Goal: Task Accomplishment & Management: Complete application form

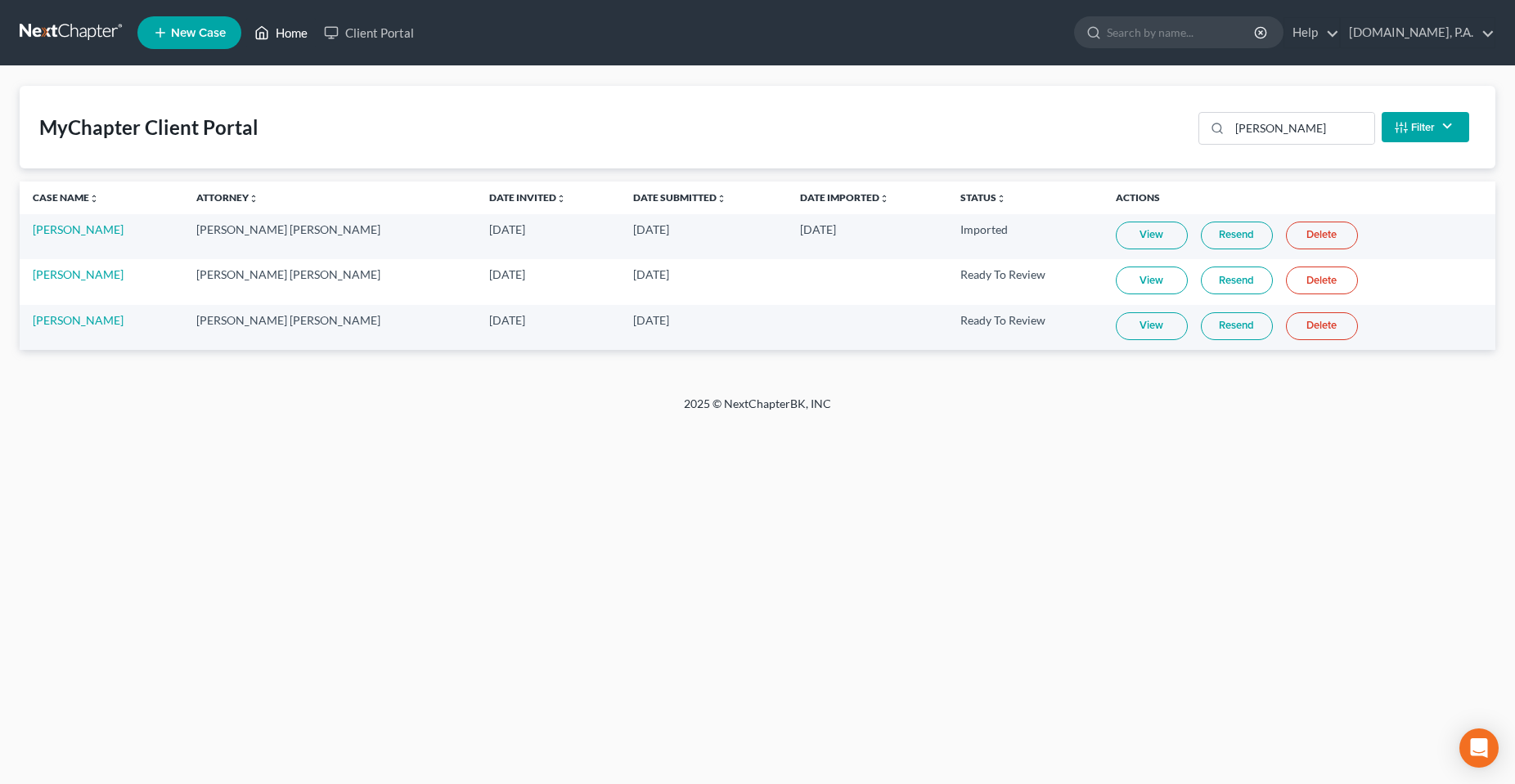
click at [291, 37] on link "Home" at bounding box center [281, 32] width 70 height 30
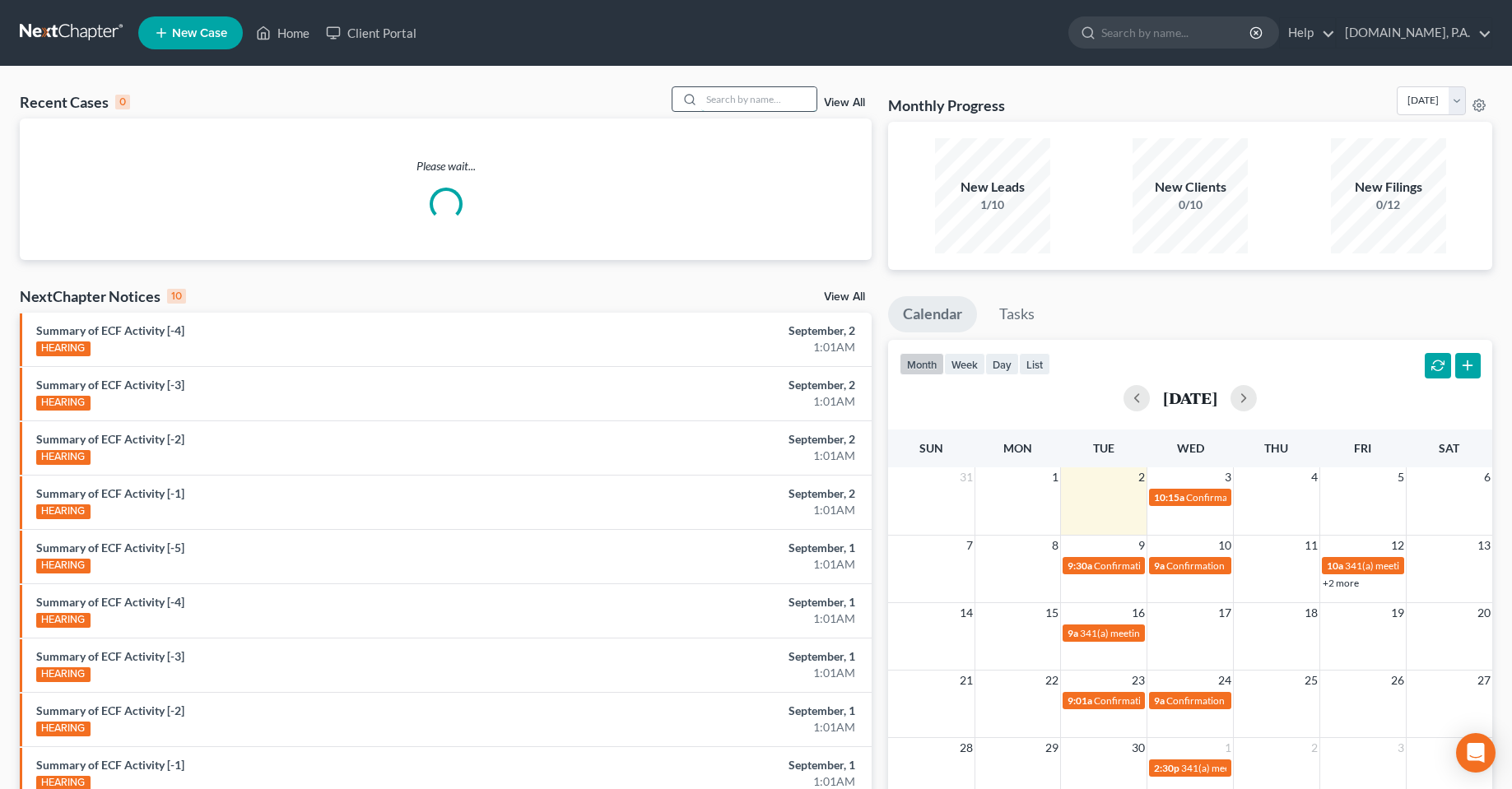
click at [751, 101] on input "search" at bounding box center [759, 99] width 115 height 24
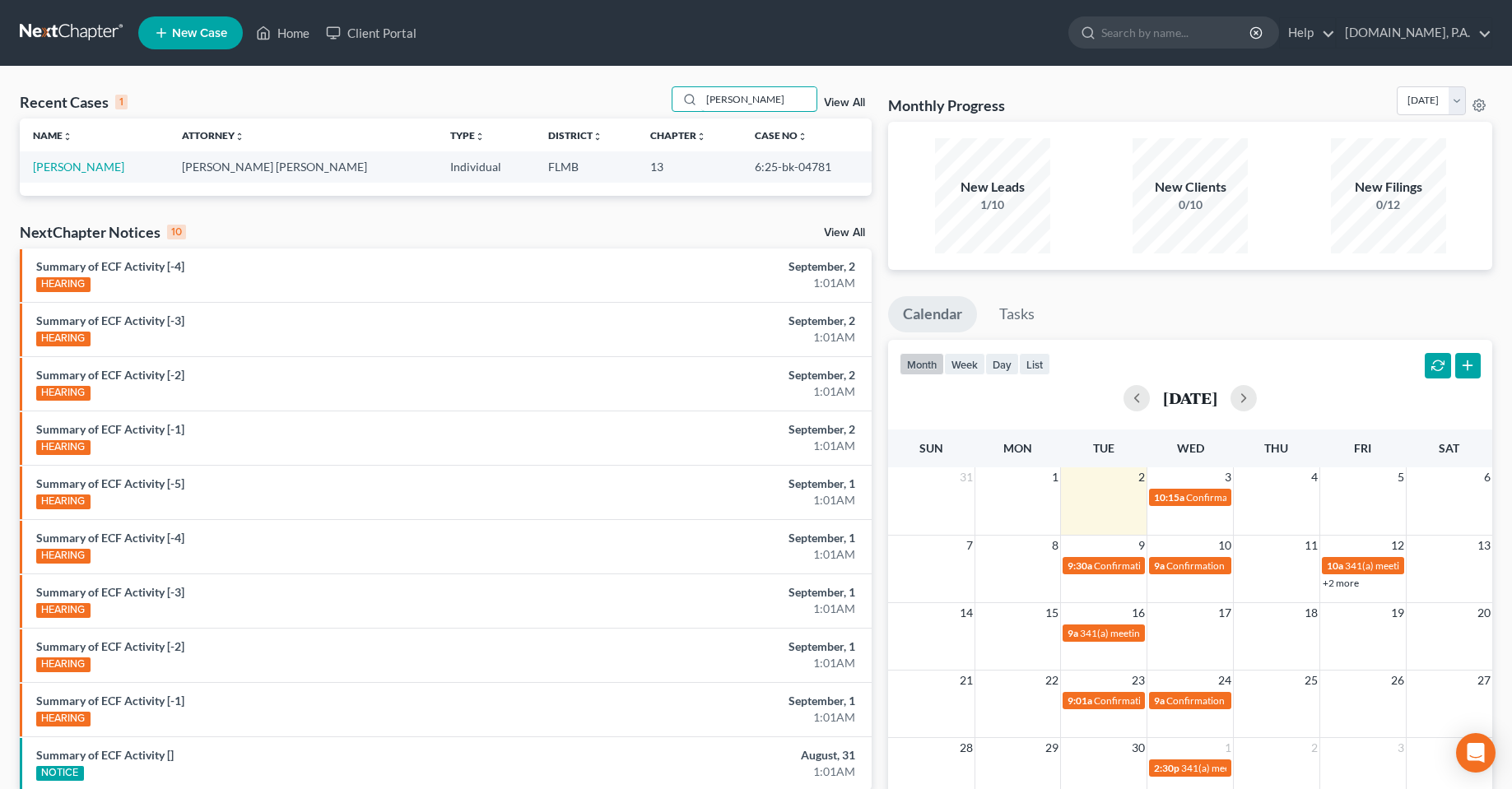
type input "[PERSON_NAME]"
click at [68, 177] on td "[PERSON_NAME]" at bounding box center [94, 166] width 149 height 31
drag, startPoint x: 64, startPoint y: 169, endPoint x: 100, endPoint y: 188, distance: 40.7
click at [64, 169] on link "[PERSON_NAME]" at bounding box center [79, 166] width 92 height 14
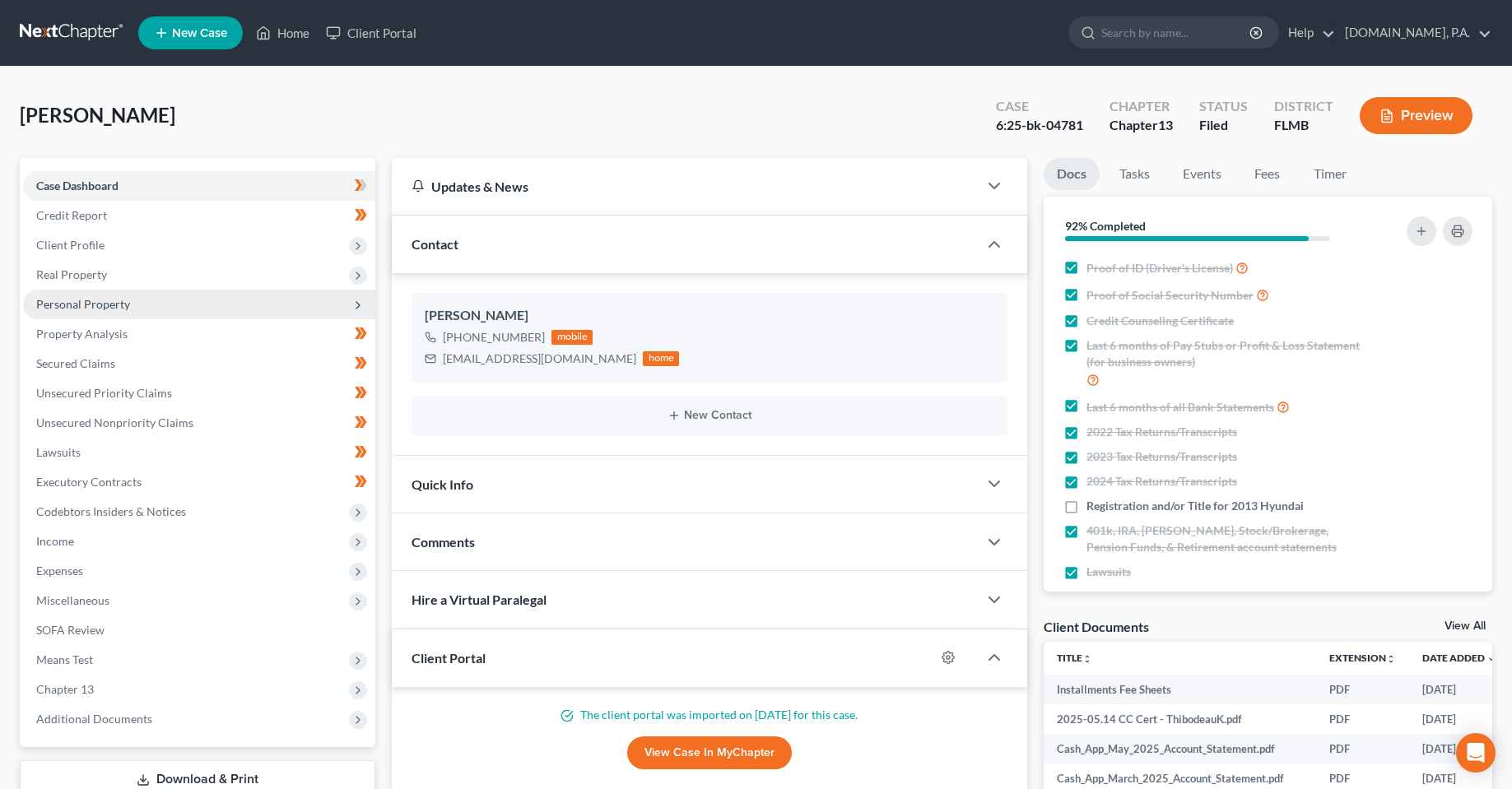
click at [94, 312] on span "Personal Property" at bounding box center [200, 304] width 353 height 30
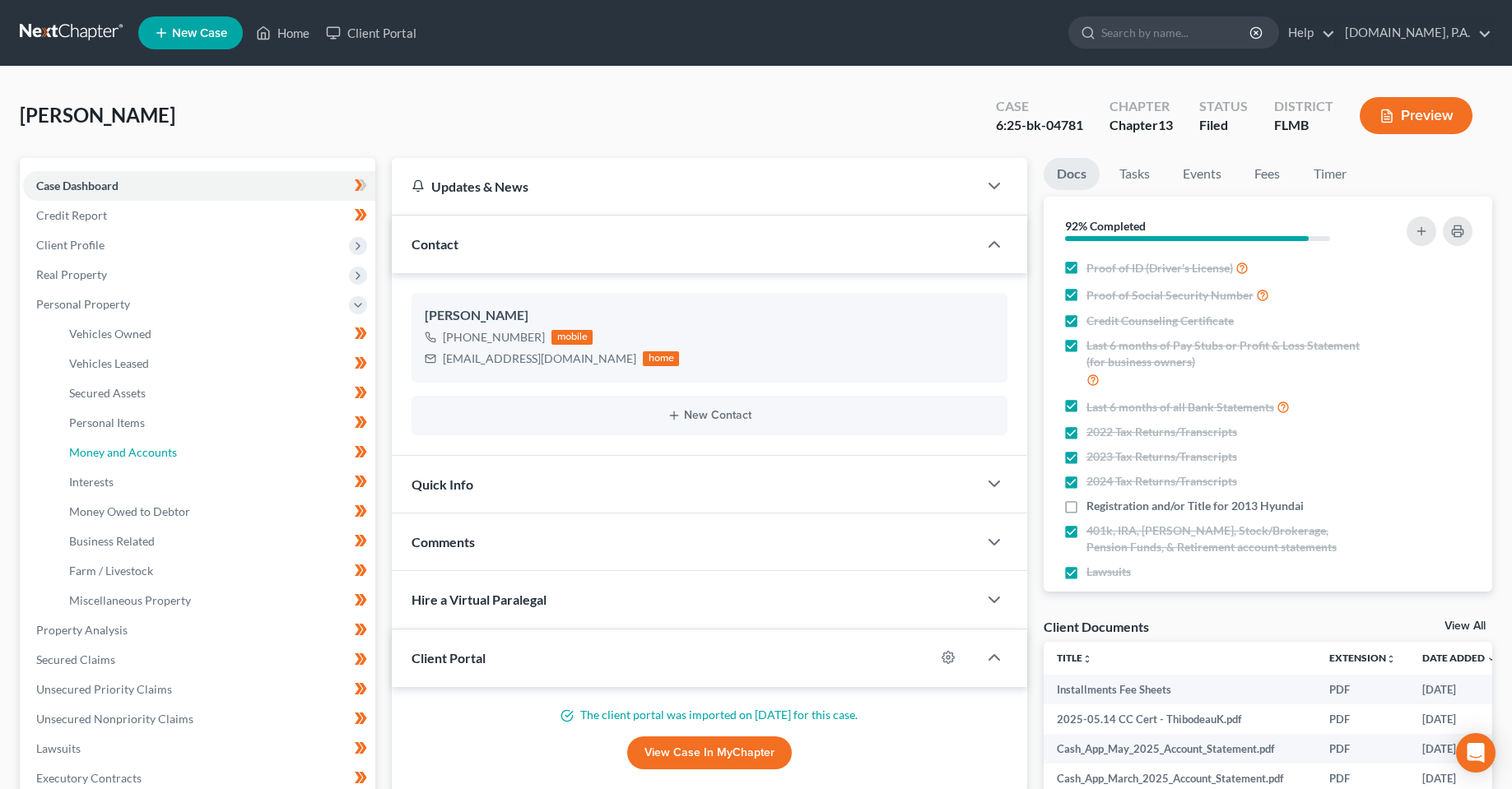
drag, startPoint x: 111, startPoint y: 447, endPoint x: 846, endPoint y: 734, distance: 789.0
click at [111, 447] on span "Money and Accounts" at bounding box center [123, 453] width 108 height 14
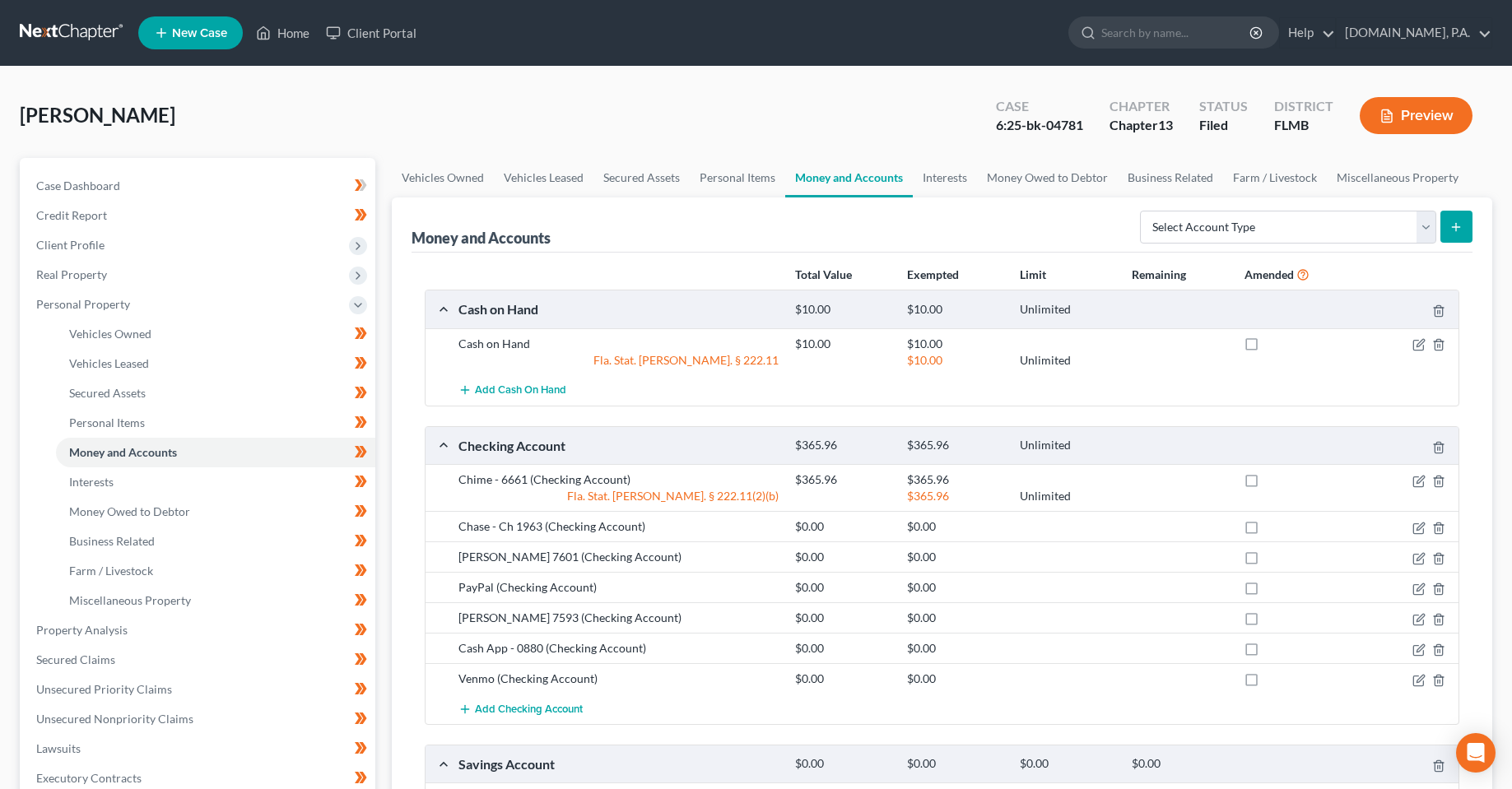
click at [778, 129] on div "[PERSON_NAME] Upgraded Case 6:25-bk-04781 Chapter Chapter 13 Status Filed Distr…" at bounding box center [756, 122] width 1473 height 72
drag, startPoint x: 190, startPoint y: 116, endPoint x: 28, endPoint y: 103, distance: 162.5
click at [28, 103] on div "[PERSON_NAME] Upgraded Case 6:25-bk-04781 Chapter Chapter 13 Status Filed Distr…" at bounding box center [756, 122] width 1473 height 72
click at [420, 158] on link "Vehicles Owned" at bounding box center [442, 178] width 102 height 40
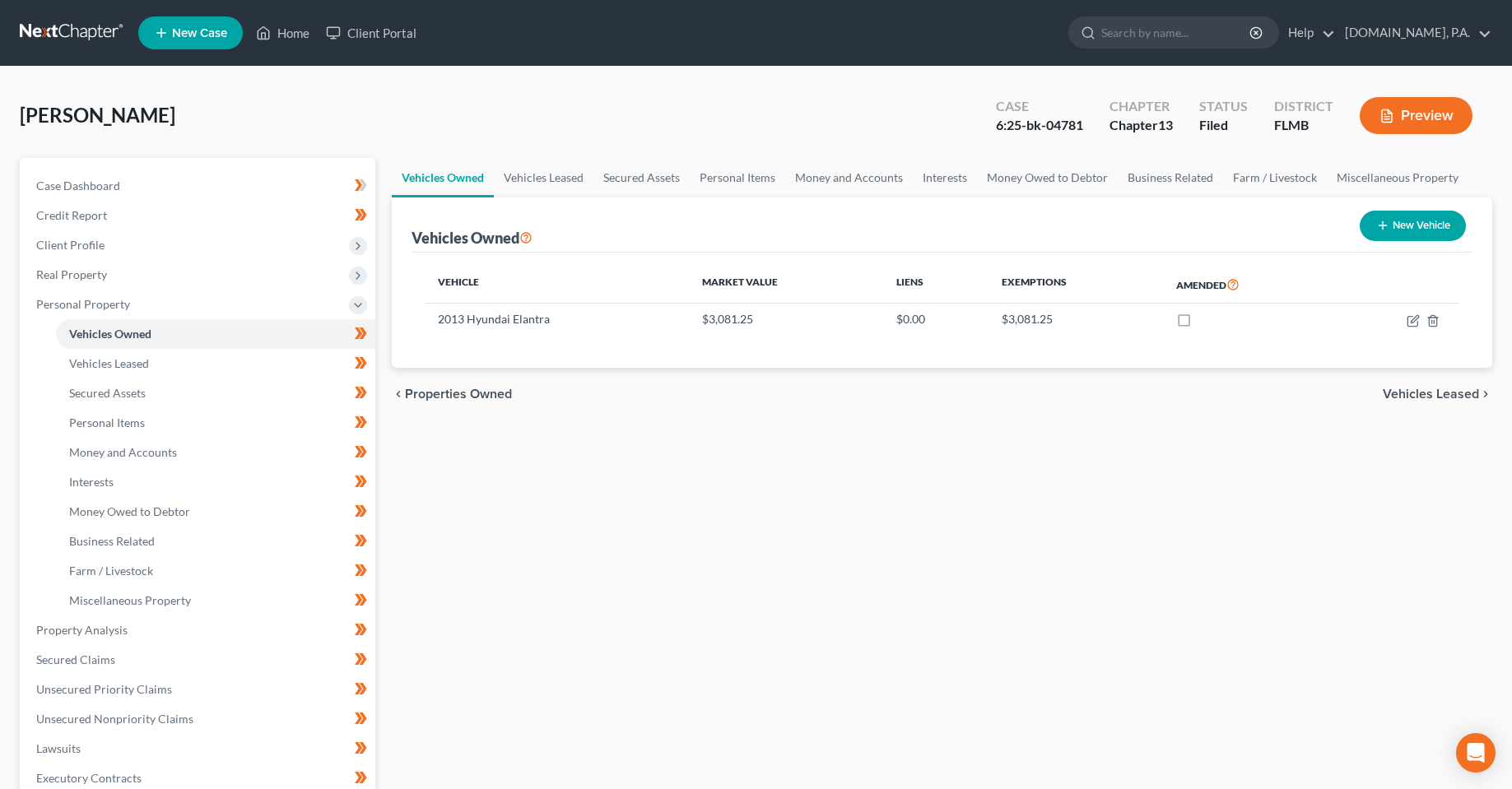
click at [669, 617] on div "Vehicles Owned Vehicles Leased Secured Assets Personal Items Money and Accounts…" at bounding box center [941, 648] width 1117 height 980
drag, startPoint x: 594, startPoint y: 247, endPoint x: 432, endPoint y: 259, distance: 162.4
click at [433, 242] on div "Vehicles Owned New Vehicle" at bounding box center [941, 225] width 1061 height 55
click at [688, 596] on div "Vehicles Owned Vehicles Leased Secured Assets Personal Items Money and Accounts…" at bounding box center [941, 648] width 1117 height 980
drag, startPoint x: 137, startPoint y: 457, endPoint x: 454, endPoint y: 485, distance: 318.2
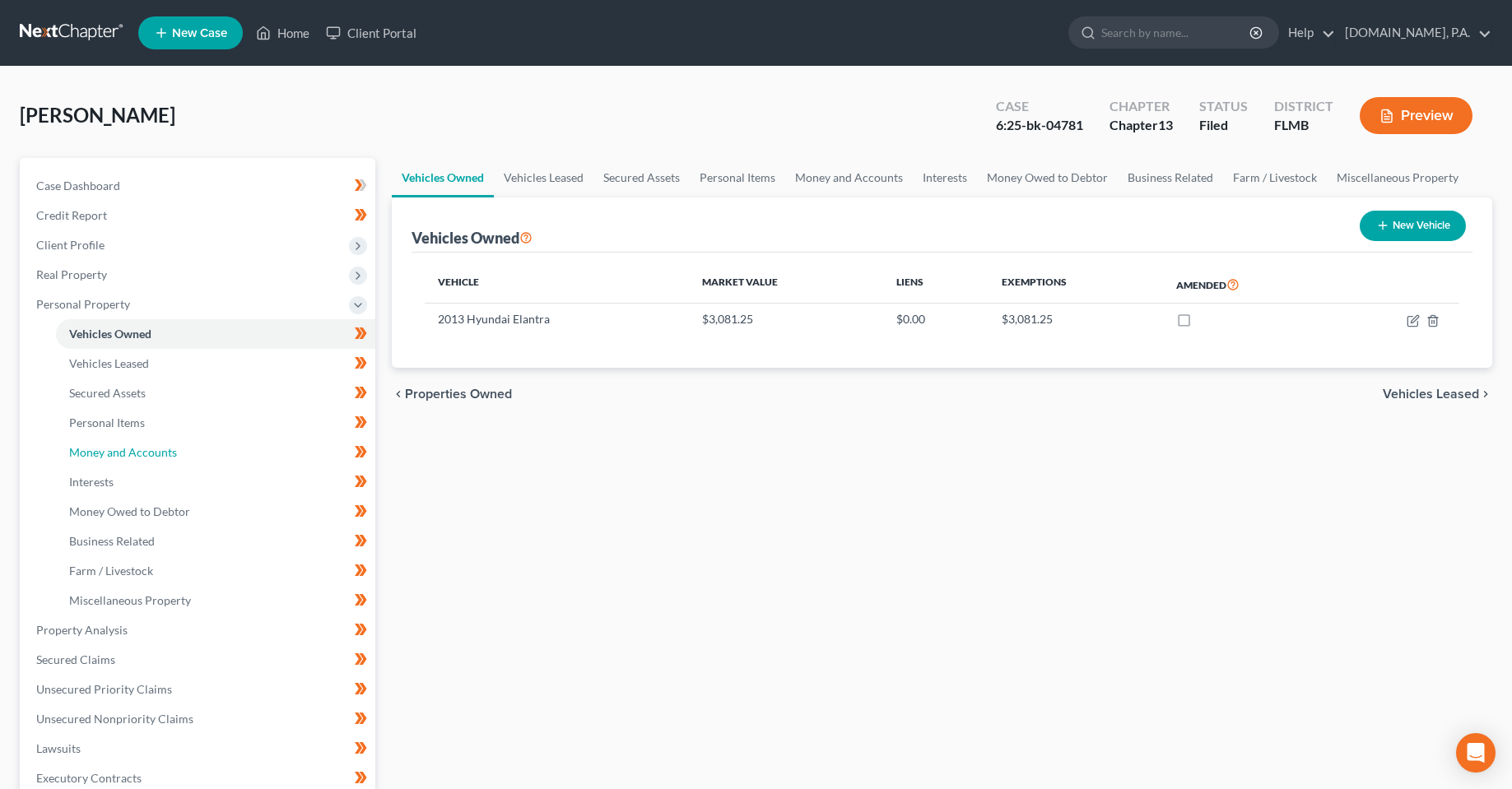
click at [137, 457] on span "Money and Accounts" at bounding box center [123, 453] width 108 height 14
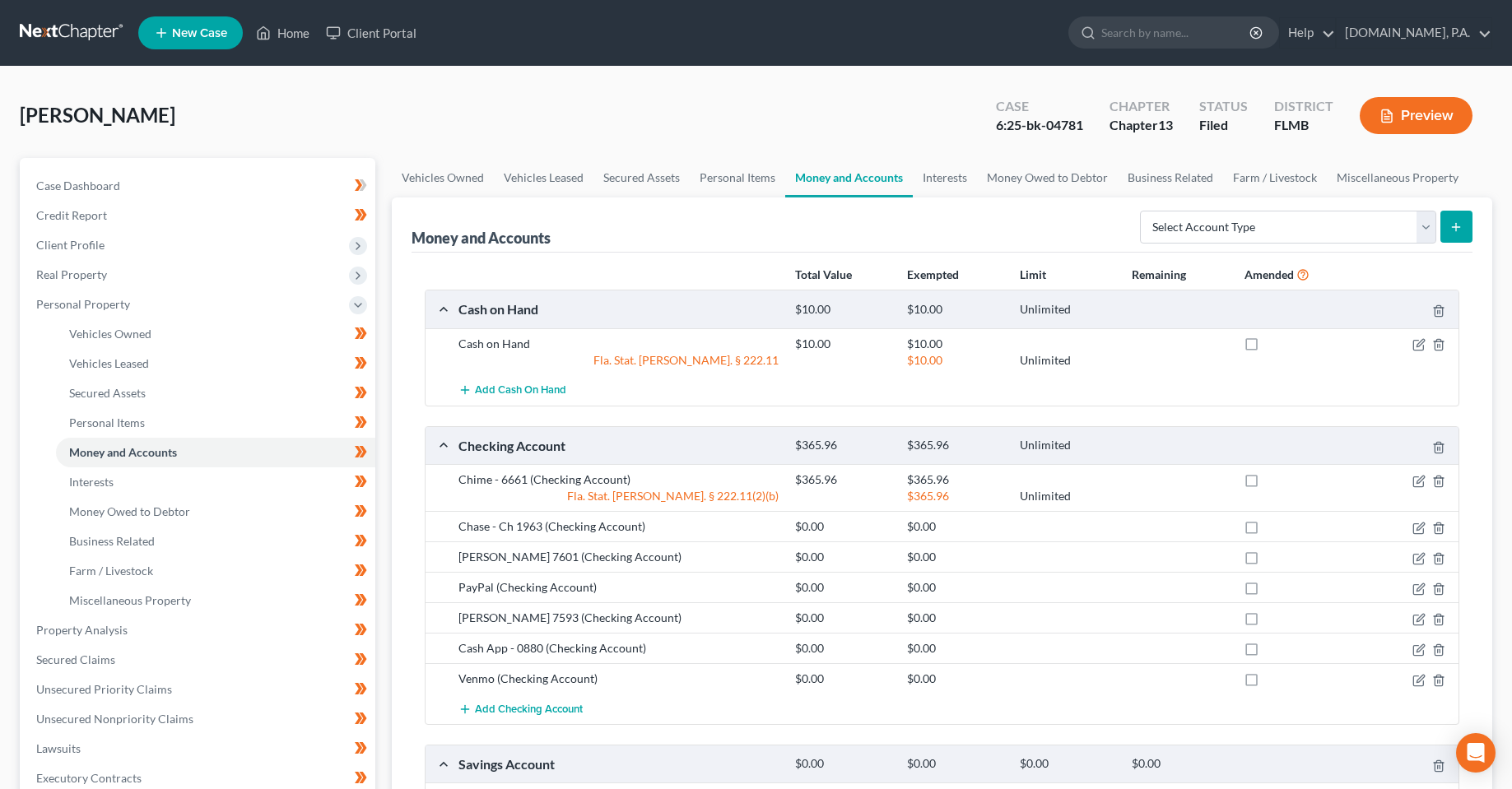
click at [742, 149] on div "[PERSON_NAME] Upgraded Case 6:25-bk-04781 Chapter Chapter 13 Status Filed Distr…" at bounding box center [756, 122] width 1473 height 72
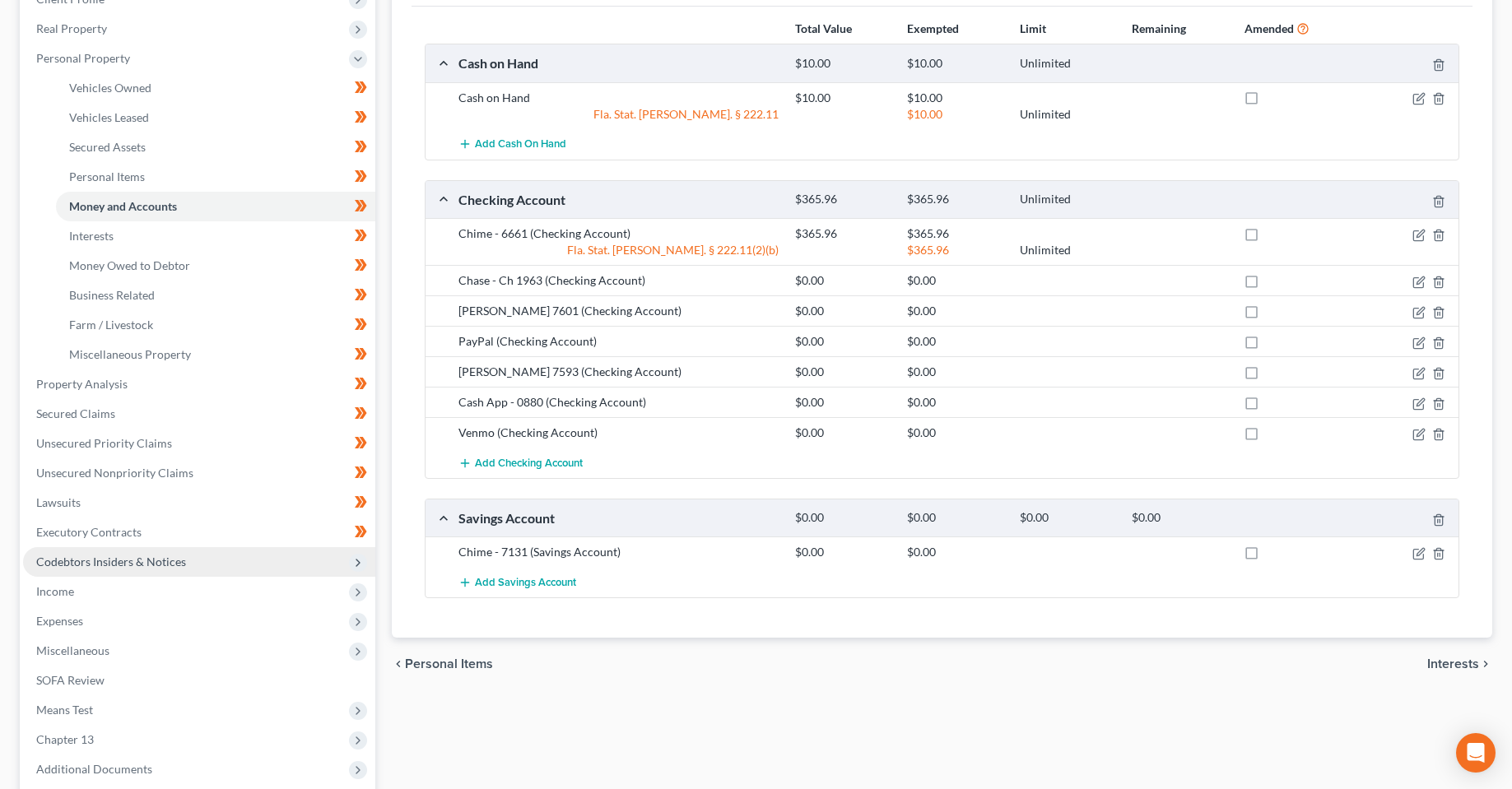
scroll to position [247, 0]
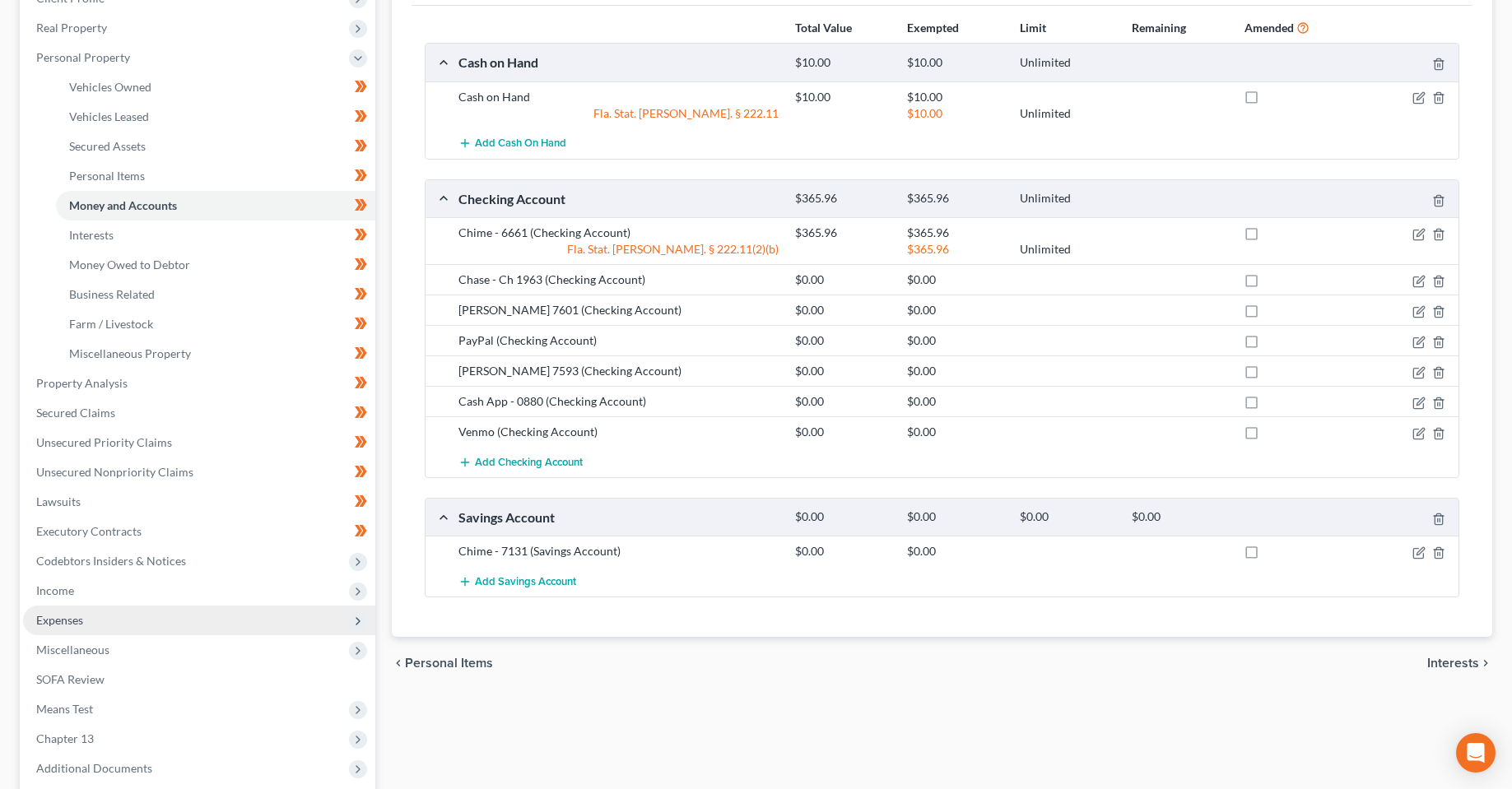
click at [99, 614] on span "Expenses" at bounding box center [200, 620] width 353 height 30
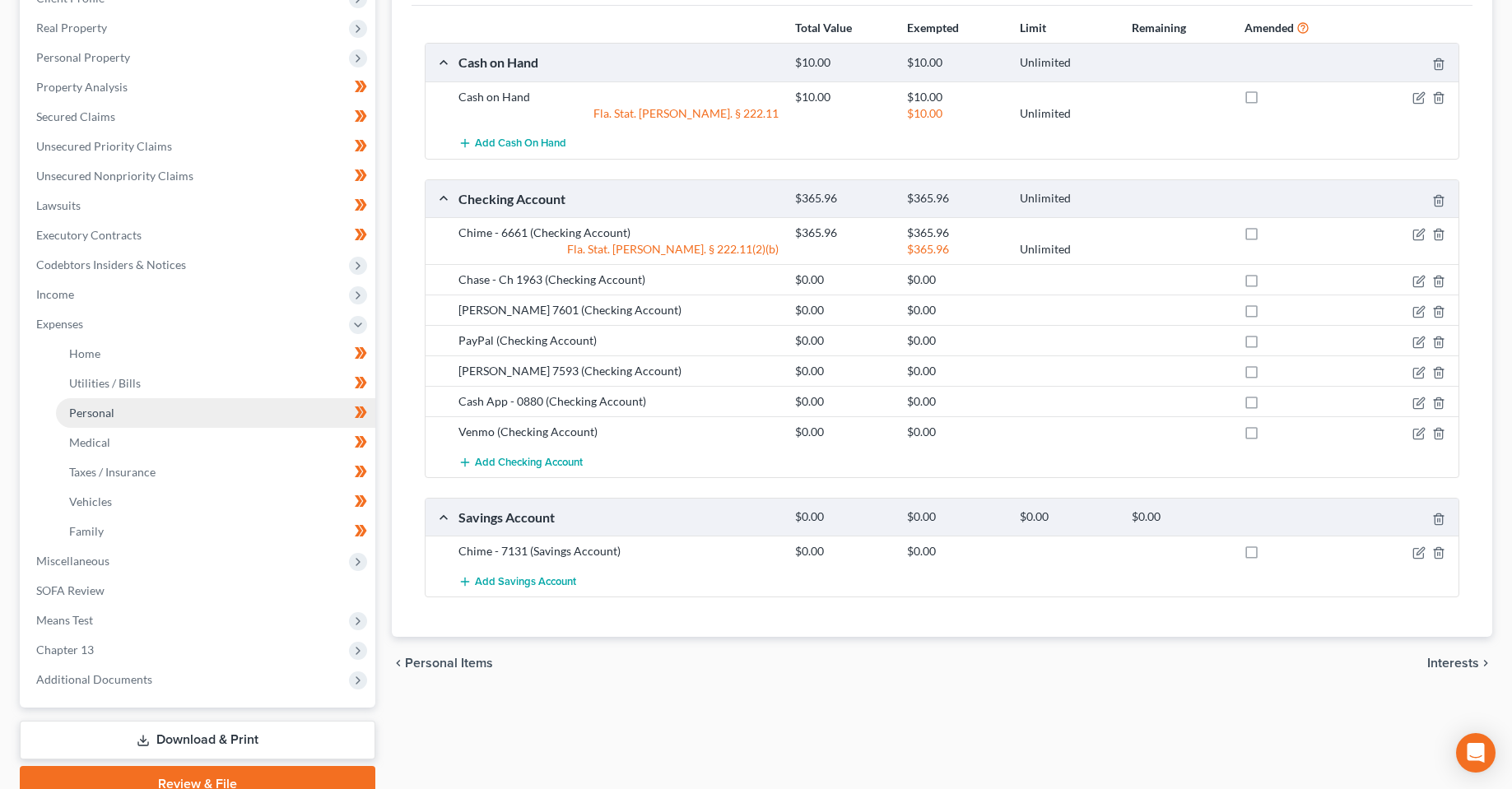
click at [174, 425] on link "Personal" at bounding box center [215, 413] width 320 height 30
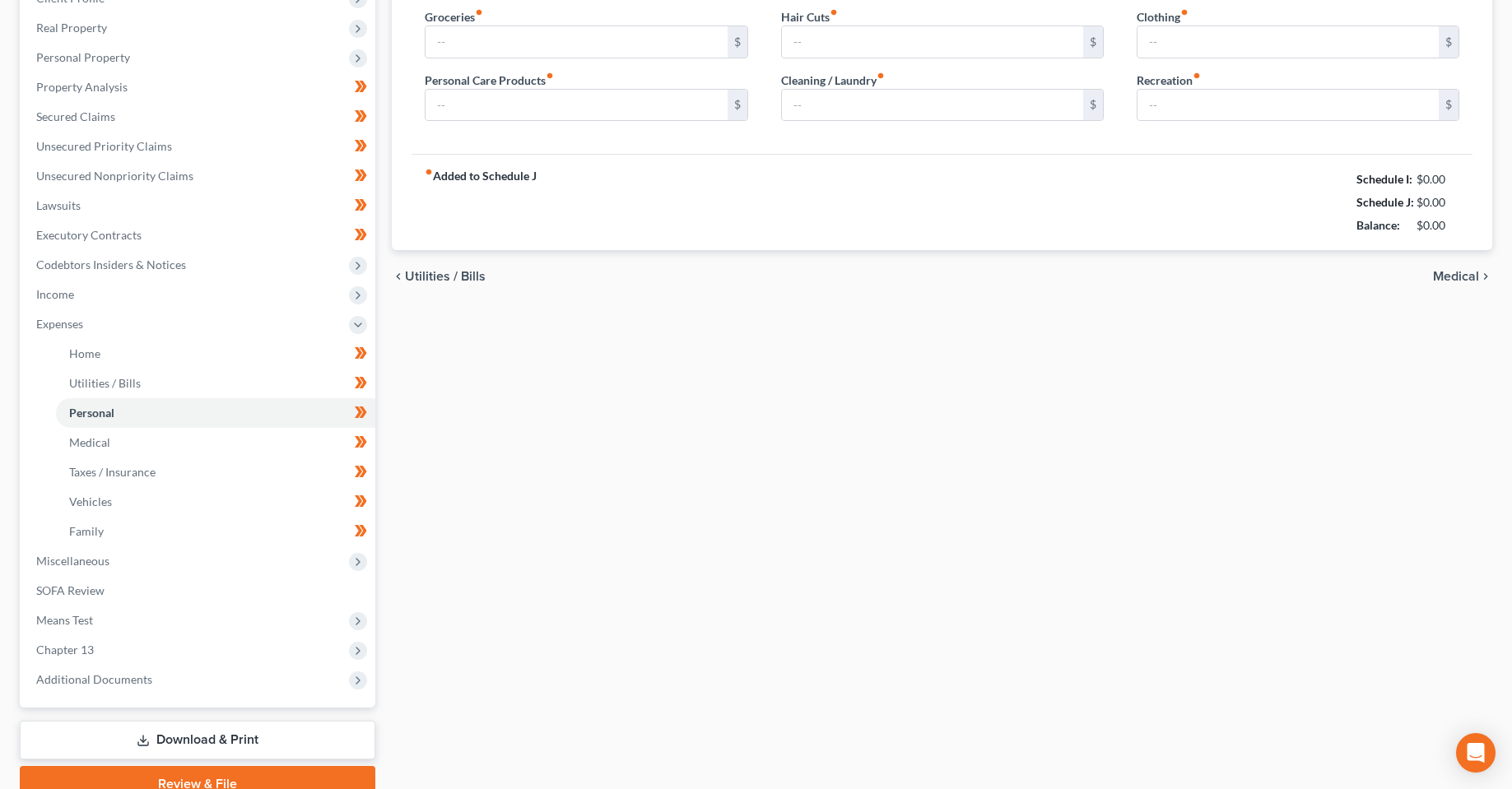
scroll to position [58, 0]
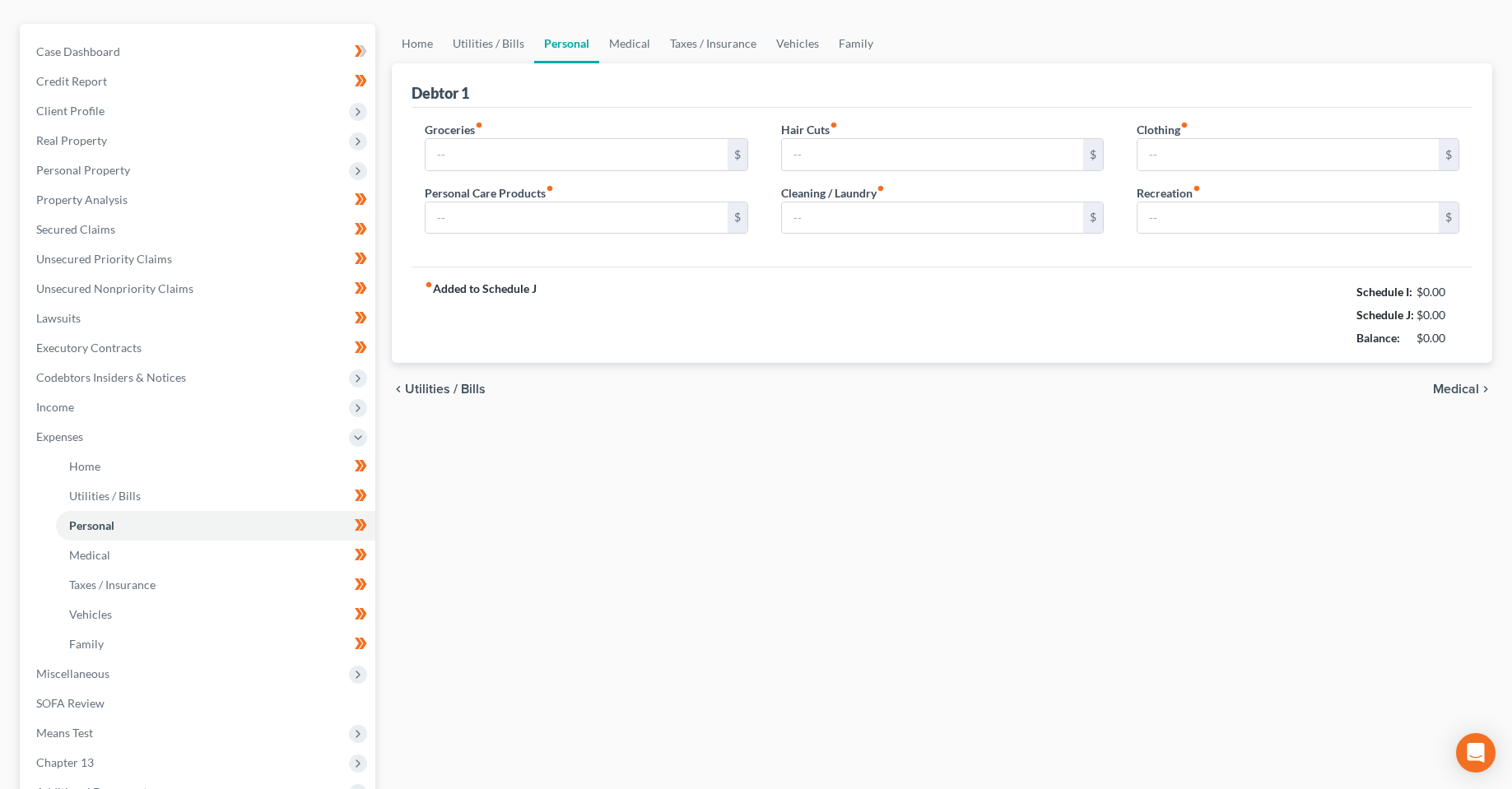
type input "1,050.00"
type input "140.00"
type input "60.00"
type input "80.00"
type input "120.00"
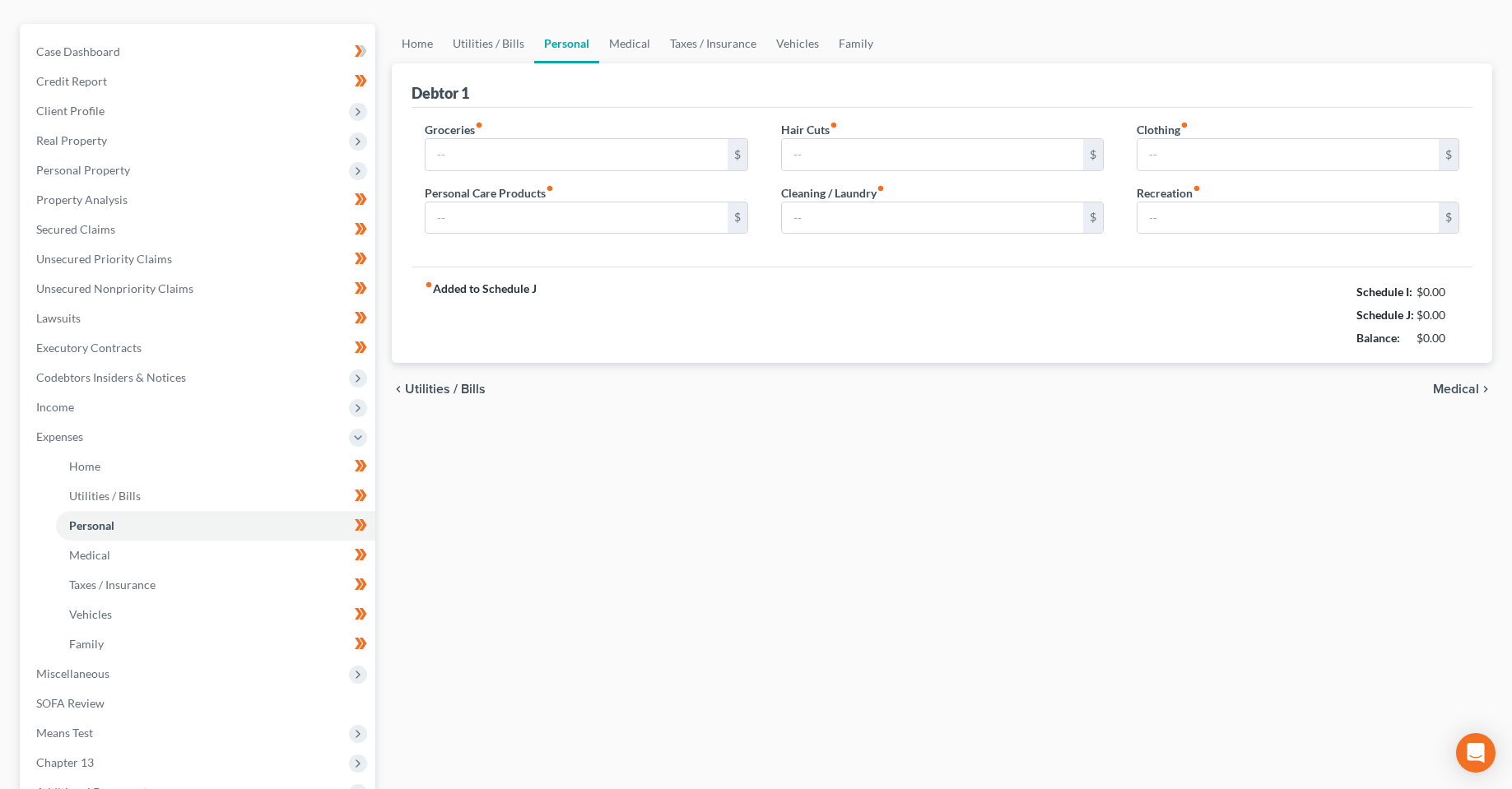
type input "200.00"
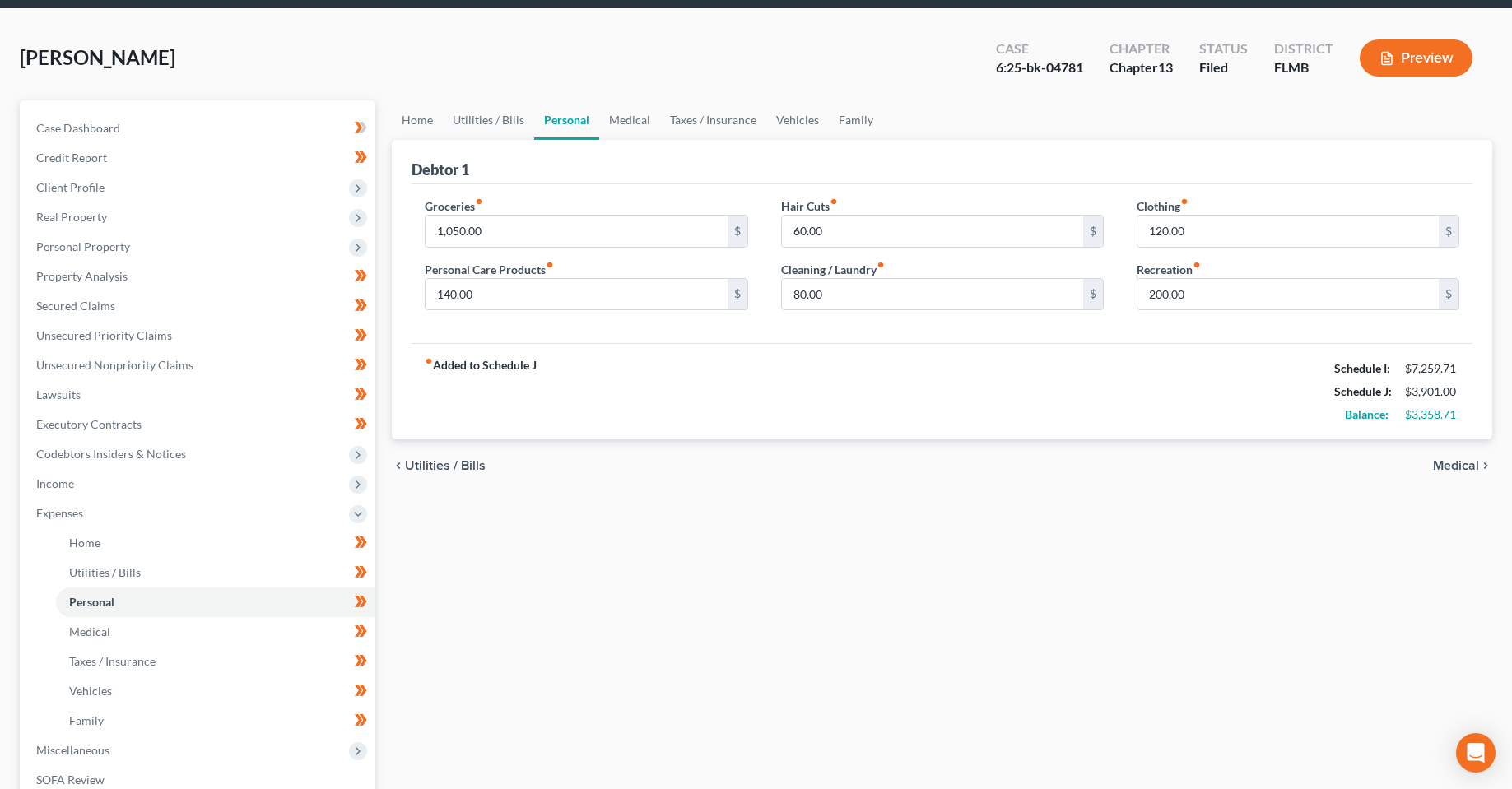
scroll to position [0, 0]
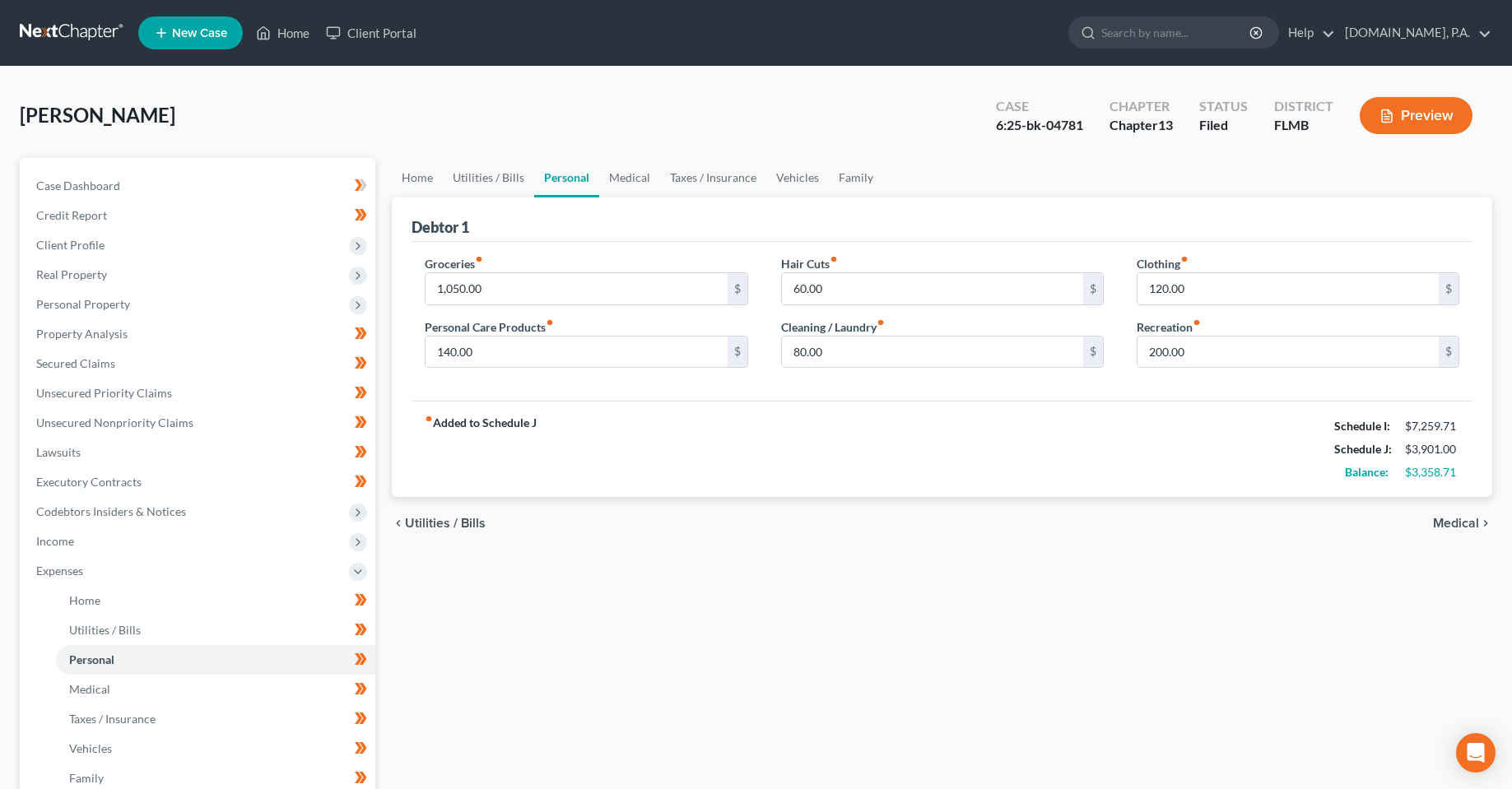
click at [1206, 584] on div "Home Utilities / Bills Personal Medical Taxes / Insurance Vehicles Family Debto…" at bounding box center [941, 604] width 1117 height 892
click at [435, 179] on link "Home" at bounding box center [417, 178] width 51 height 40
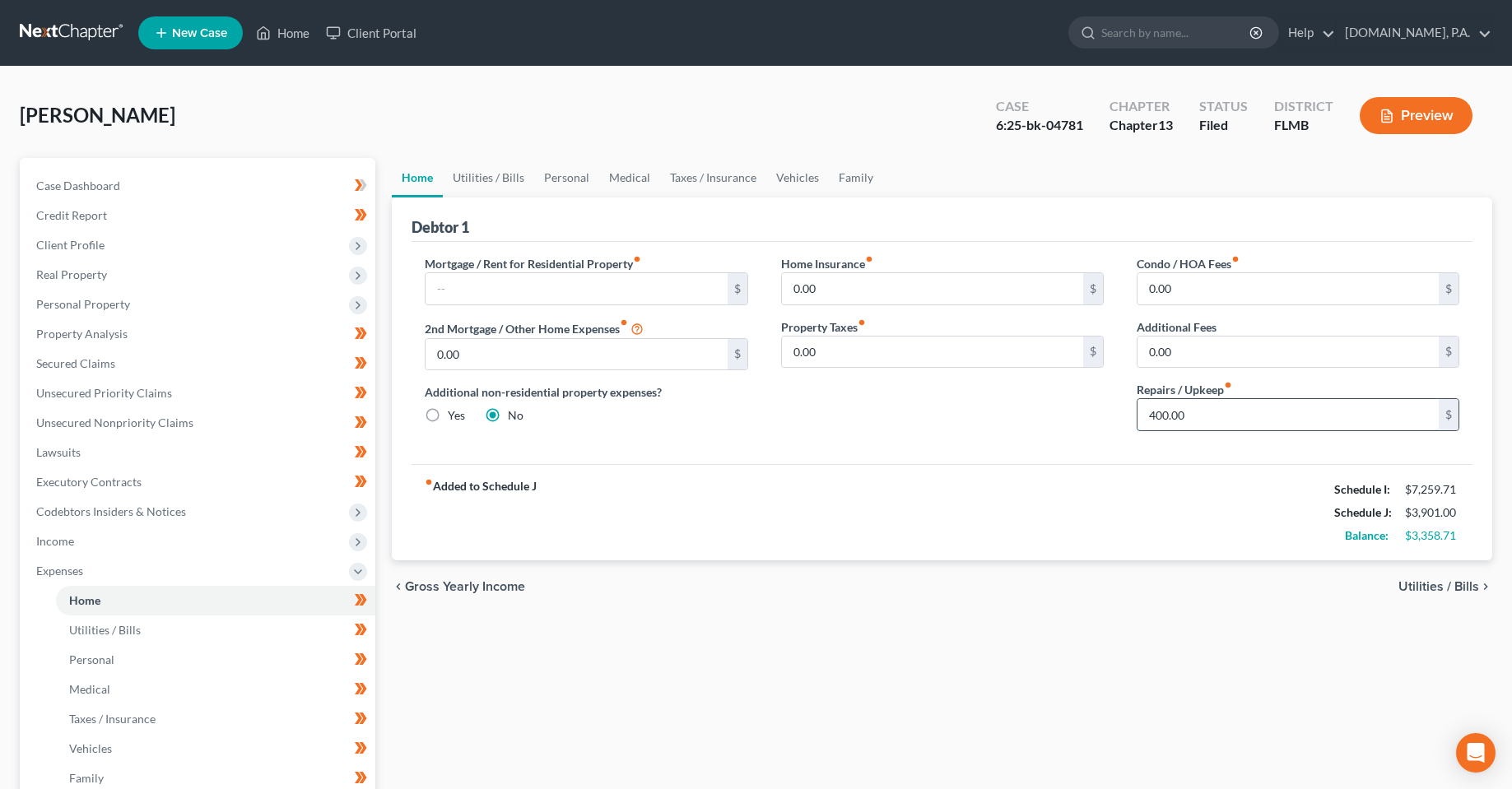
click at [1194, 422] on input "400.00" at bounding box center [1288, 415] width 302 height 31
type input "200"
click at [952, 425] on div "Home Insurance fiber_manual_record 0.00 $ Property Taxes fiber_manual_record 0.…" at bounding box center [942, 350] width 356 height 189
click at [482, 184] on link "Utilities / Bills" at bounding box center [489, 178] width 92 height 40
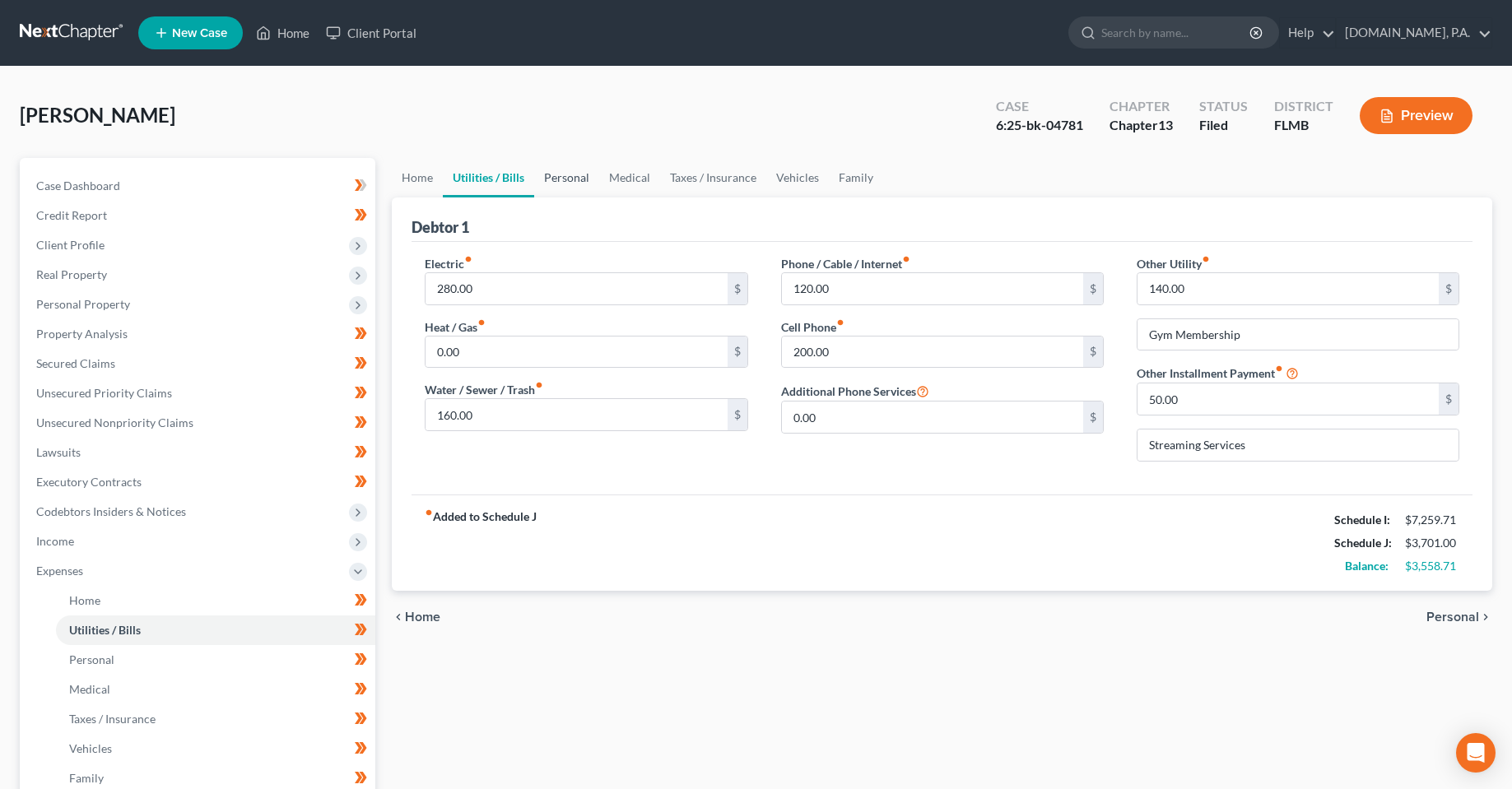
click at [565, 185] on link "Personal" at bounding box center [567, 178] width 65 height 40
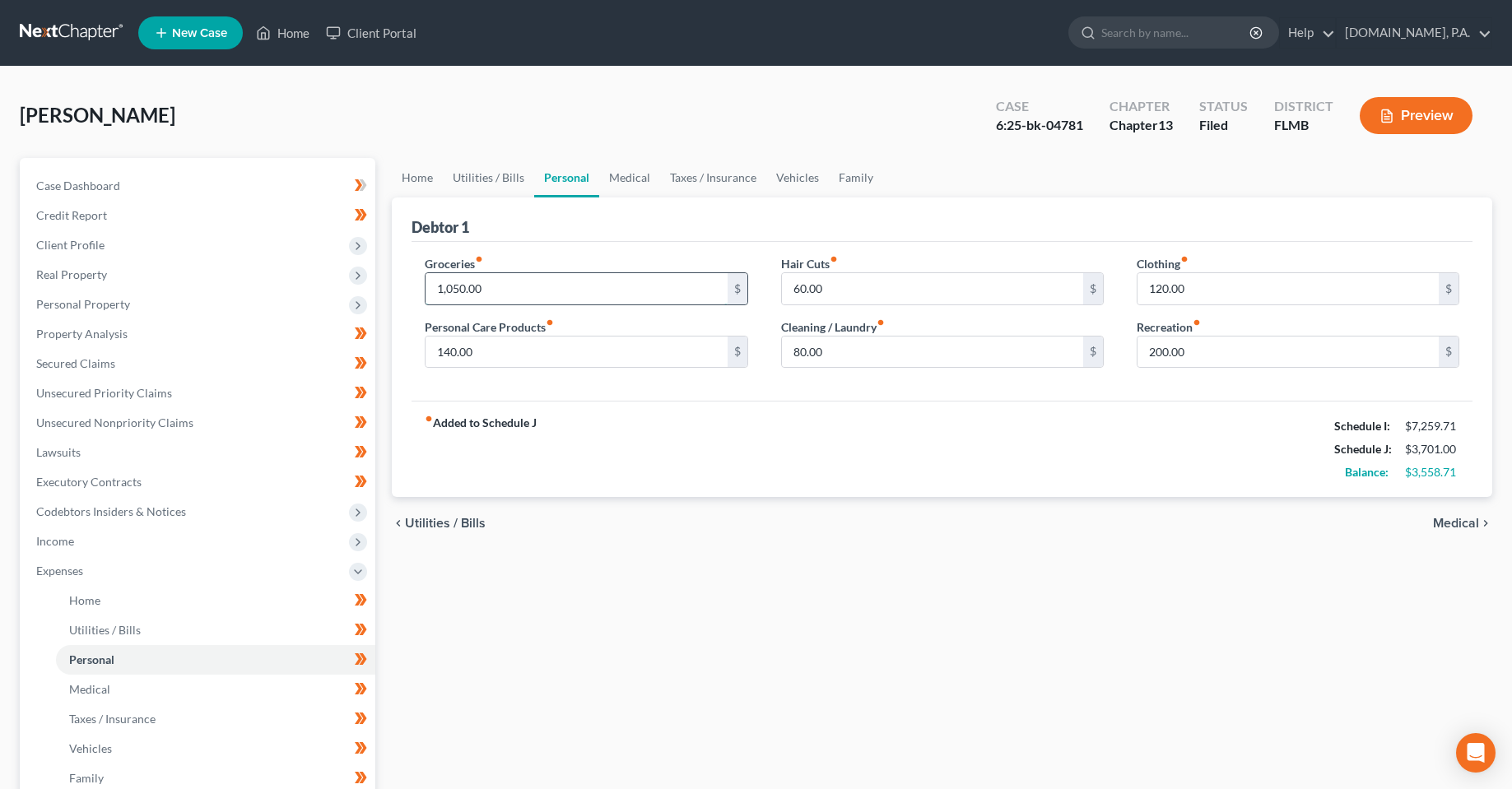
click at [671, 291] on input "1,050.00" at bounding box center [576, 289] width 302 height 31
type input "1,000"
click at [665, 364] on input "140.00" at bounding box center [576, 352] width 302 height 31
click at [636, 182] on link "Medical" at bounding box center [630, 178] width 61 height 40
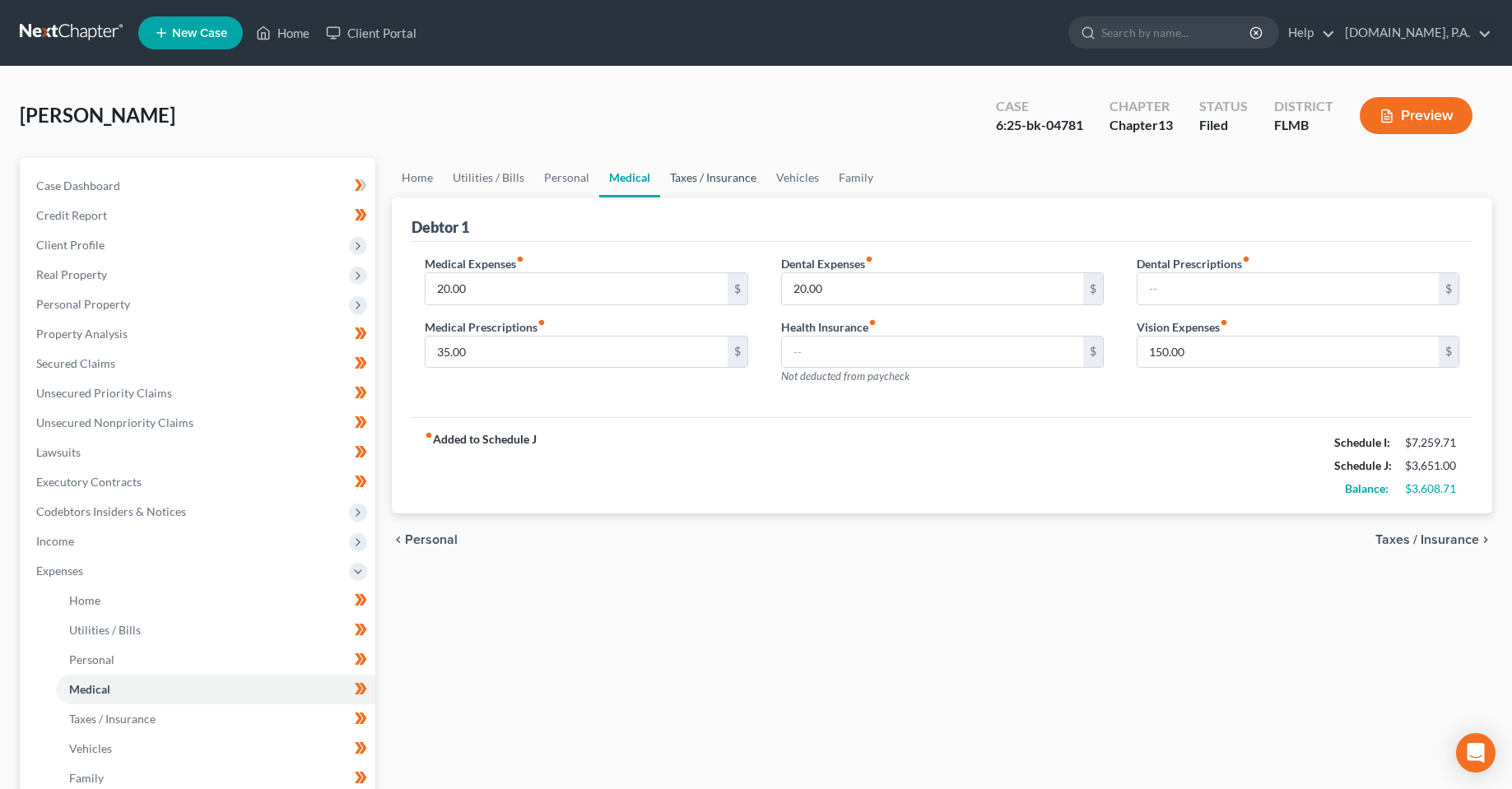
click at [712, 187] on link "Taxes / Insurance" at bounding box center [714, 178] width 106 height 40
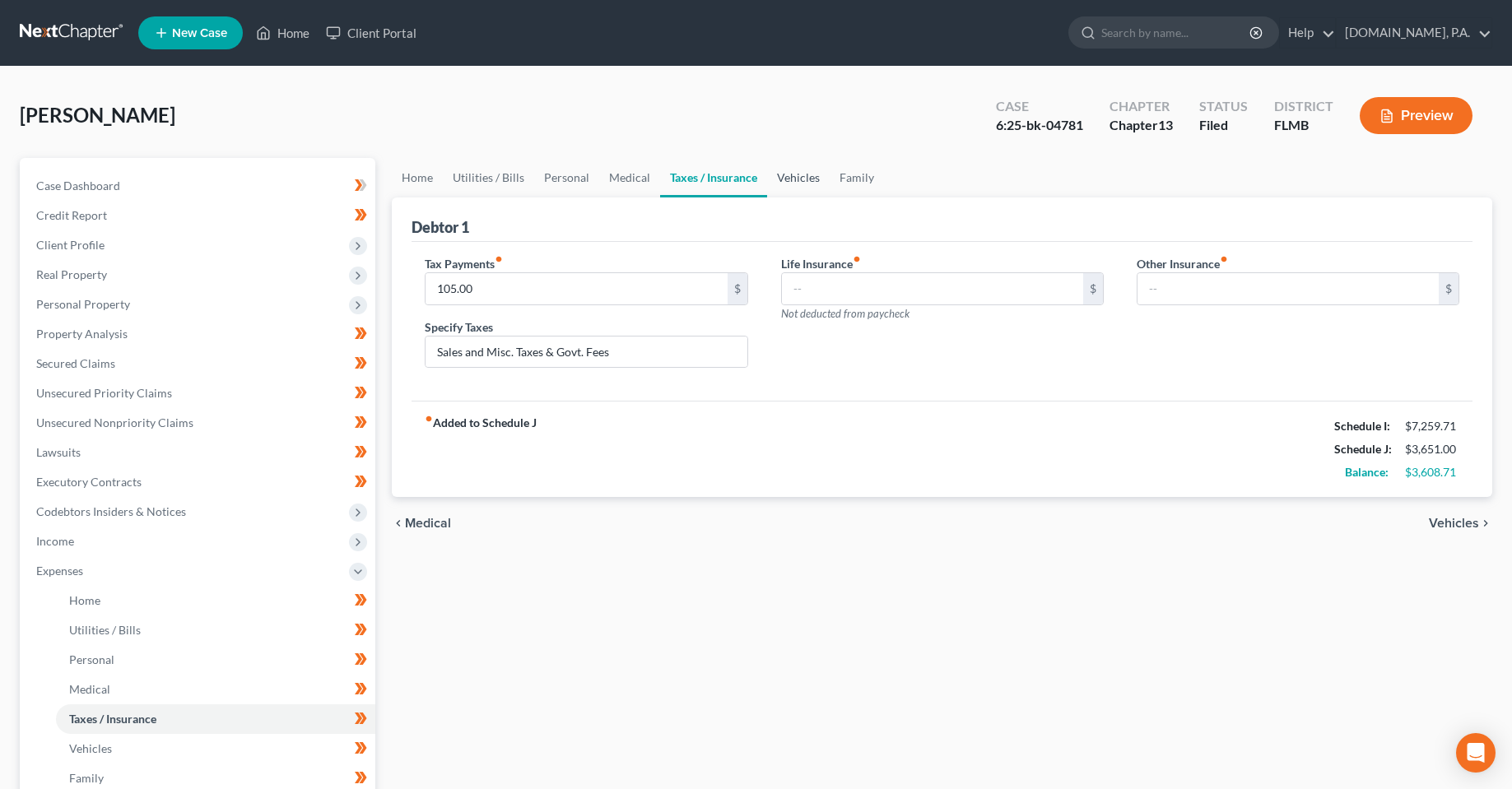
click at [809, 181] on link "Vehicles" at bounding box center [799, 178] width 63 height 40
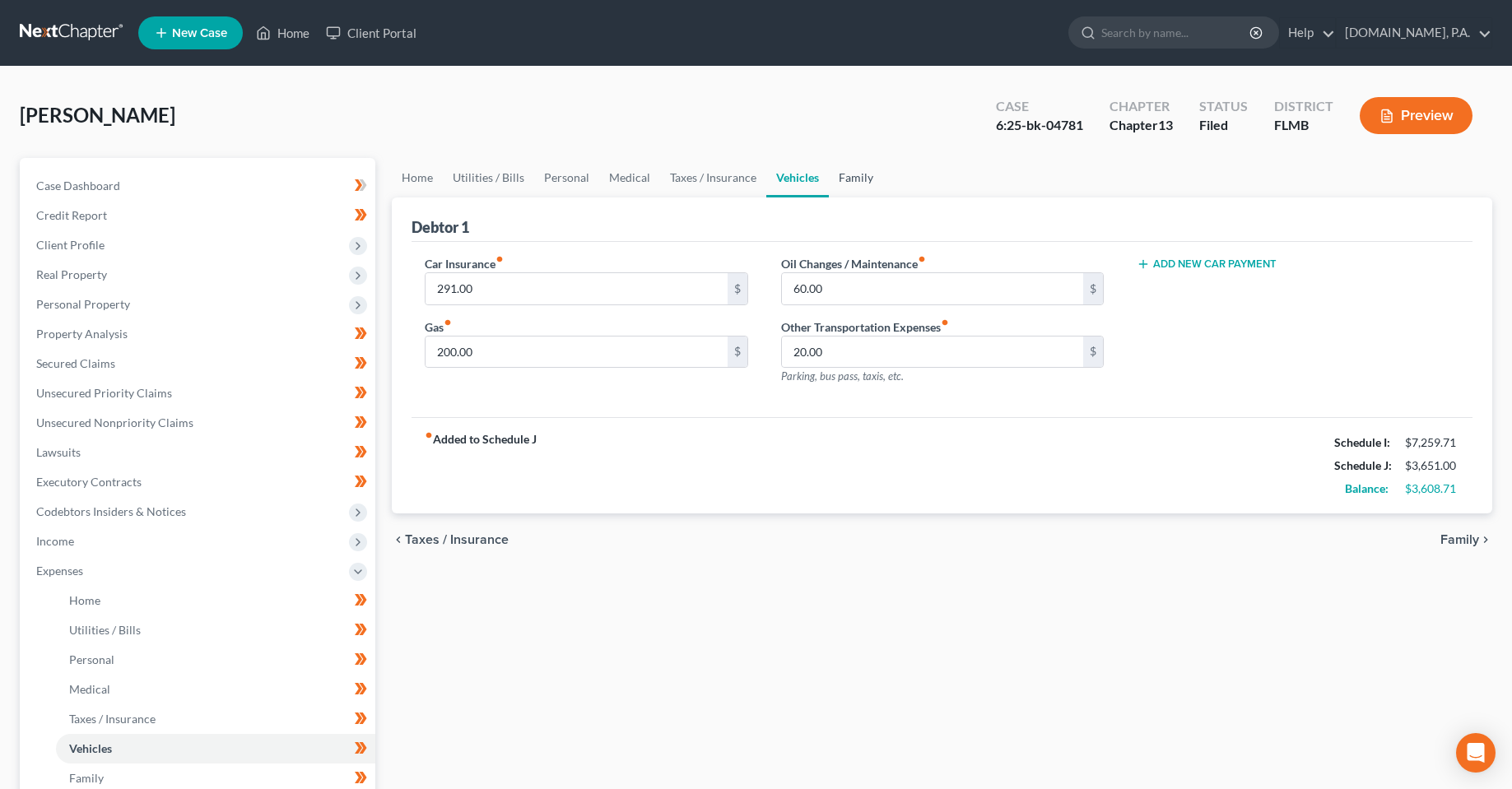
click at [871, 179] on link "Family" at bounding box center [856, 178] width 54 height 40
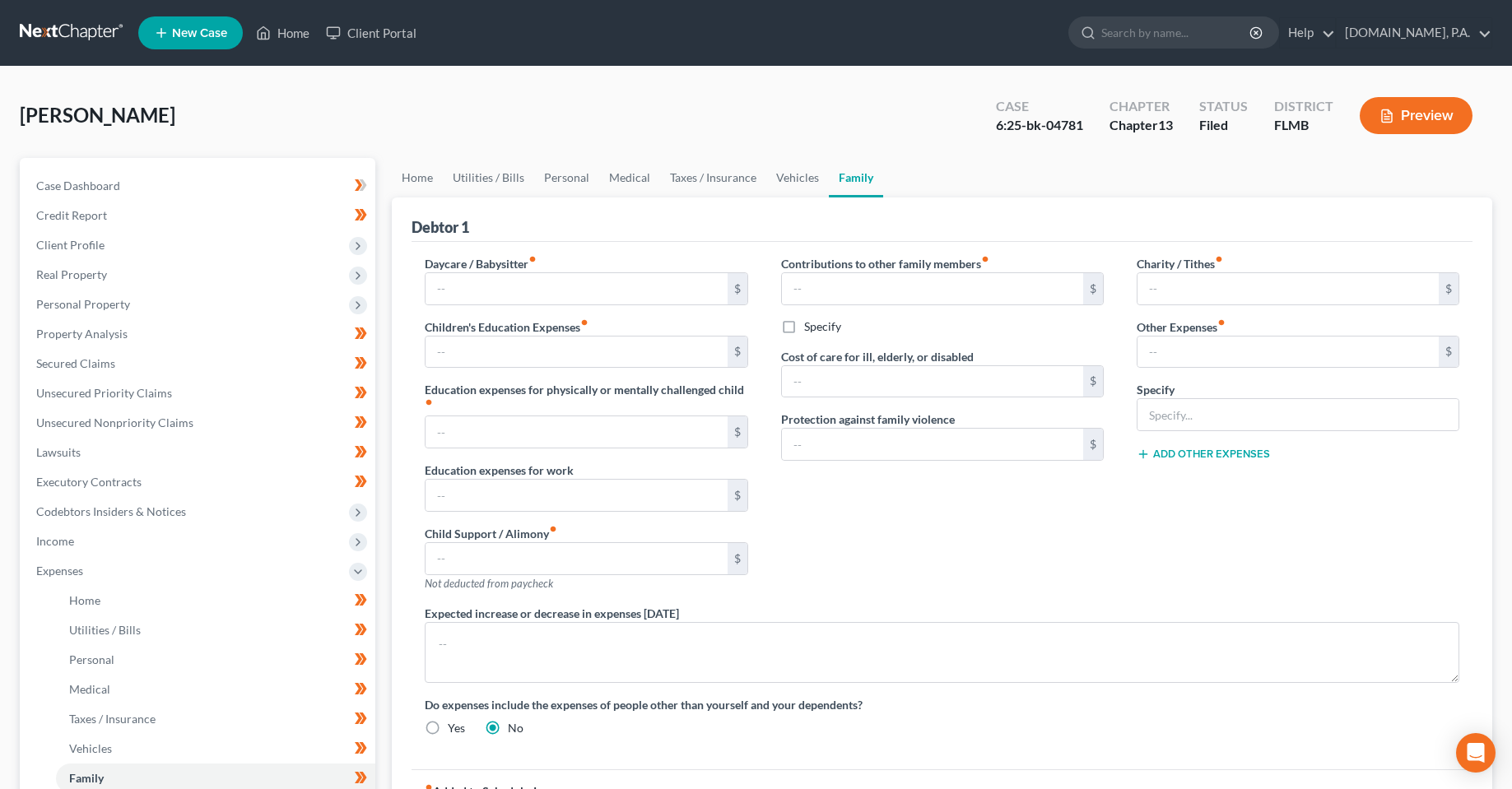
click at [912, 599] on div "Contributions to other family members fiber_manual_record $ Specify Cost of car…" at bounding box center [942, 430] width 356 height 350
click at [422, 175] on link "Home" at bounding box center [417, 178] width 51 height 40
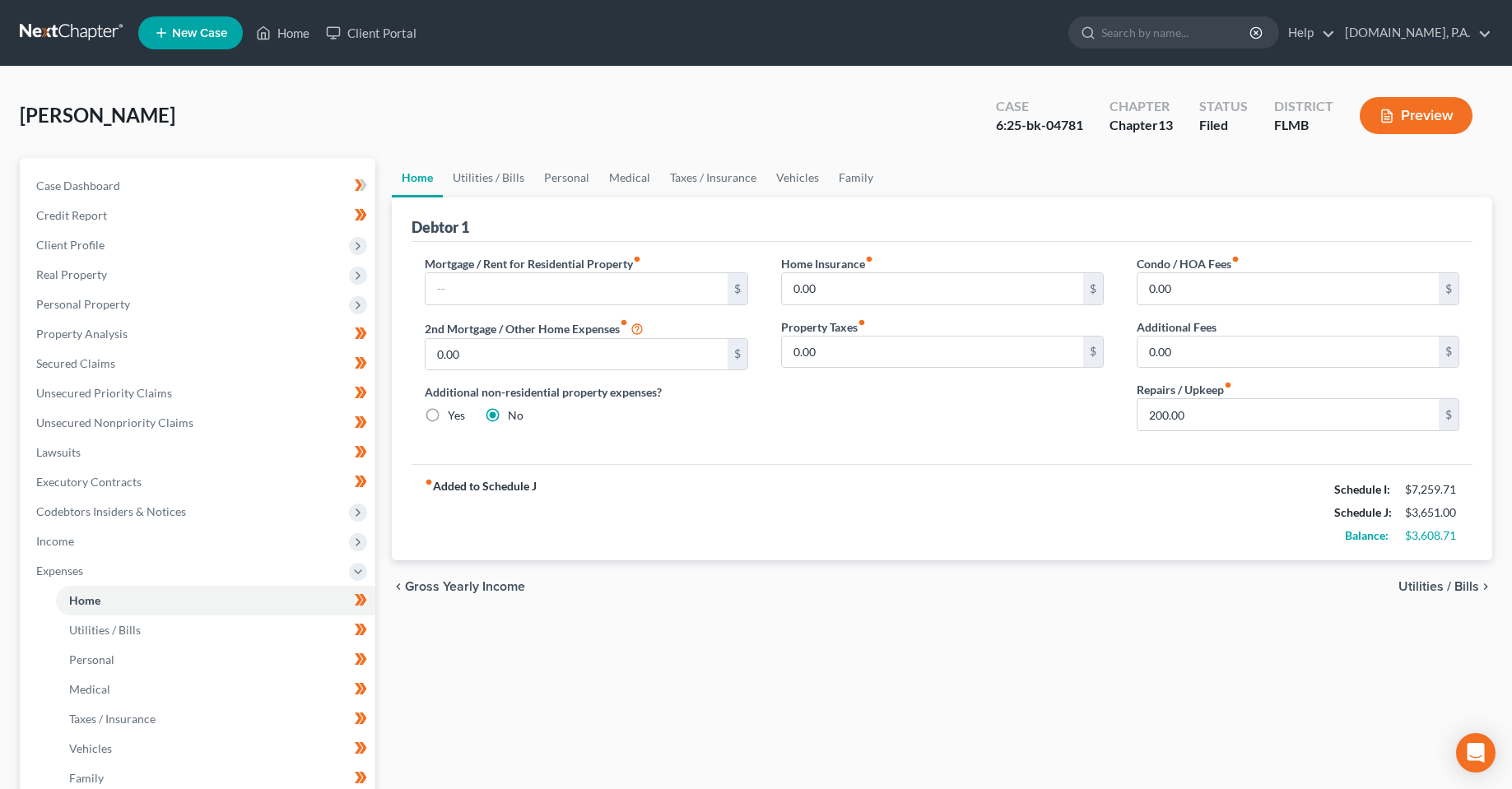
click at [1082, 618] on div "Home Utilities / Bills Personal Medical Taxes / Insurance Vehicles Family Debto…" at bounding box center [941, 604] width 1117 height 892
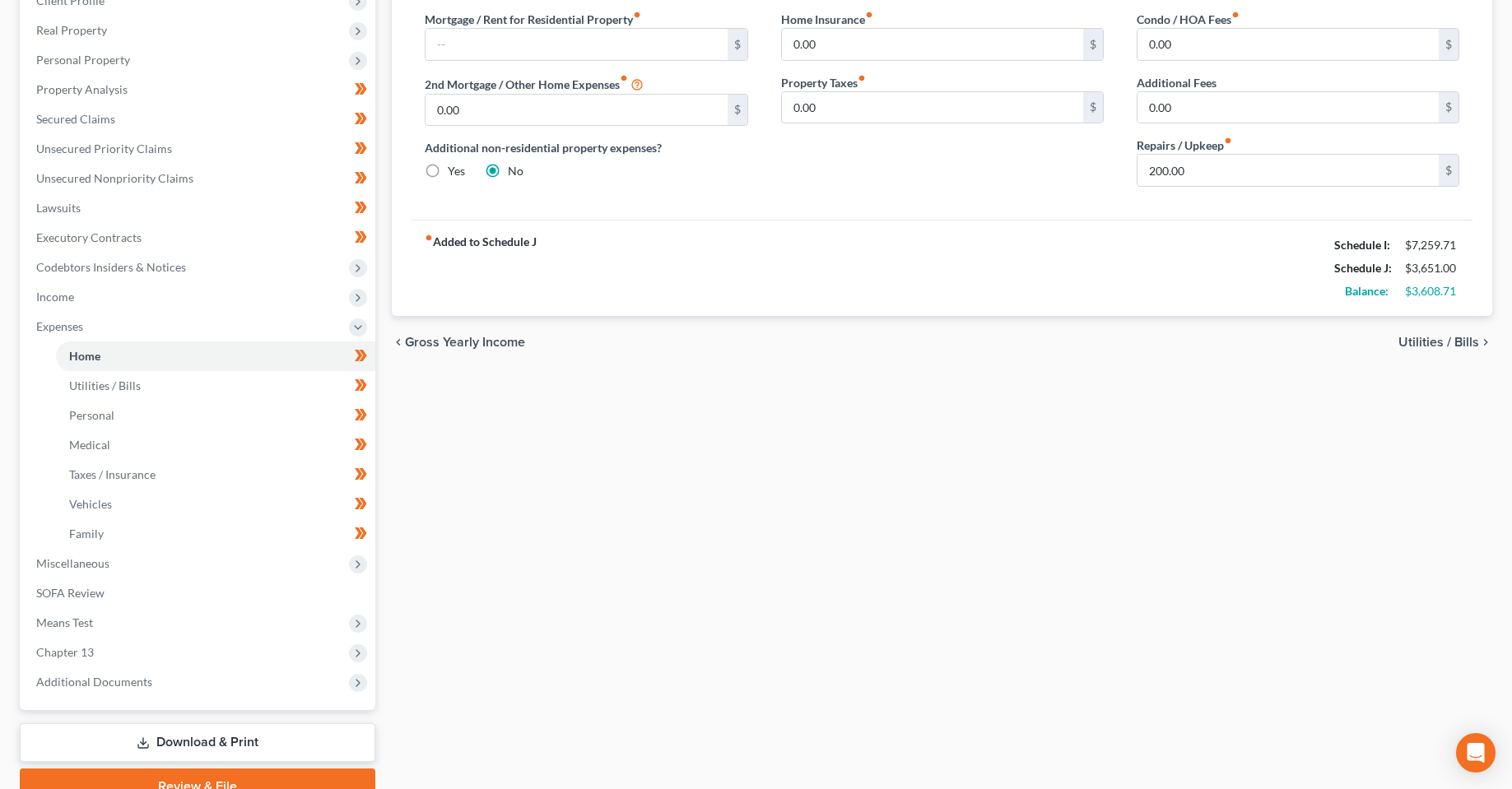
scroll to position [323, 0]
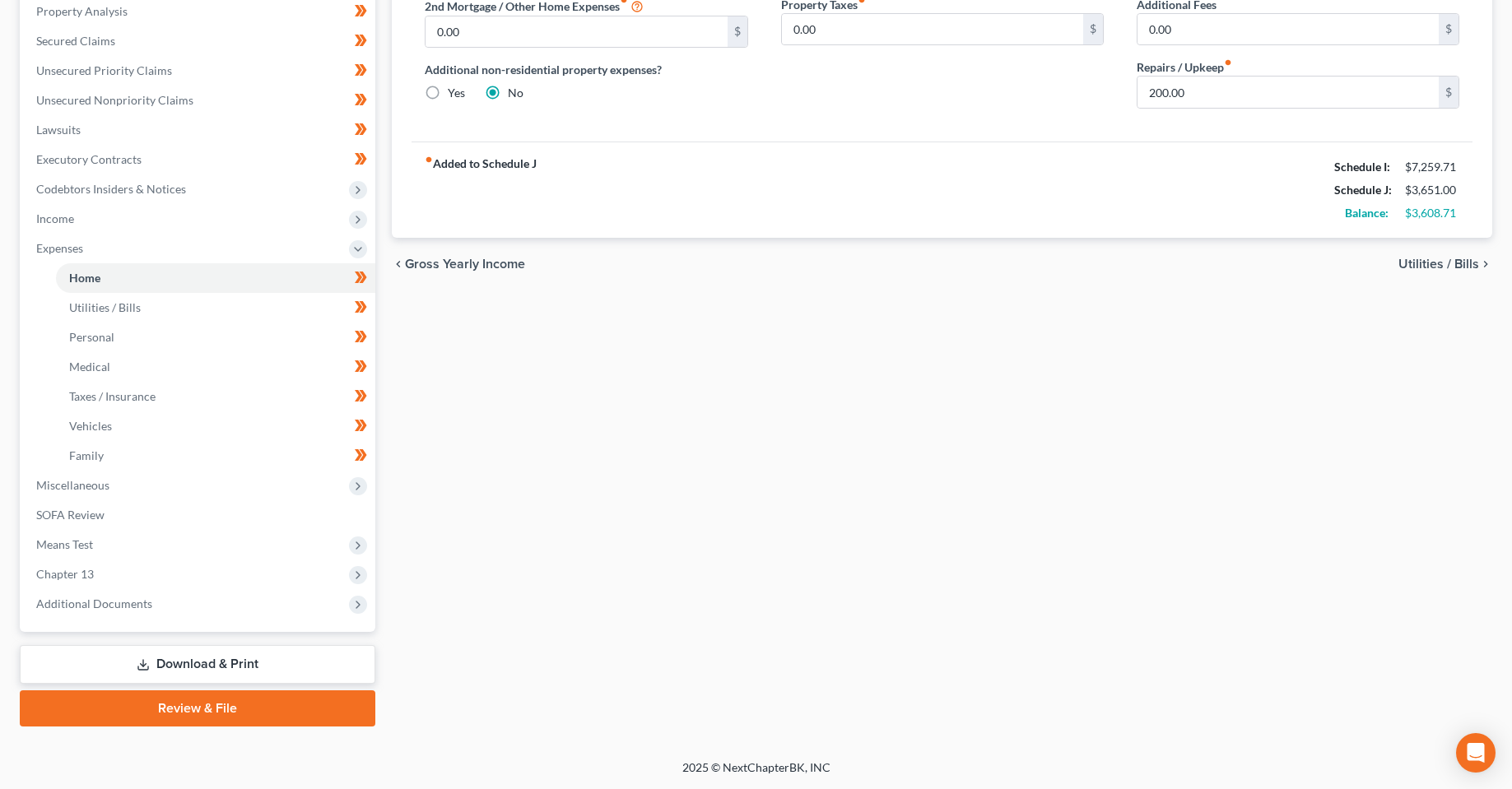
click at [192, 666] on link "Download & Print" at bounding box center [197, 664] width 356 height 39
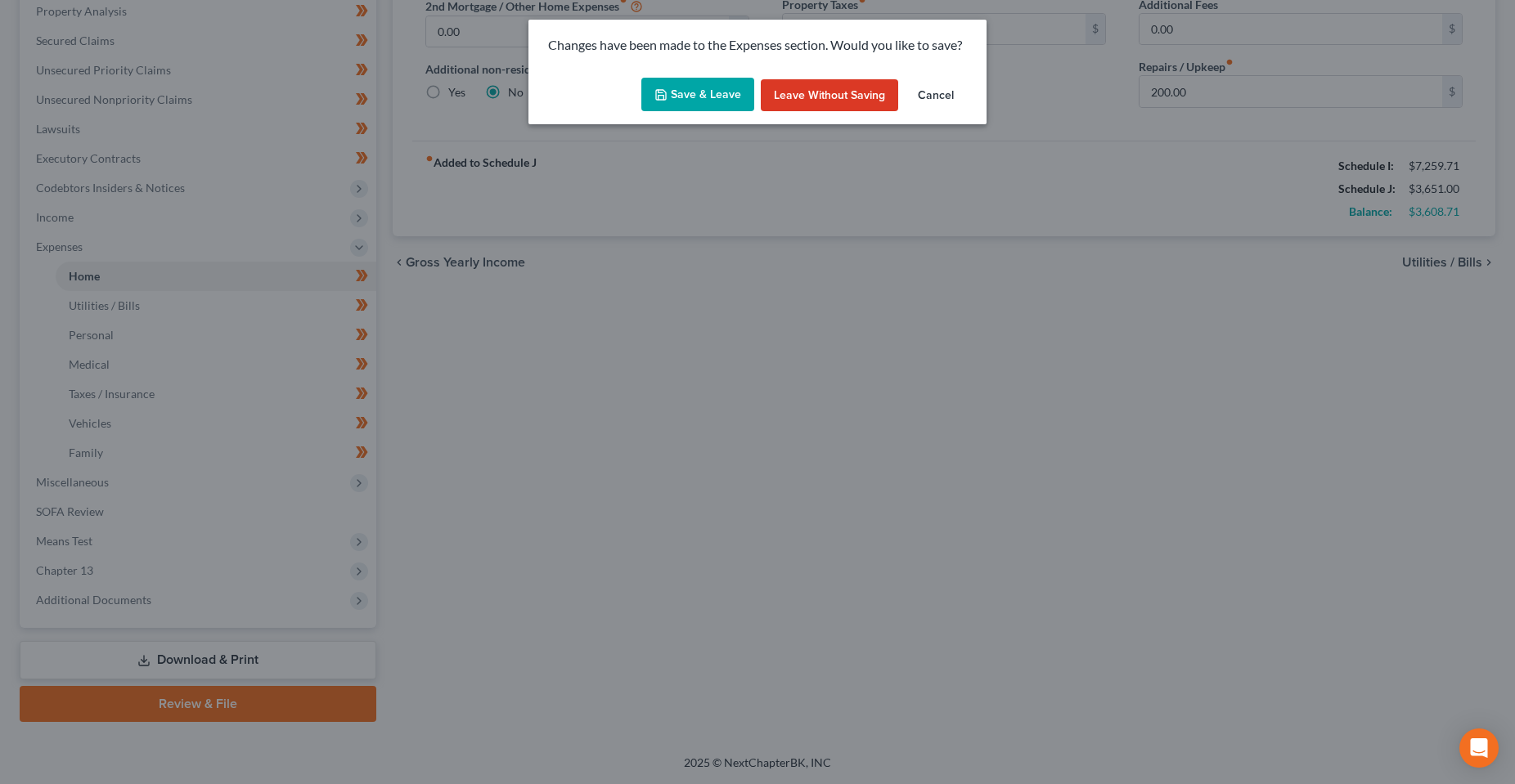
click at [720, 80] on button "Save & Leave" at bounding box center [698, 95] width 113 height 34
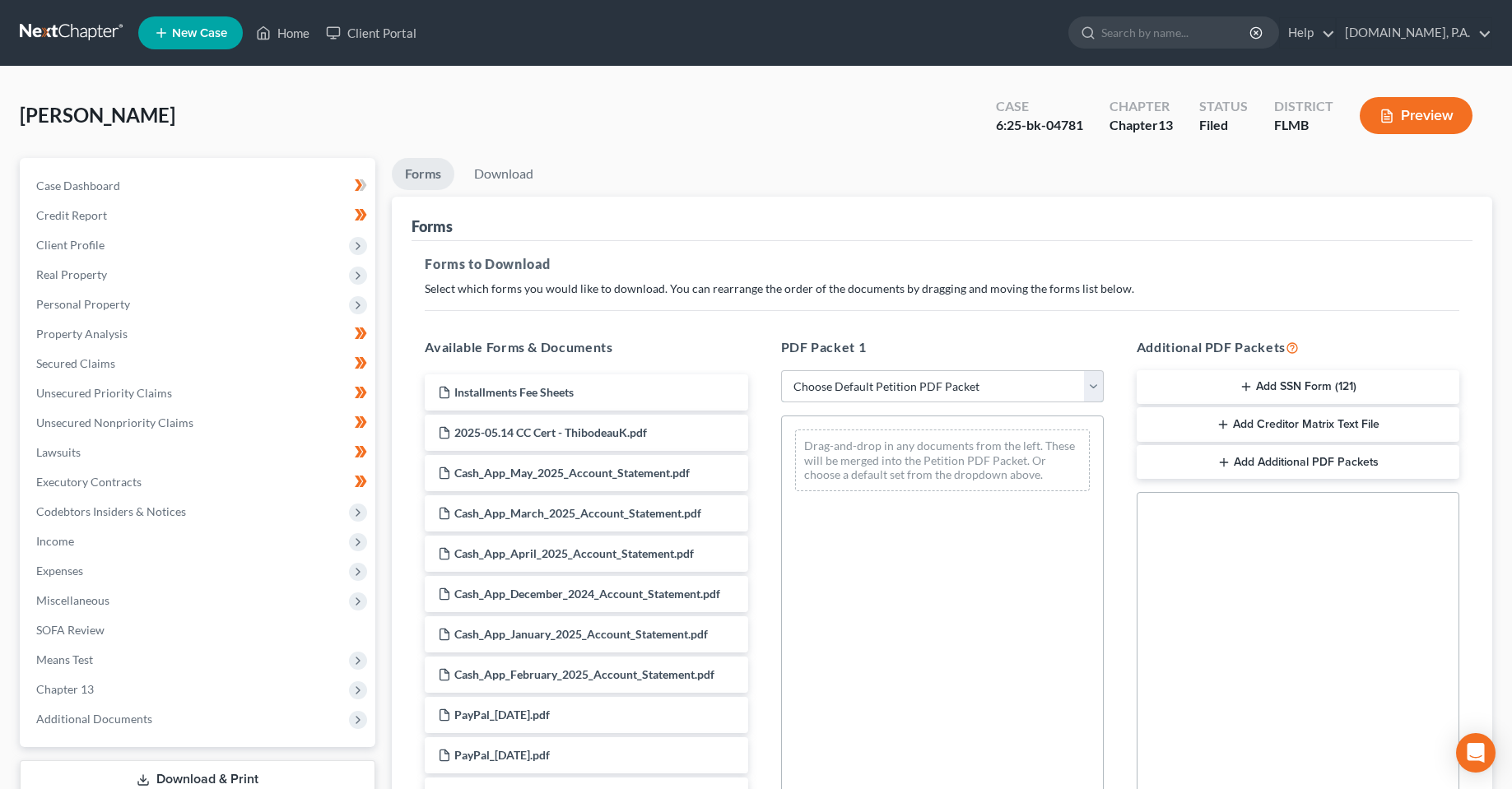
click at [892, 390] on select "Choose Default Petition PDF Packet Complete Bankruptcy Petition (all forms and …" at bounding box center [942, 387] width 323 height 33
select select "2"
click at [781, 371] on select "Choose Default Petition PDF Packet Complete Bankruptcy Petition (all forms and …" at bounding box center [942, 387] width 323 height 33
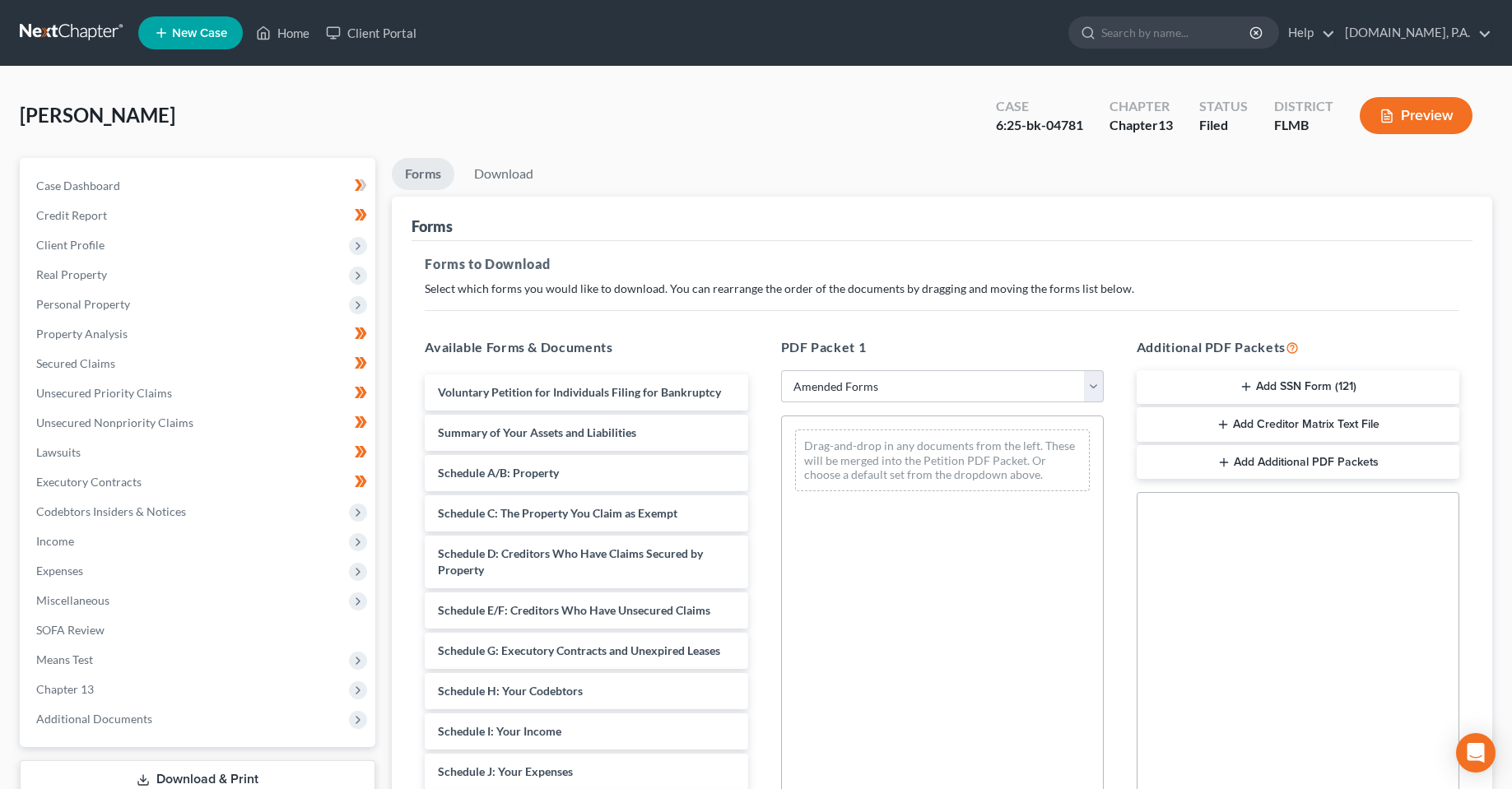
click at [969, 234] on div "Forms" at bounding box center [941, 219] width 1061 height 44
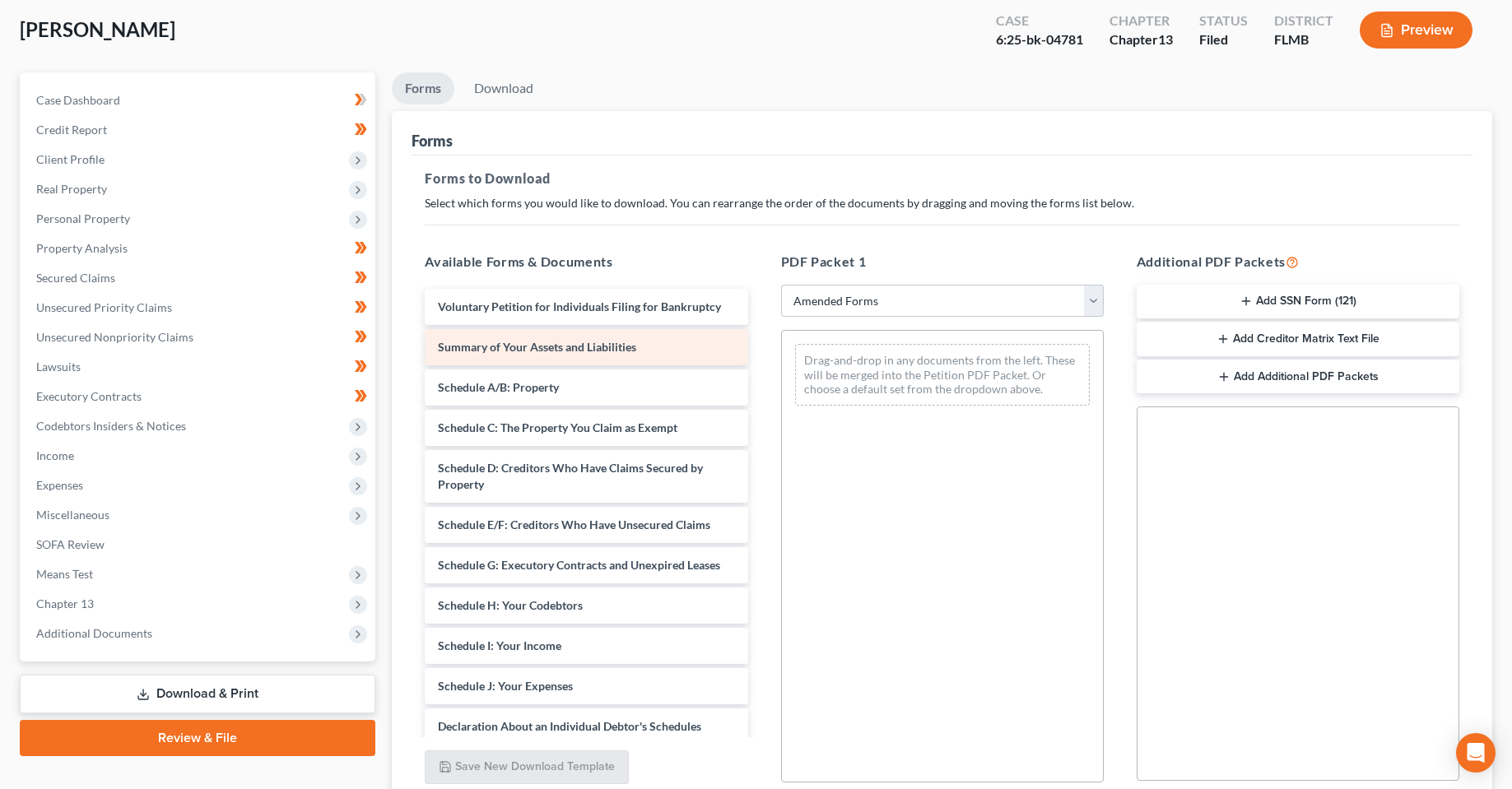
scroll to position [165, 0]
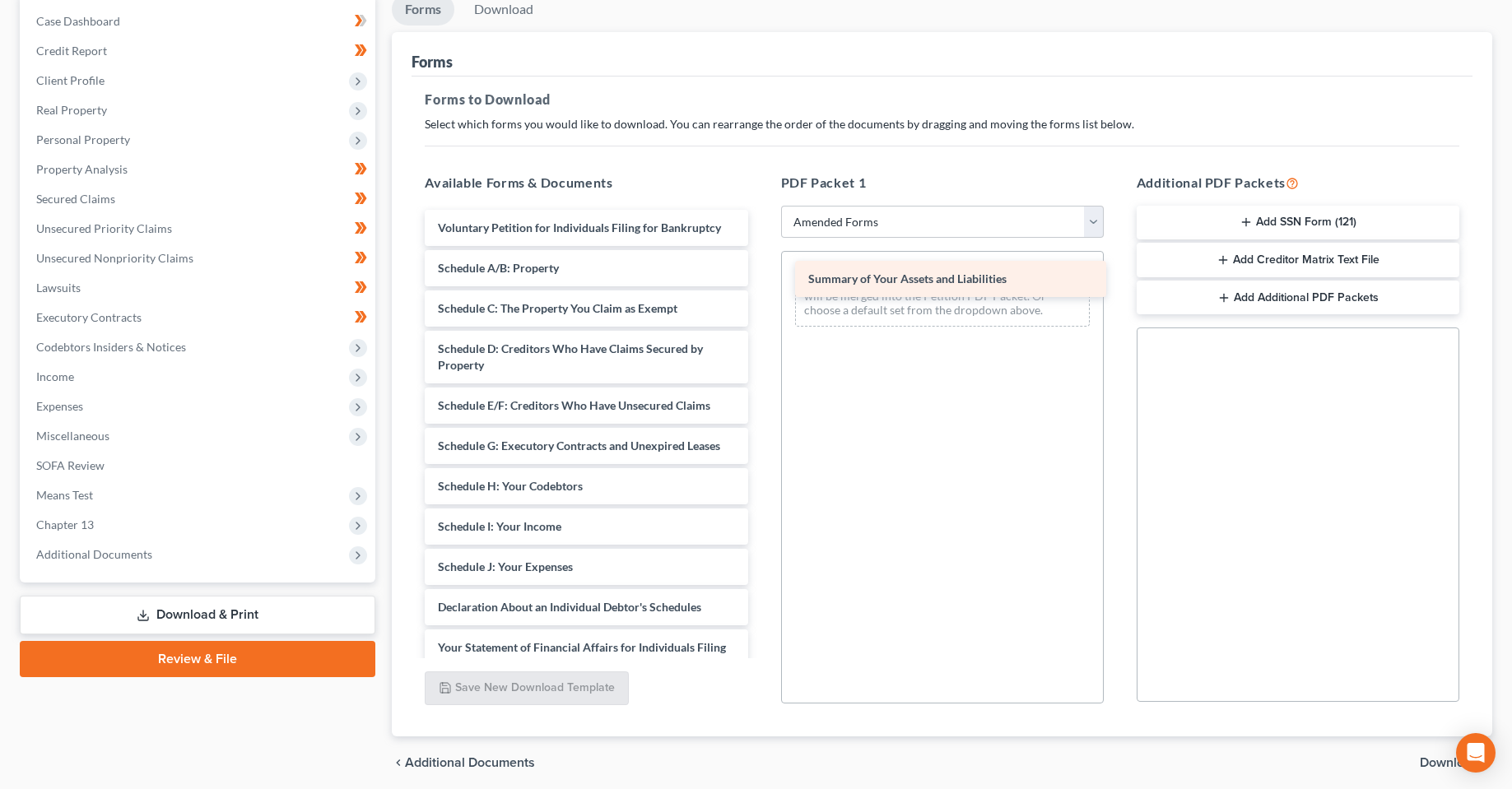
drag, startPoint x: 551, startPoint y: 265, endPoint x: 922, endPoint y: 275, distance: 371.1
click at [760, 275] on div "Summary of Your Assets and Liabilities Voluntary Petition for Individuals Filin…" at bounding box center [586, 554] width 349 height 690
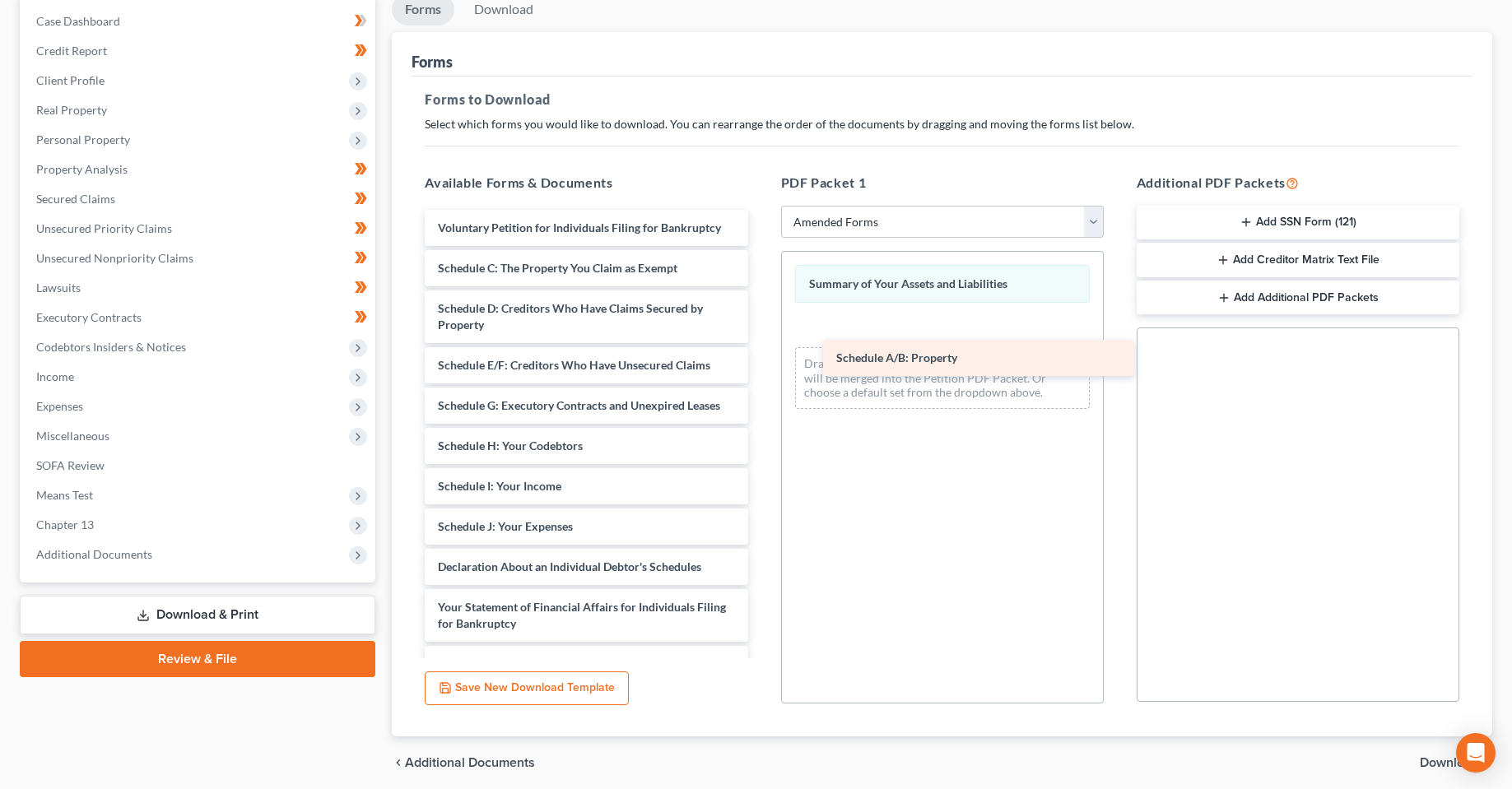
drag, startPoint x: 534, startPoint y: 273, endPoint x: 912, endPoint y: 324, distance: 381.4
click at [760, 324] on div "Schedule A/B: Property Voluntary Petition for Individuals Filing for Bankruptcy…" at bounding box center [586, 534] width 349 height 650
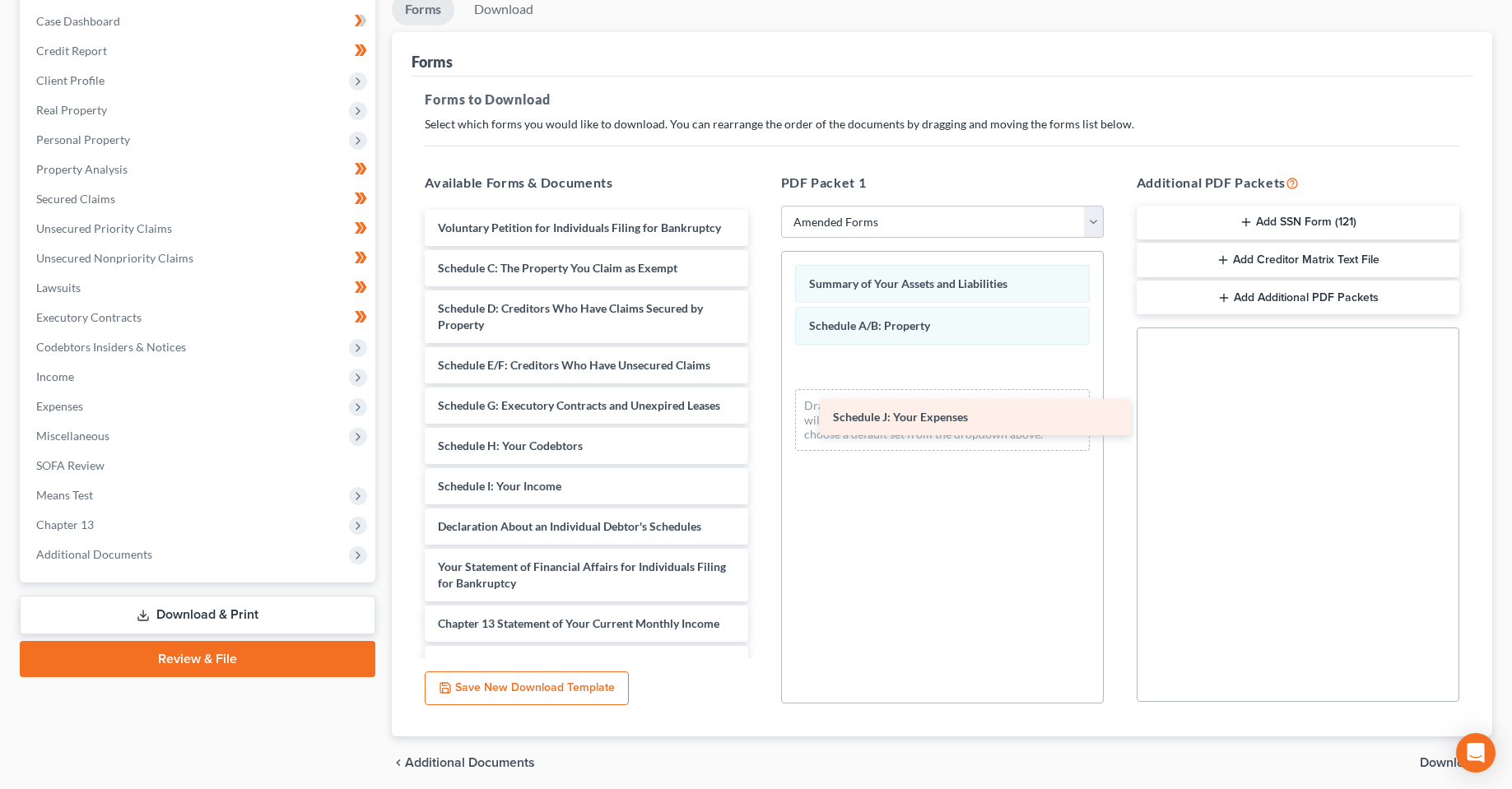
drag, startPoint x: 525, startPoint y: 530, endPoint x: 913, endPoint y: 423, distance: 402.5
click at [760, 423] on div "Schedule J: Your Expenses Voluntary Petition for Individuals Filing for Bankrup…" at bounding box center [586, 515] width 349 height 610
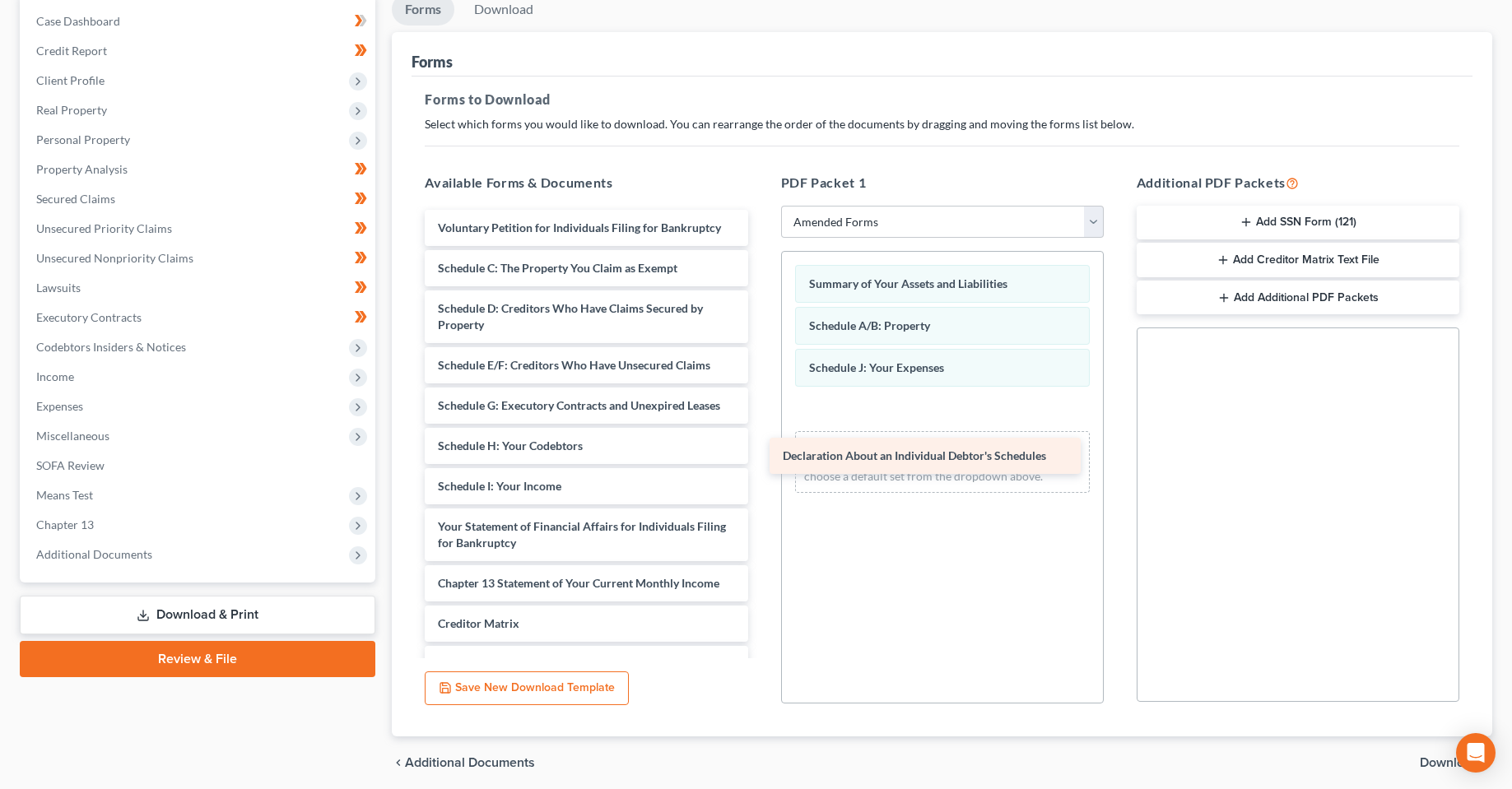
drag, startPoint x: 543, startPoint y: 521, endPoint x: 882, endPoint y: 450, distance: 346.4
click at [760, 450] on div "Declaration About an Individual Debtor's Schedules Voluntary Petition for Indiv…" at bounding box center [586, 494] width 349 height 569
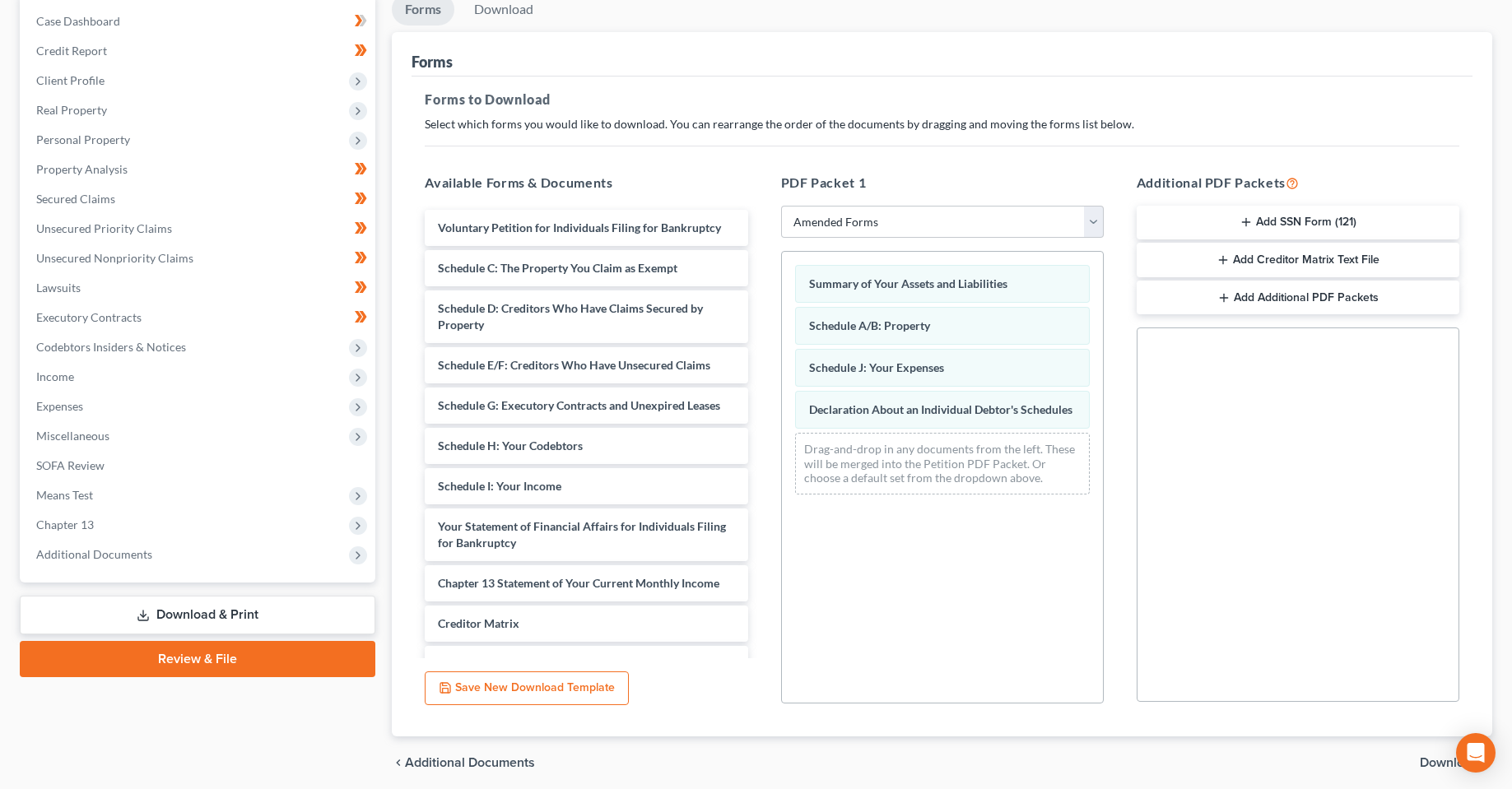
click at [1000, 628] on div "Summary of Your Assets and Liabilities Schedule A/B: Property Schedule J: Your …" at bounding box center [942, 477] width 323 height 453
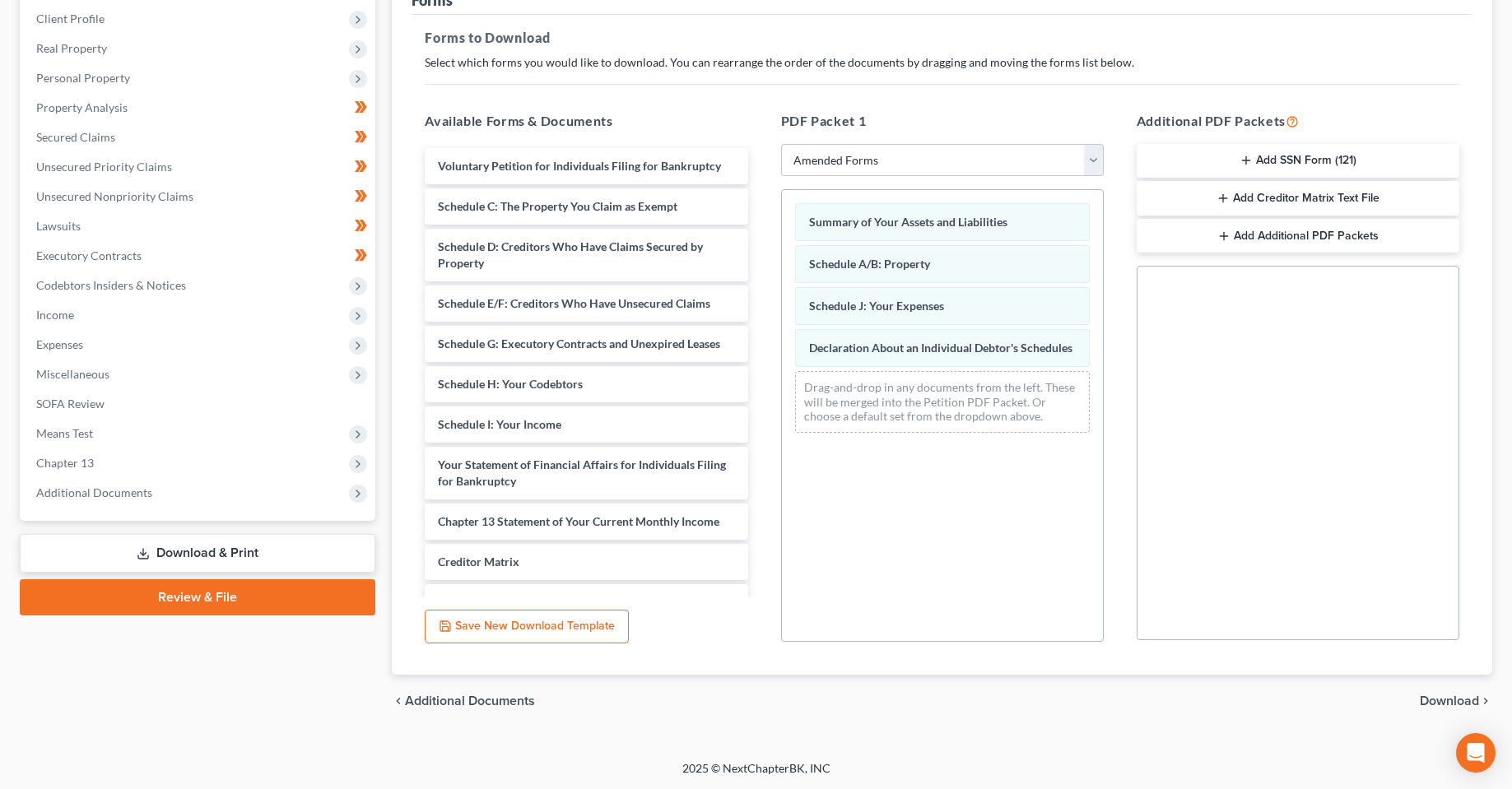
scroll to position [227, 0]
click at [228, 709] on div "Case Dashboard Payments Invoices Payments Payments Credit Report Client Profile" at bounding box center [197, 328] width 372 height 796
click at [1094, 101] on div "PDF Packet 1 Choose Default Petition PDF Packet Complete Bankruptcy Petition (a…" at bounding box center [942, 376] width 356 height 558
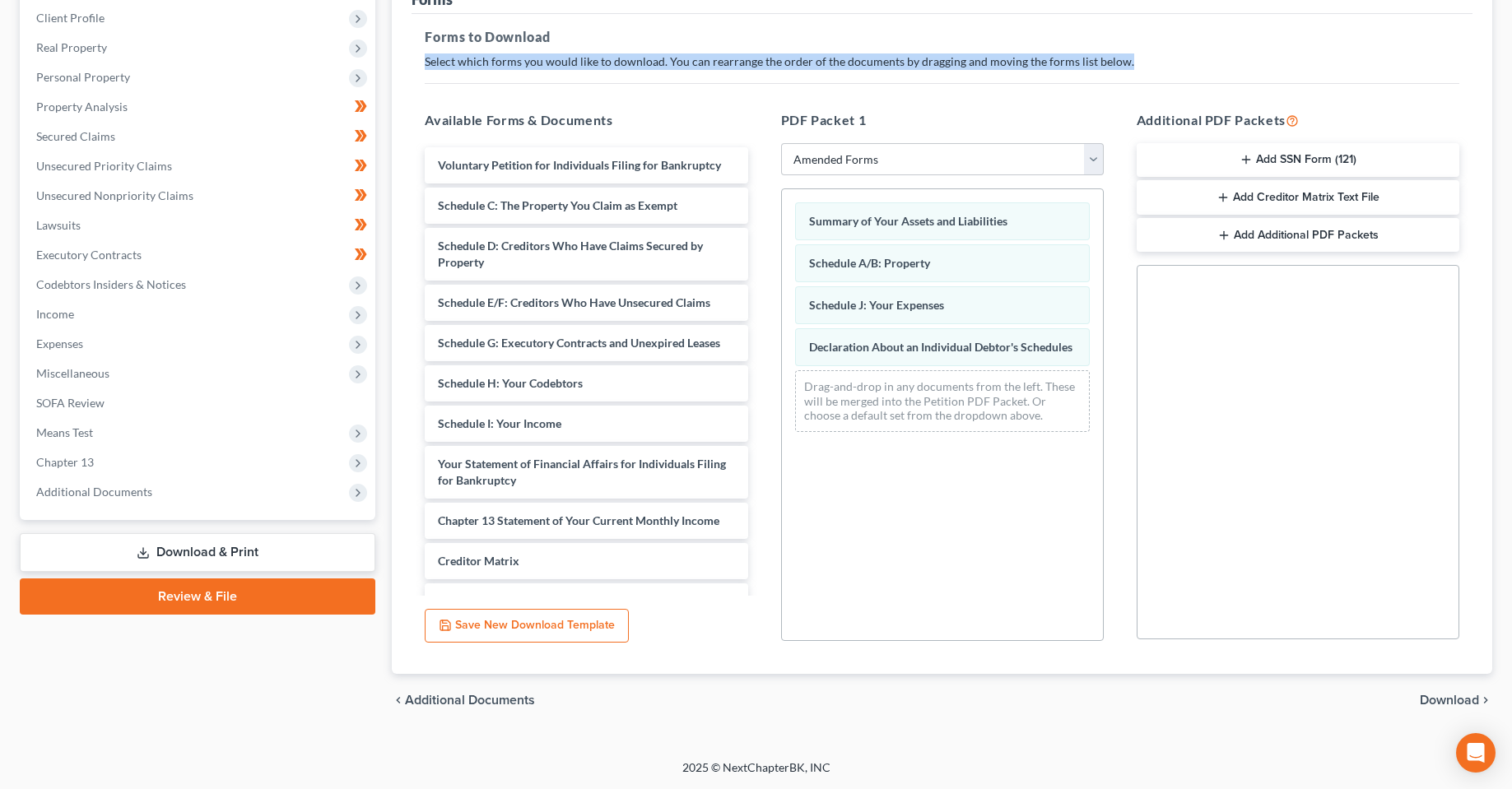
drag, startPoint x: 1144, startPoint y: 67, endPoint x: 656, endPoint y: 70, distance: 488.0
click at [626, 70] on div "Forms to Download Select which forms you would like to download. You can rearra…" at bounding box center [941, 345] width 1061 height 661
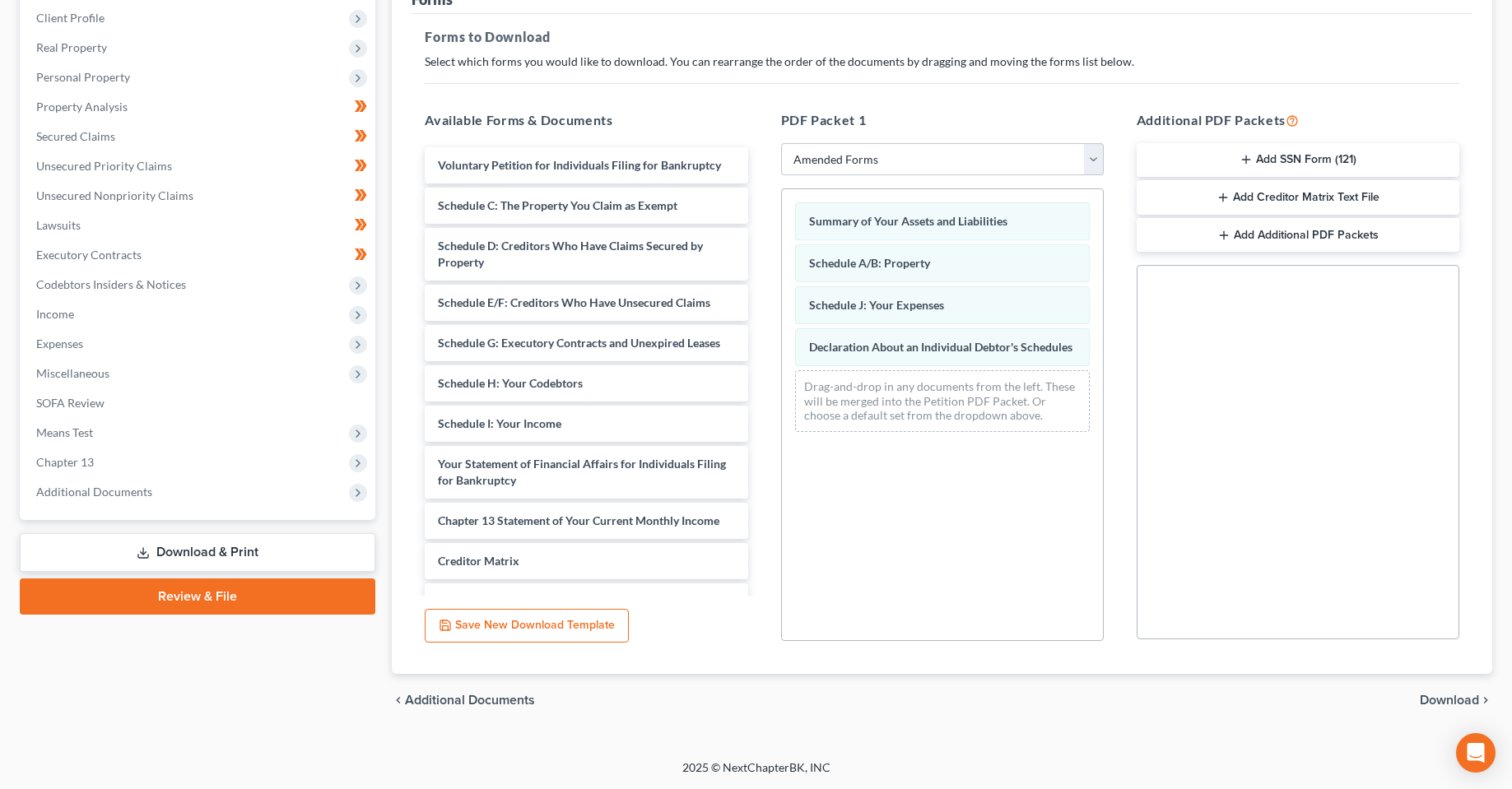
click at [896, 85] on div "Forms to Download Select which forms you would like to download. You can rearra…" at bounding box center [941, 345] width 1061 height 661
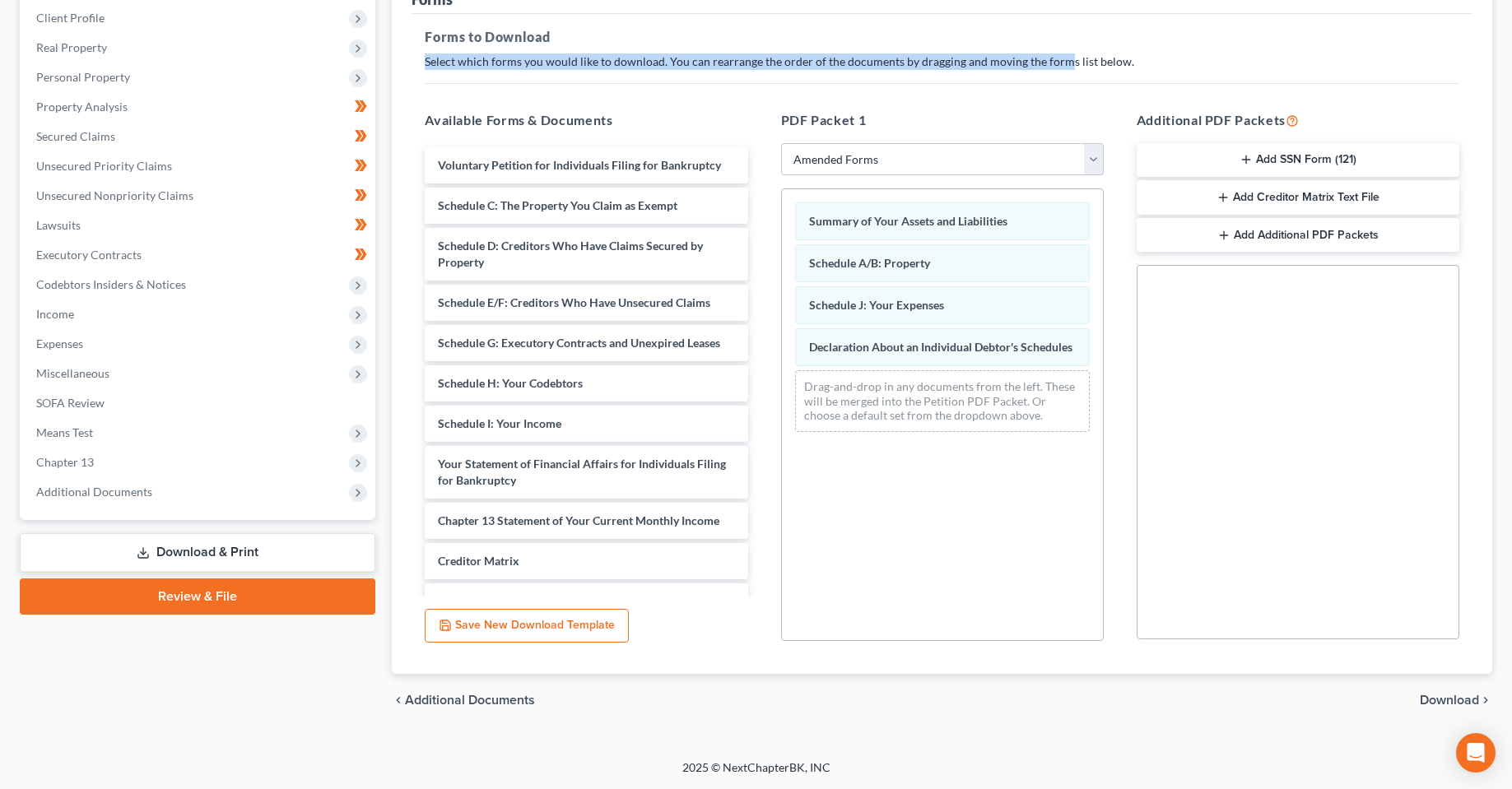
drag, startPoint x: 1058, startPoint y: 63, endPoint x: 925, endPoint y: 76, distance: 133.6
click at [696, 34] on div "Forms to Download Select which forms you would like to download. You can rearra…" at bounding box center [941, 345] width 1061 height 661
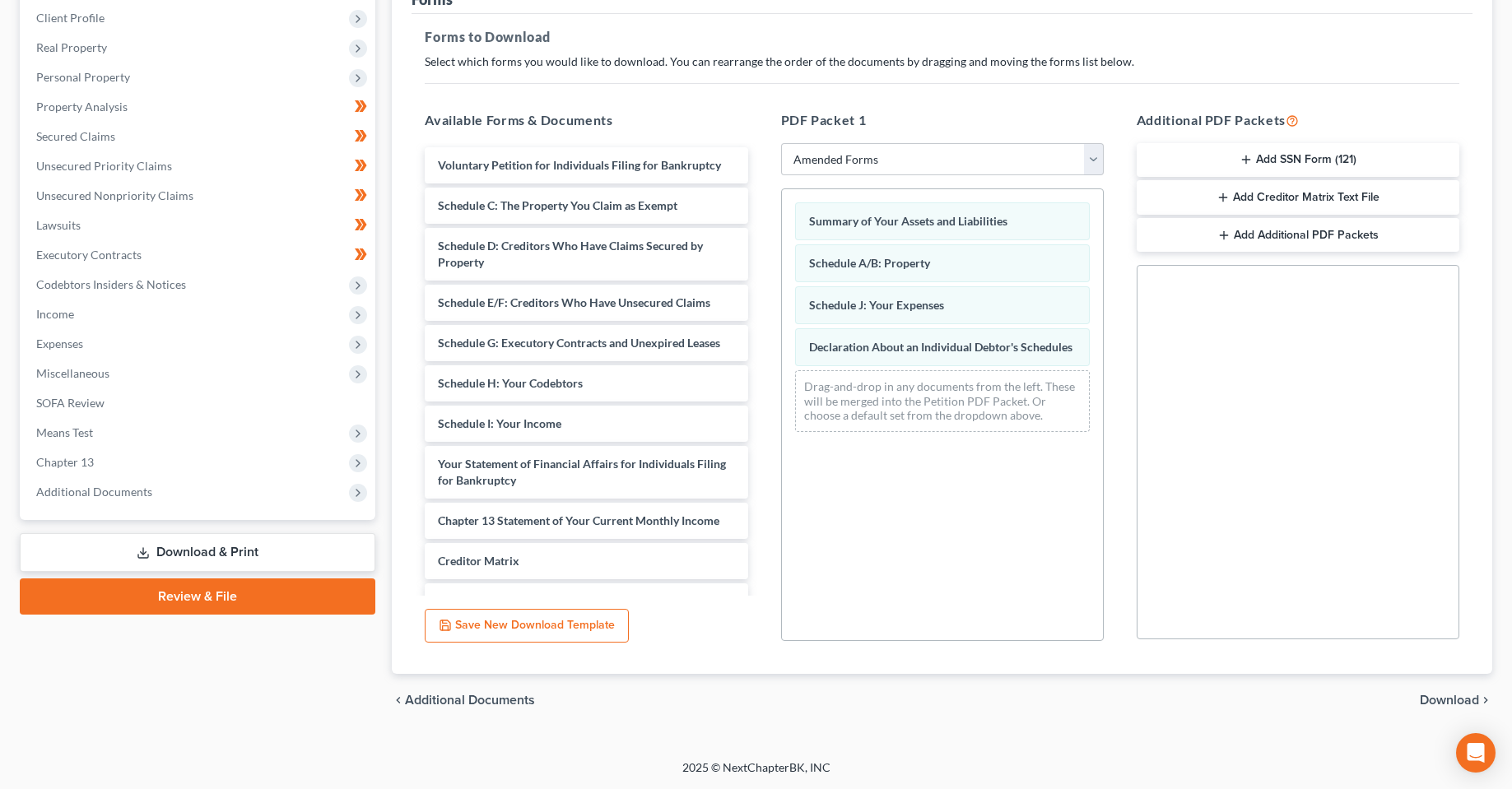
click at [1071, 76] on div "Forms to Download Select which forms you would like to download. You can rearra…" at bounding box center [941, 345] width 1061 height 661
drag, startPoint x: 847, startPoint y: 766, endPoint x: 632, endPoint y: 760, distance: 215.1
click at [634, 759] on div "2025 © NextChapterBK, INC" at bounding box center [756, 774] width 939 height 30
click at [780, 751] on div "[PERSON_NAME] Upgraded Case 6:25-bk-04781 Chapter Chapter 13 Status Filed Distr…" at bounding box center [756, 300] width 1512 height 920
click at [958, 718] on div "chevron_left Additional Documents Download chevron_right" at bounding box center [941, 700] width 1101 height 53
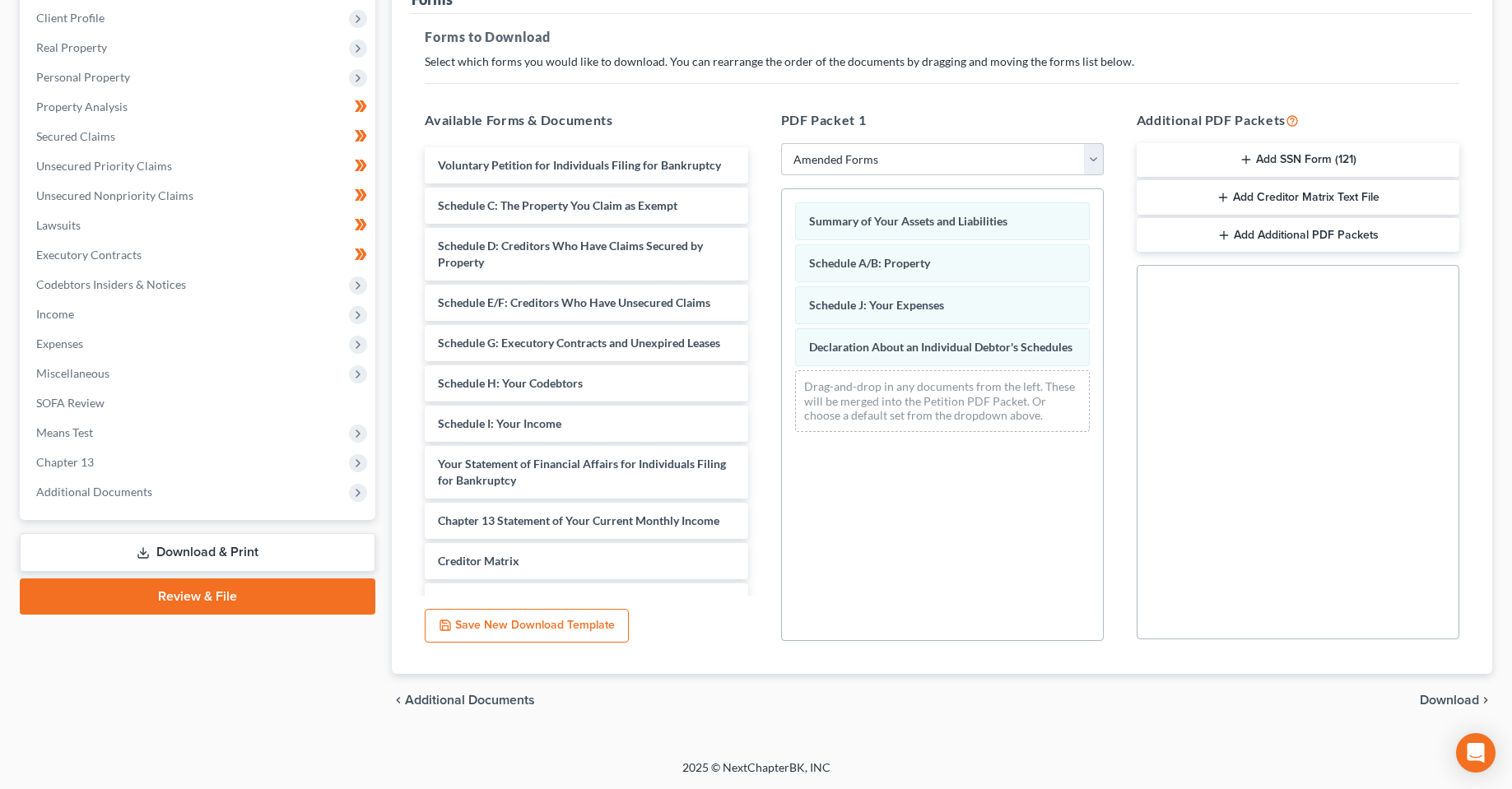
drag, startPoint x: 515, startPoint y: 755, endPoint x: 525, endPoint y: 757, distance: 10.2
click at [514, 758] on div "[PERSON_NAME] Upgraded Case 6:25-bk-04781 Chapter Chapter 13 Status Filed Distr…" at bounding box center [756, 300] width 1512 height 920
drag, startPoint x: 883, startPoint y: 772, endPoint x: 787, endPoint y: 772, distance: 96.0
click at [704, 776] on div "Home New Case Client Portal [DOMAIN_NAME], P.A. [PERSON_NAME][EMAIL_ADDRESS][DO…" at bounding box center [756, 282] width 1512 height 1017
drag, startPoint x: 882, startPoint y: 772, endPoint x: 960, endPoint y: 767, distance: 78.2
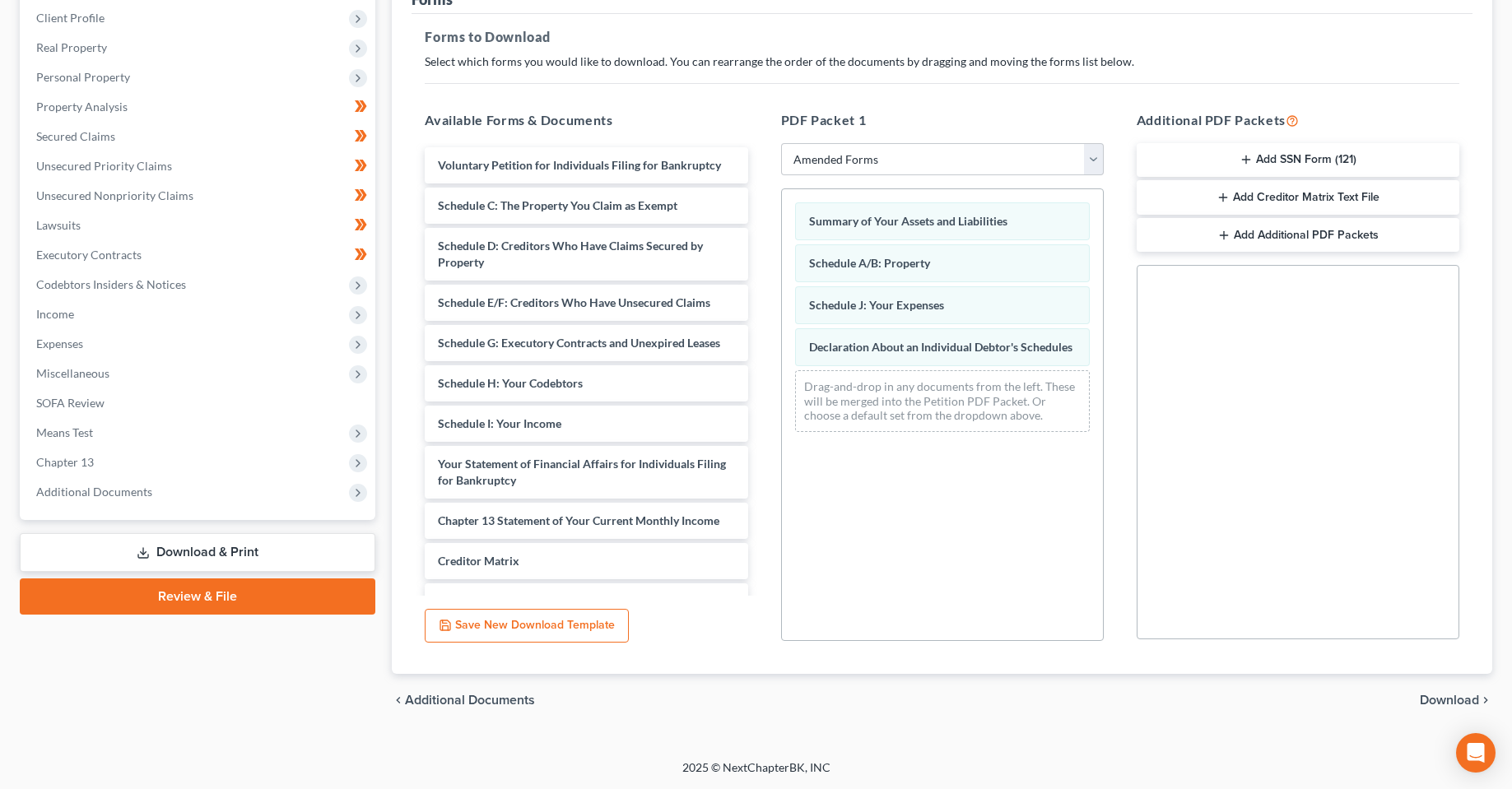
click at [884, 772] on div "2025 © NextChapterBK, INC" at bounding box center [756, 774] width 939 height 30
click at [960, 767] on div "2025 © NextChapterBK, INC" at bounding box center [756, 774] width 939 height 30
drag, startPoint x: 684, startPoint y: 771, endPoint x: 921, endPoint y: 776, distance: 237.1
click at [921, 776] on div "2025 © NextChapterBK, INC" at bounding box center [756, 774] width 939 height 30
click at [936, 776] on div "2025 © NextChapterBK, INC" at bounding box center [756, 774] width 939 height 30
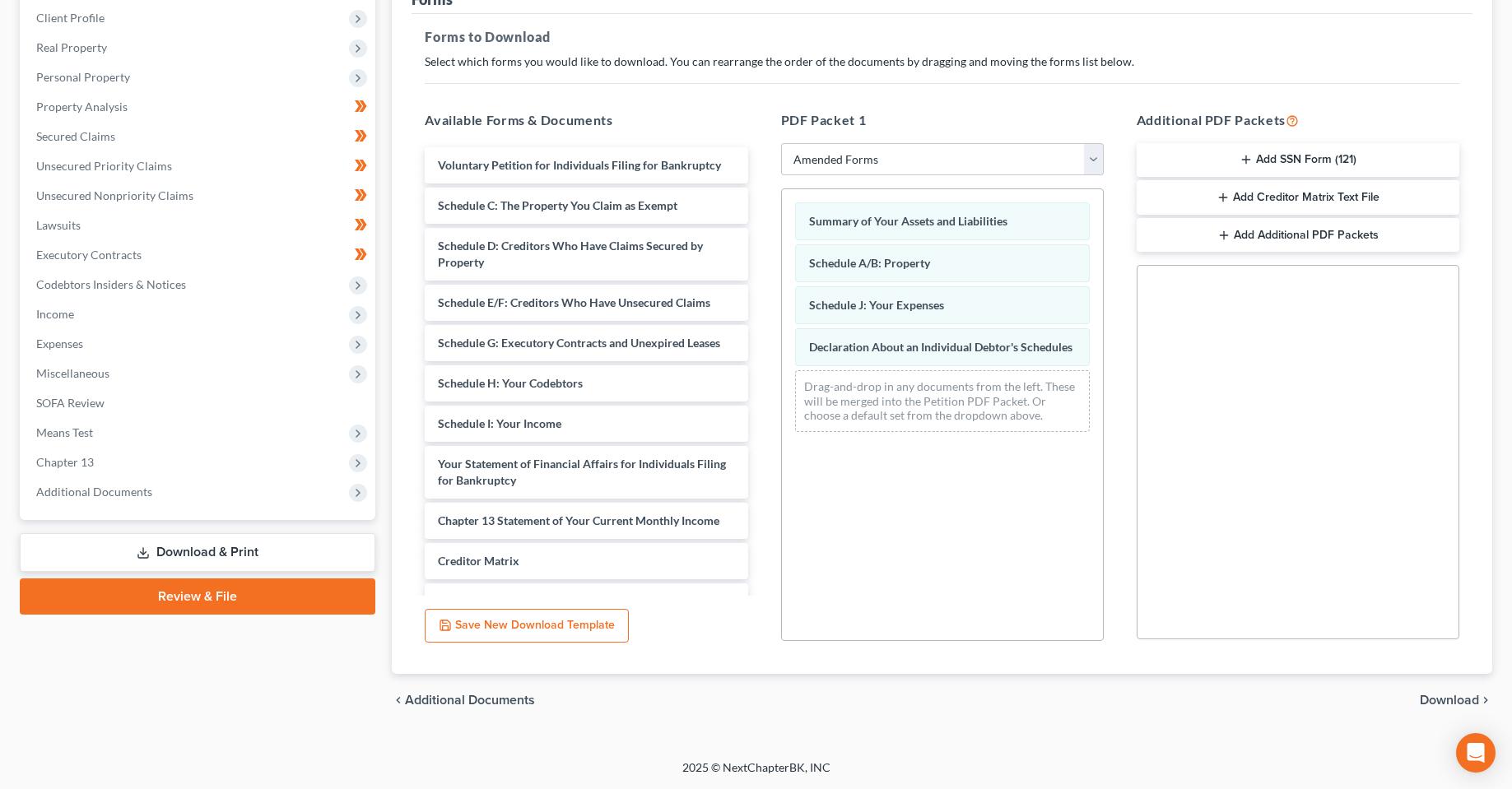
drag, startPoint x: 1007, startPoint y: 767, endPoint x: 893, endPoint y: 778, distance: 114.5
click at [1006, 768] on div "2025 © NextChapterBK, INC" at bounding box center [756, 774] width 939 height 30
drag, startPoint x: 864, startPoint y: 767, endPoint x: 775, endPoint y: 737, distance: 93.9
click at [599, 753] on div "Home New Case Client Portal [DOMAIN_NAME], P.A. [PERSON_NAME][EMAIL_ADDRESS][DO…" at bounding box center [756, 282] width 1512 height 1017
click at [885, 709] on div "chevron_left Additional Documents Download chevron_right" at bounding box center [941, 700] width 1101 height 53
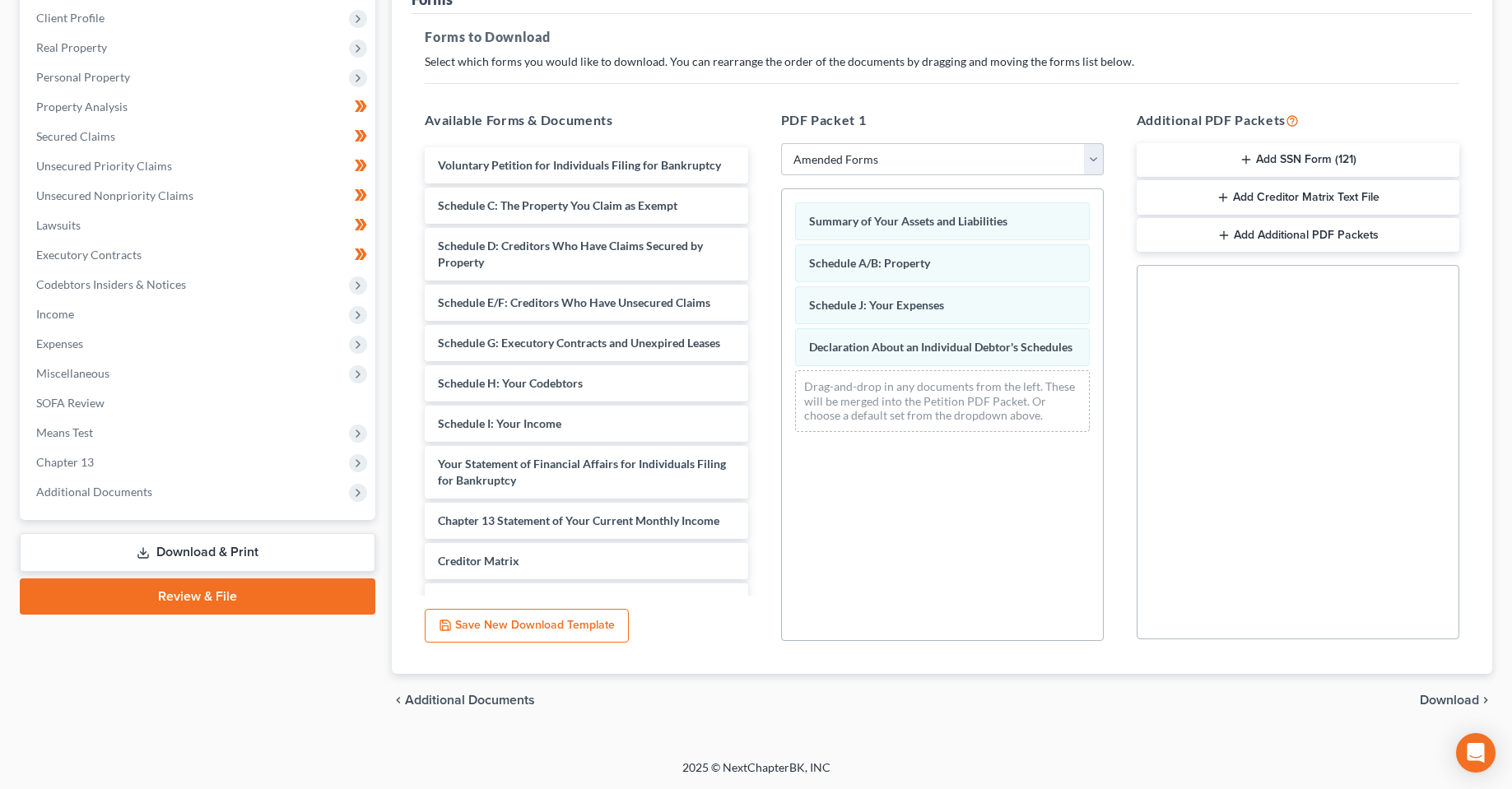
drag, startPoint x: 295, startPoint y: 700, endPoint x: 337, endPoint y: 707, distance: 42.6
click at [295, 700] on div "Case Dashboard Payments Invoices Payments Payments Credit Report Client Profile" at bounding box center [197, 328] width 372 height 796
drag, startPoint x: 831, startPoint y: 788, endPoint x: 1003, endPoint y: 769, distance: 173.0
click at [997, 771] on div "2025 © NextChapterBK, INC" at bounding box center [756, 774] width 939 height 30
click at [826, 738] on div "Petition Navigation Case Dashboard Payments Invoices Payments Payments Credit R…" at bounding box center [756, 336] width 1473 height 810
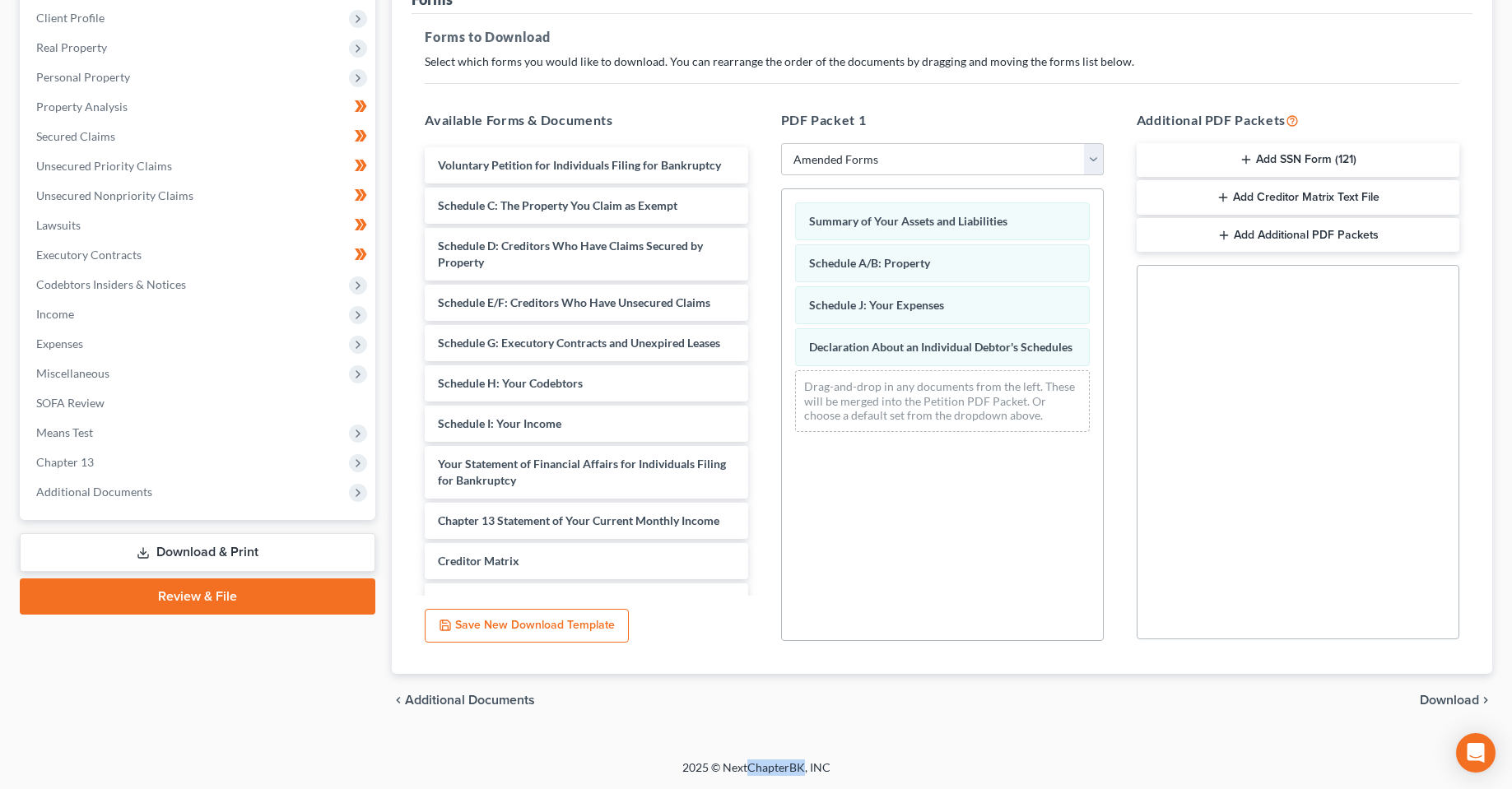
drag, startPoint x: 794, startPoint y: 767, endPoint x: 896, endPoint y: 760, distance: 102.2
click at [856, 764] on div "2025 © NextChapterBK, INC" at bounding box center [756, 774] width 939 height 30
click at [896, 760] on div "2025 © NextChapterBK, INC" at bounding box center [756, 774] width 939 height 30
click at [706, 752] on div "[PERSON_NAME] Upgraded Case 6:25-bk-04781 Chapter Chapter 13 Status Filed Distr…" at bounding box center [756, 300] width 1512 height 920
drag, startPoint x: 680, startPoint y: 769, endPoint x: 906, endPoint y: 775, distance: 226.1
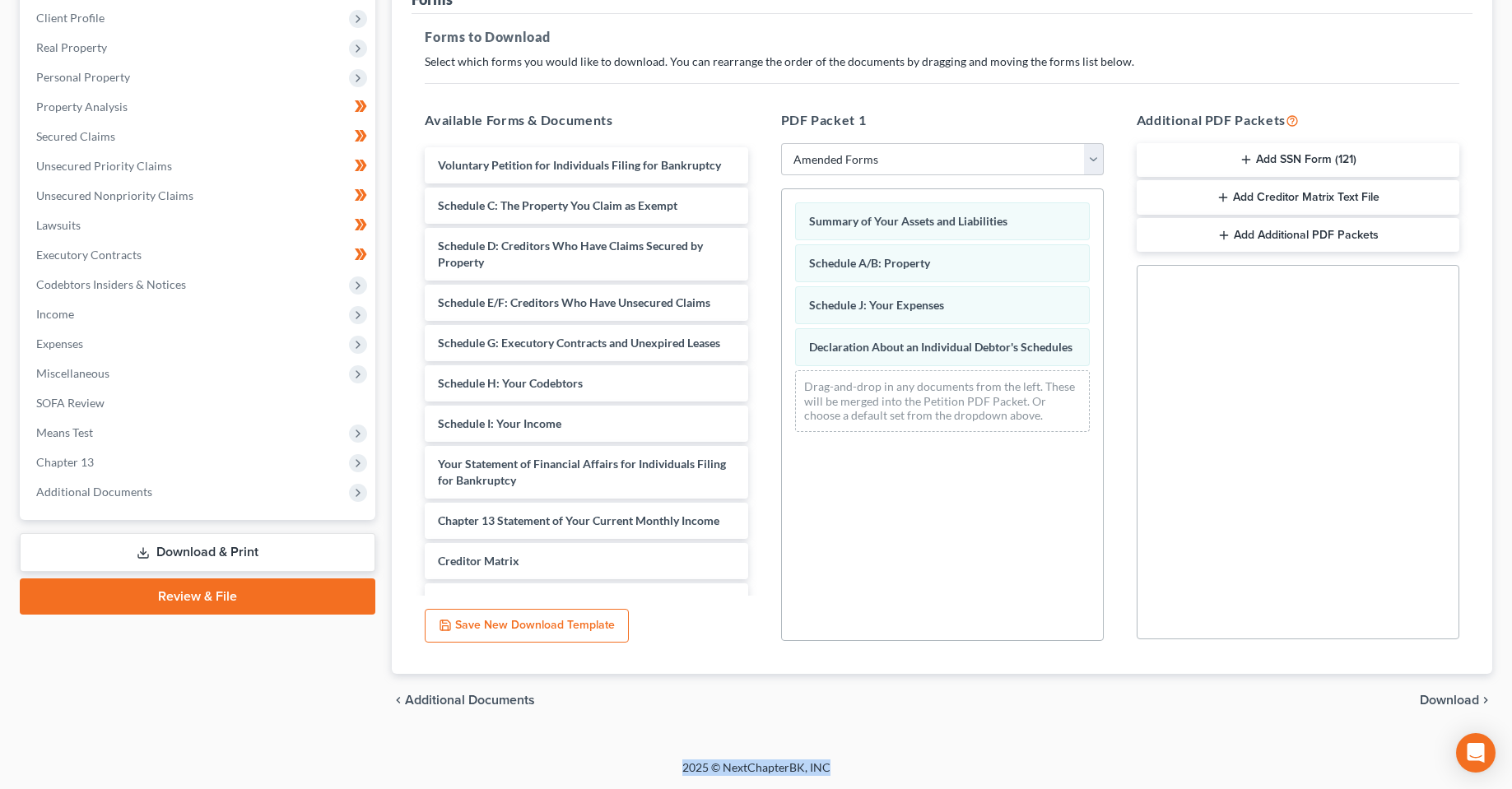
click at [904, 775] on div "2025 © NextChapterBK, INC" at bounding box center [756, 774] width 939 height 30
click at [906, 768] on div "2025 © NextChapterBK, INC" at bounding box center [756, 774] width 939 height 30
click at [700, 738] on div "Petition Navigation Case Dashboard Payments Invoices Payments Payments Credit R…" at bounding box center [756, 336] width 1473 height 810
click at [680, 739] on div "Petition Navigation Case Dashboard Payments Invoices Payments Payments Credit R…" at bounding box center [756, 336] width 1473 height 810
click at [1463, 690] on div "chevron_left Additional Documents Download chevron_right" at bounding box center [941, 700] width 1101 height 53
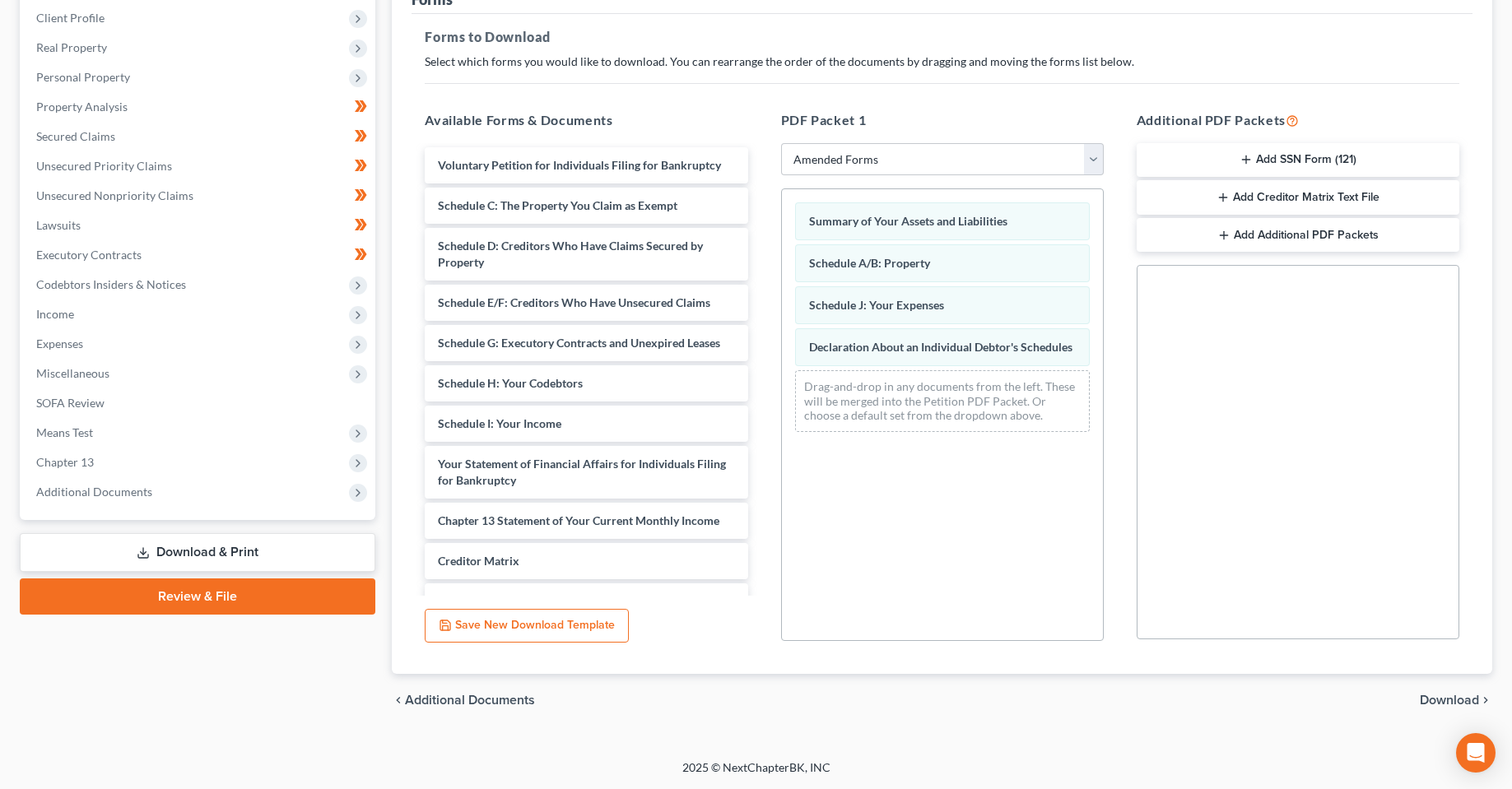
click at [1461, 702] on span "Download" at bounding box center [1450, 700] width 59 height 13
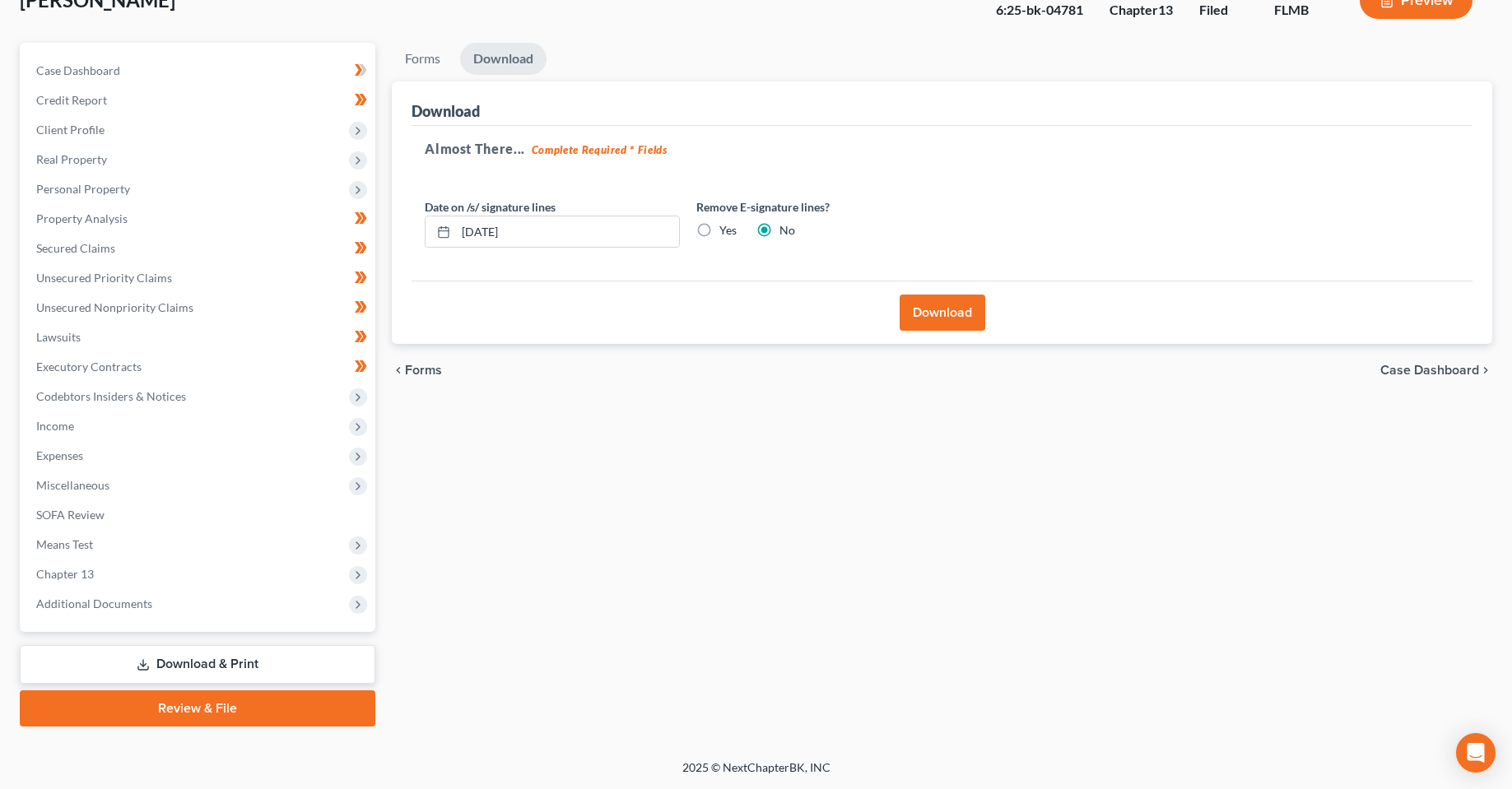
scroll to position [115, 0]
click at [495, 237] on input "[DATE]" at bounding box center [568, 232] width 223 height 31
type input "[DATE]"
click at [968, 315] on button "Download" at bounding box center [942, 312] width 86 height 36
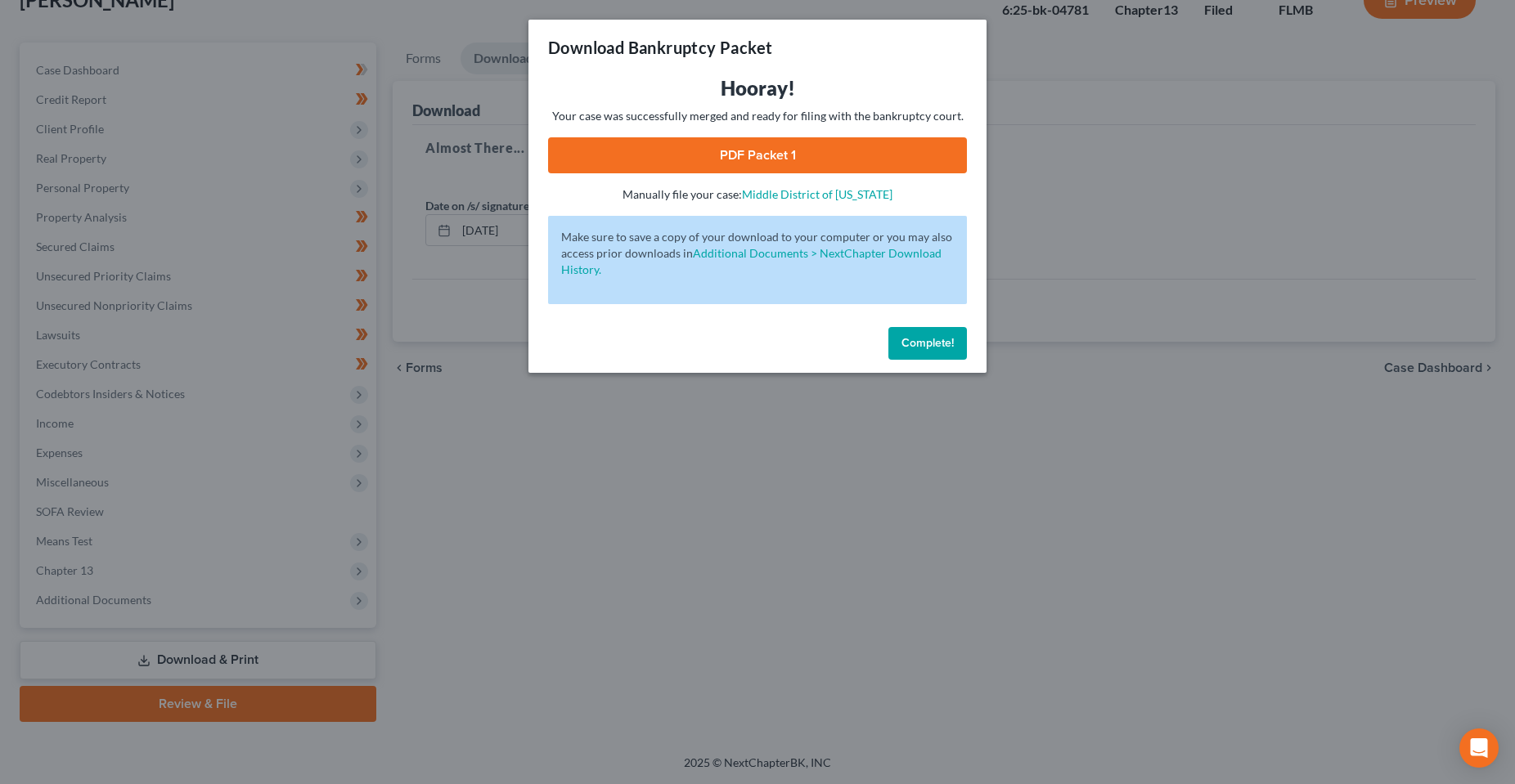
click at [734, 167] on link "PDF Packet 1" at bounding box center [758, 156] width 419 height 36
click at [896, 347] on button "Complete!" at bounding box center [927, 343] width 79 height 33
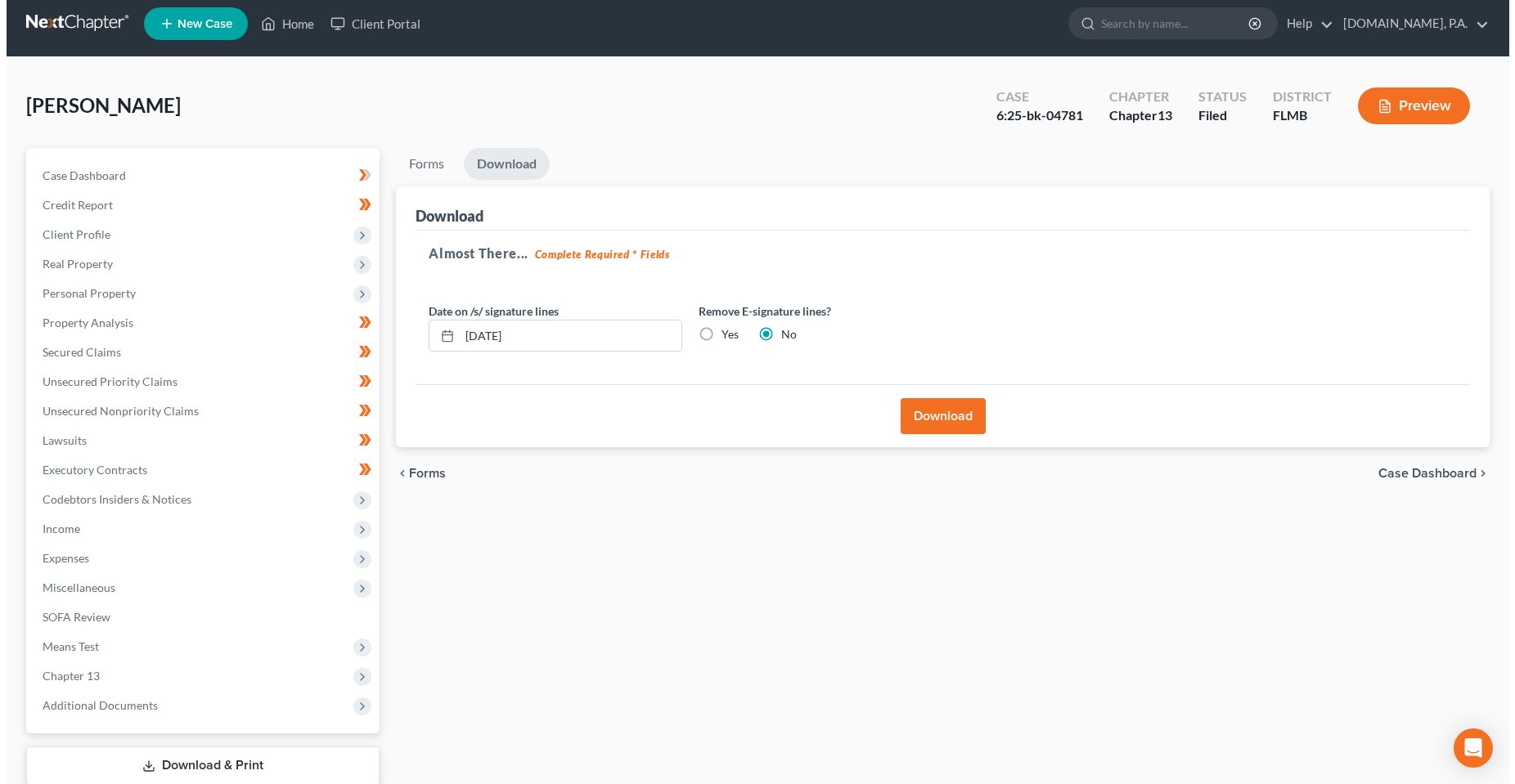
scroll to position [0, 0]
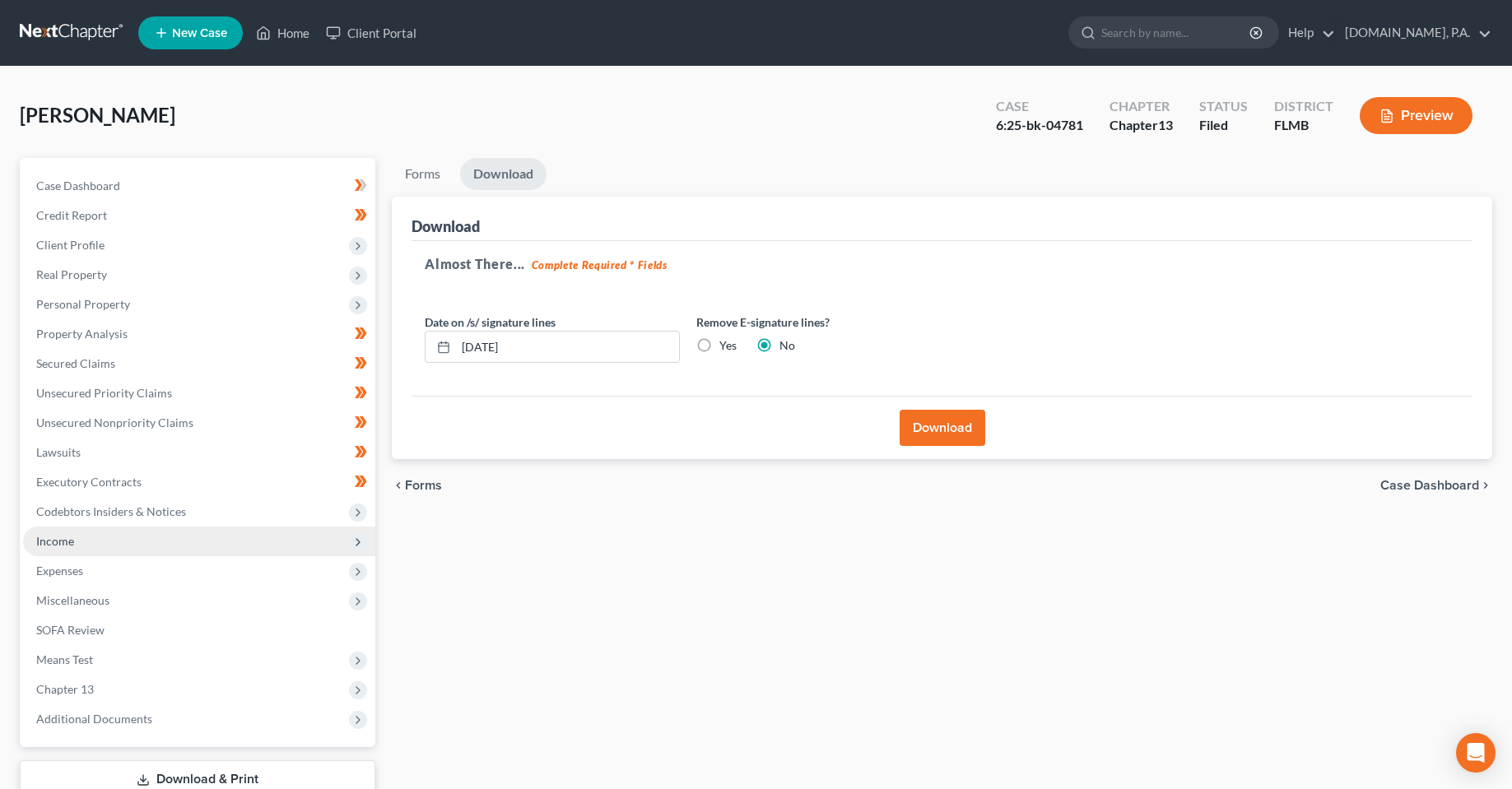
drag, startPoint x: 546, startPoint y: 523, endPoint x: 256, endPoint y: 540, distance: 290.5
click at [495, 530] on div "Forms Download Forms Forms to Download Select which forms you would like to dow…" at bounding box center [941, 500] width 1117 height 684
drag, startPoint x: 974, startPoint y: 642, endPoint x: 919, endPoint y: 644, distance: 55.0
click at [946, 650] on div "Forms Download Forms Forms to Download Select which forms you would like to dow…" at bounding box center [941, 500] width 1117 height 684
click at [270, 43] on link "Home" at bounding box center [283, 32] width 70 height 30
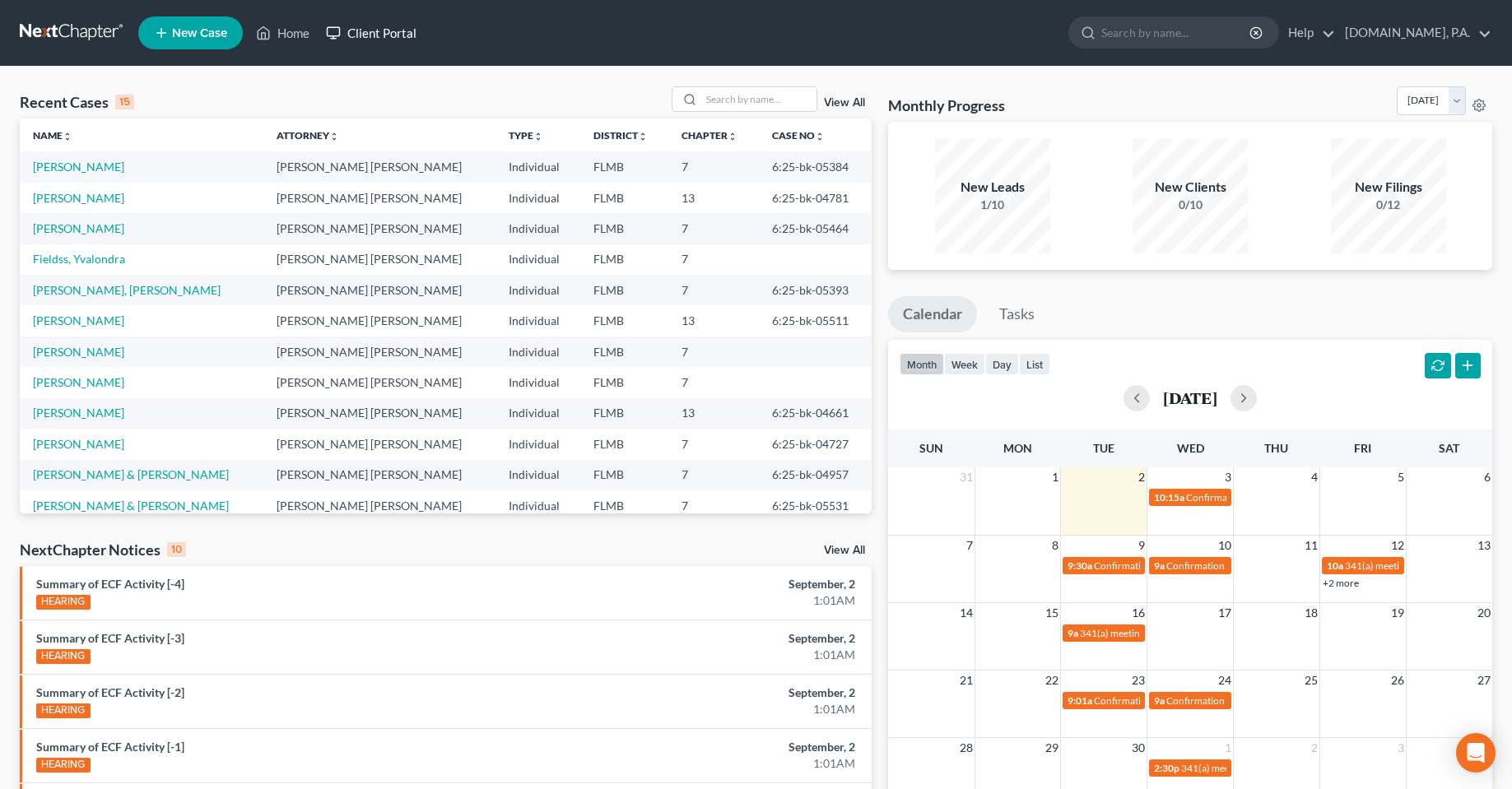
click at [374, 30] on link "Client Portal" at bounding box center [371, 32] width 107 height 30
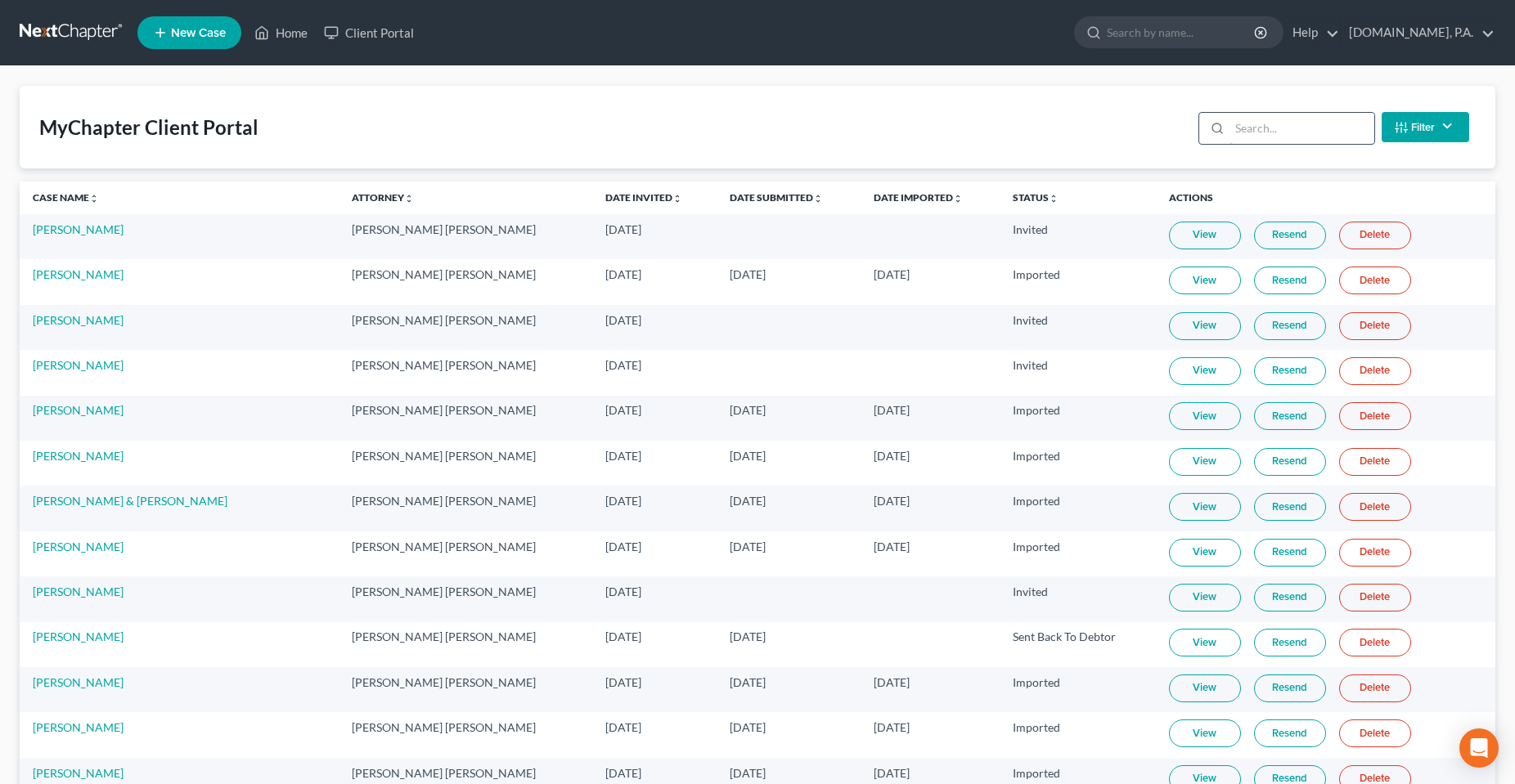
click at [1309, 126] on input "search" at bounding box center [1302, 128] width 145 height 31
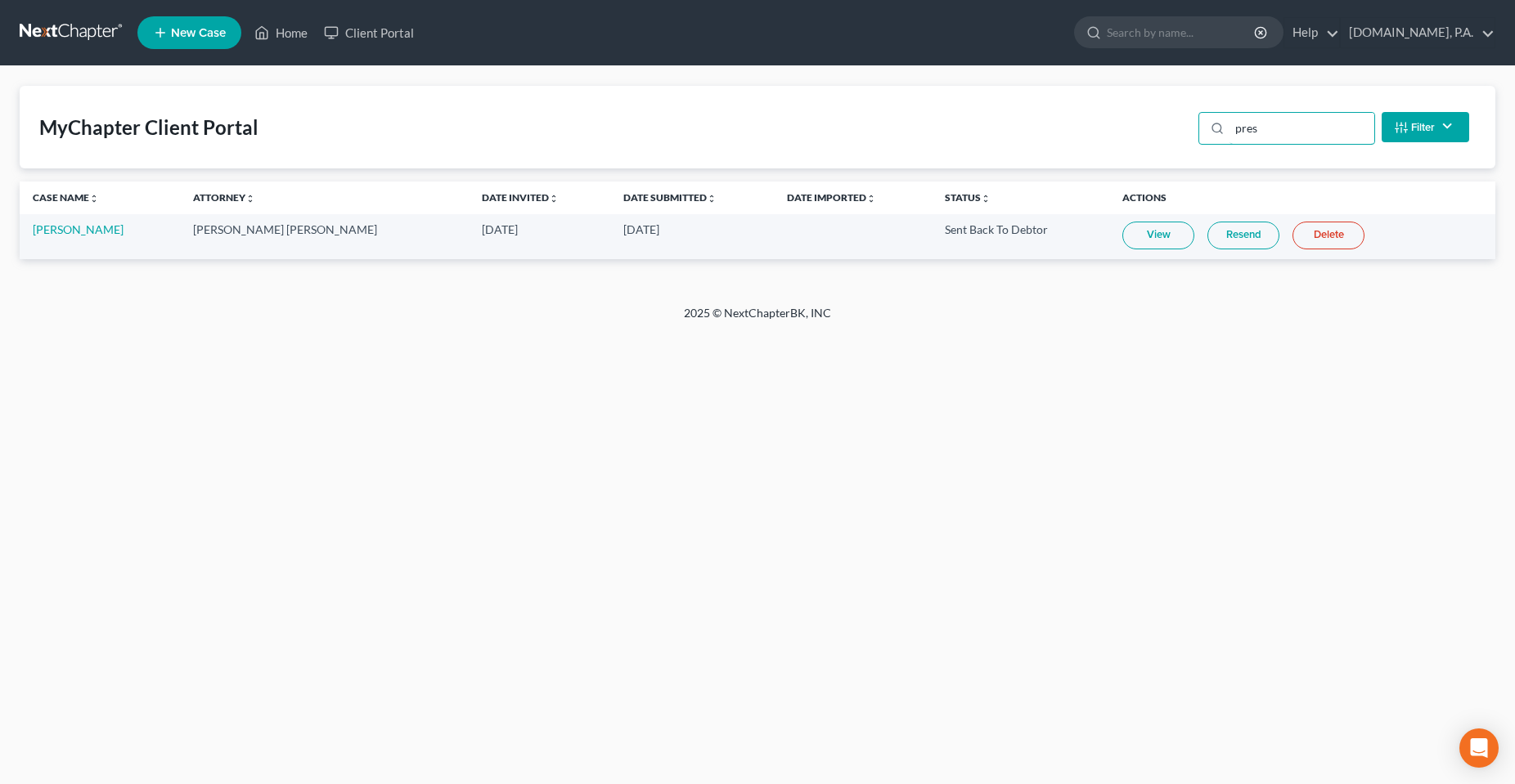
type input "pres"
click at [1131, 239] on link "View" at bounding box center [1158, 235] width 72 height 28
click at [275, 37] on link "Home" at bounding box center [281, 32] width 70 height 30
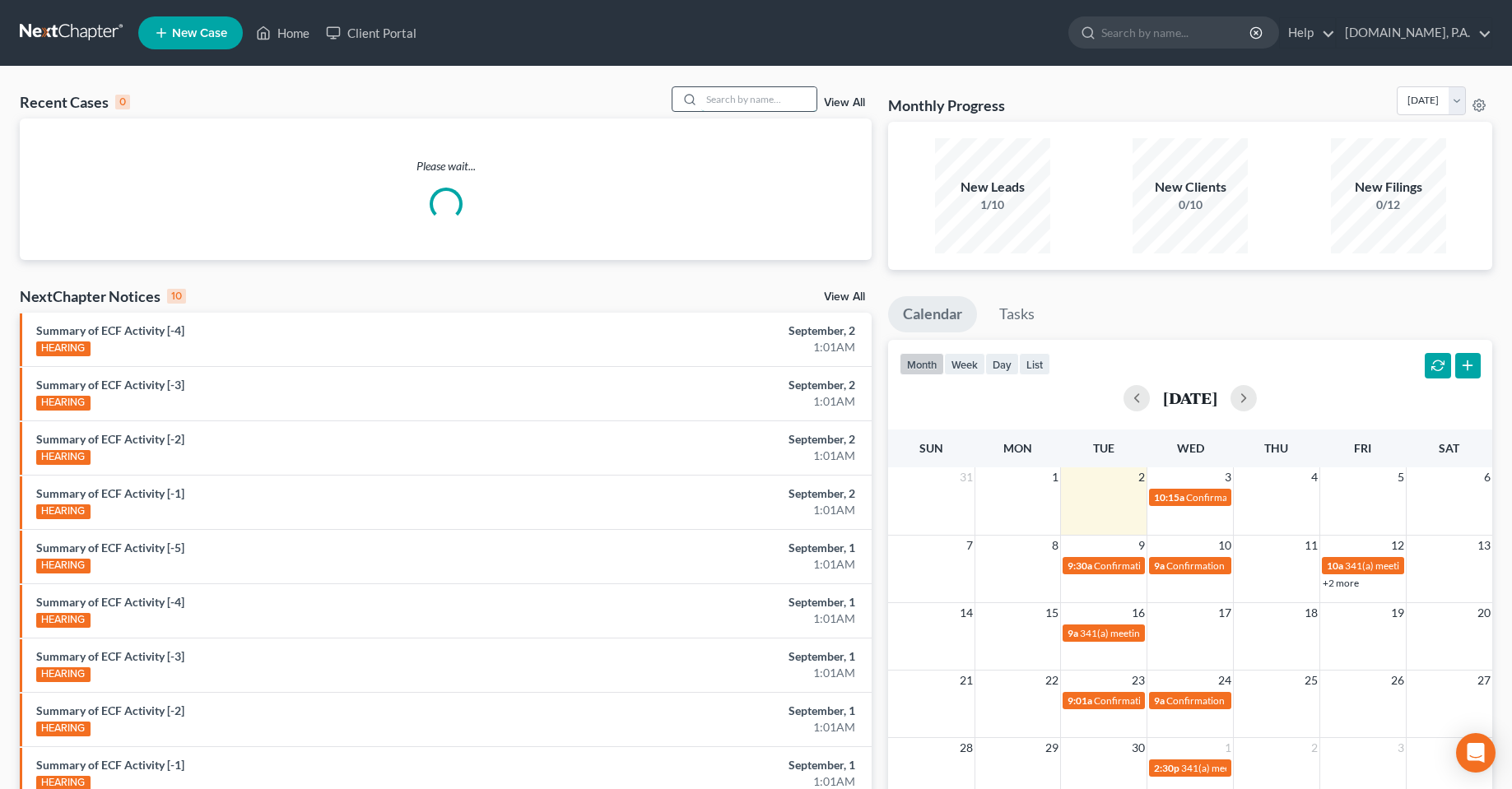
click at [739, 104] on input "search" at bounding box center [759, 99] width 115 height 24
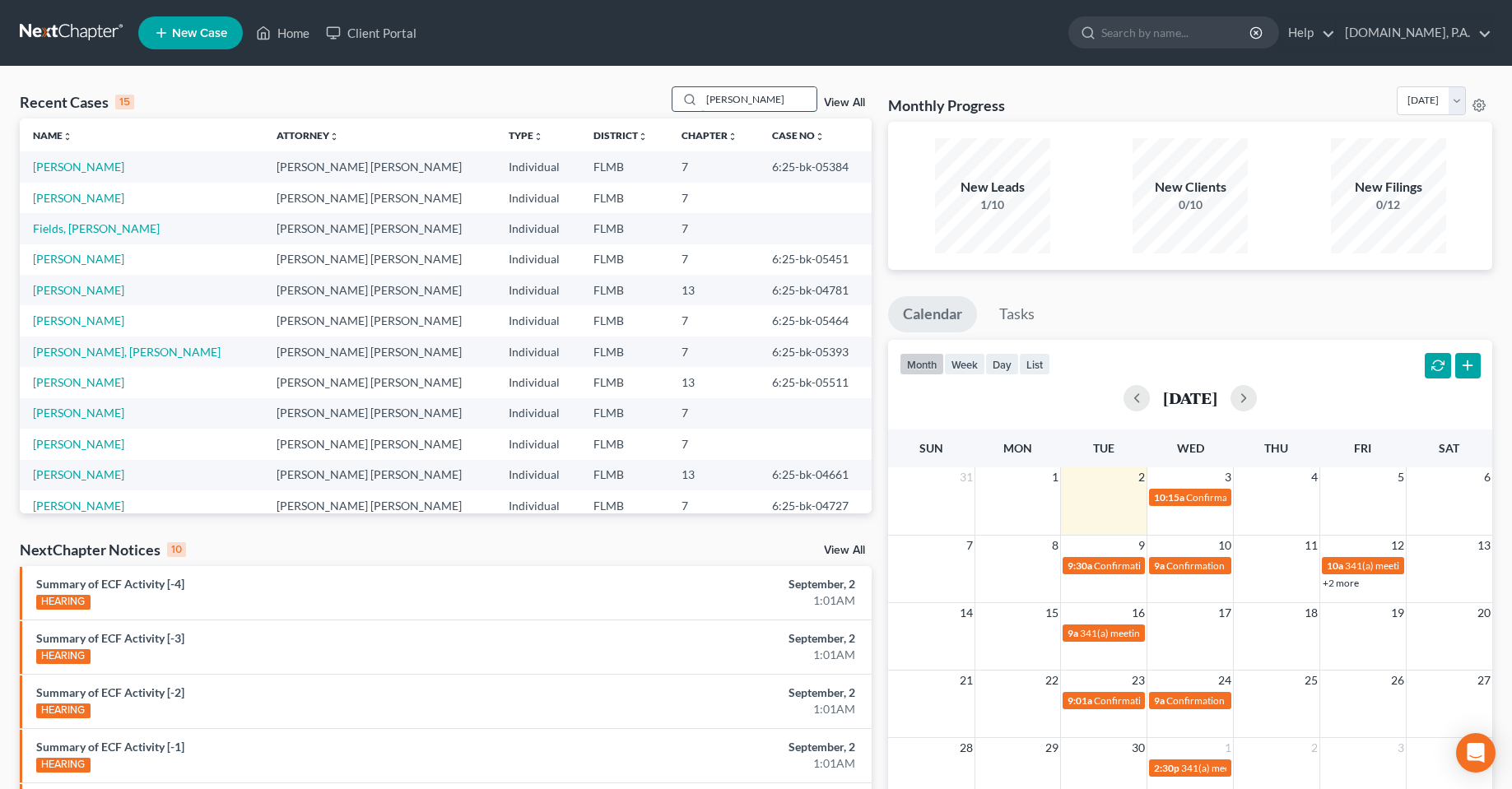
type input "[PERSON_NAME]"
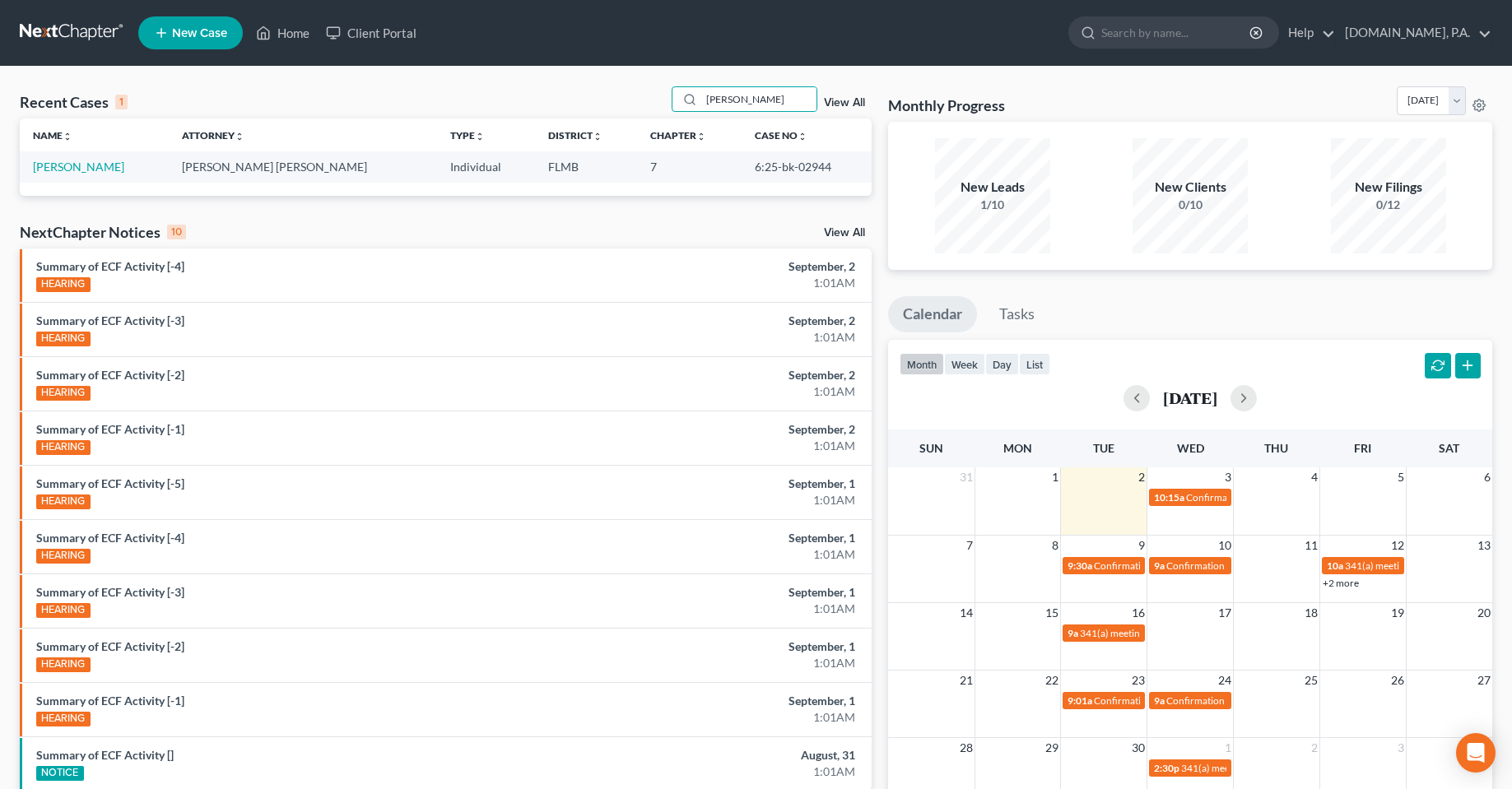
click at [137, 164] on td "[PERSON_NAME]" at bounding box center [94, 166] width 149 height 31
click at [109, 167] on link "[PERSON_NAME]" at bounding box center [79, 166] width 92 height 14
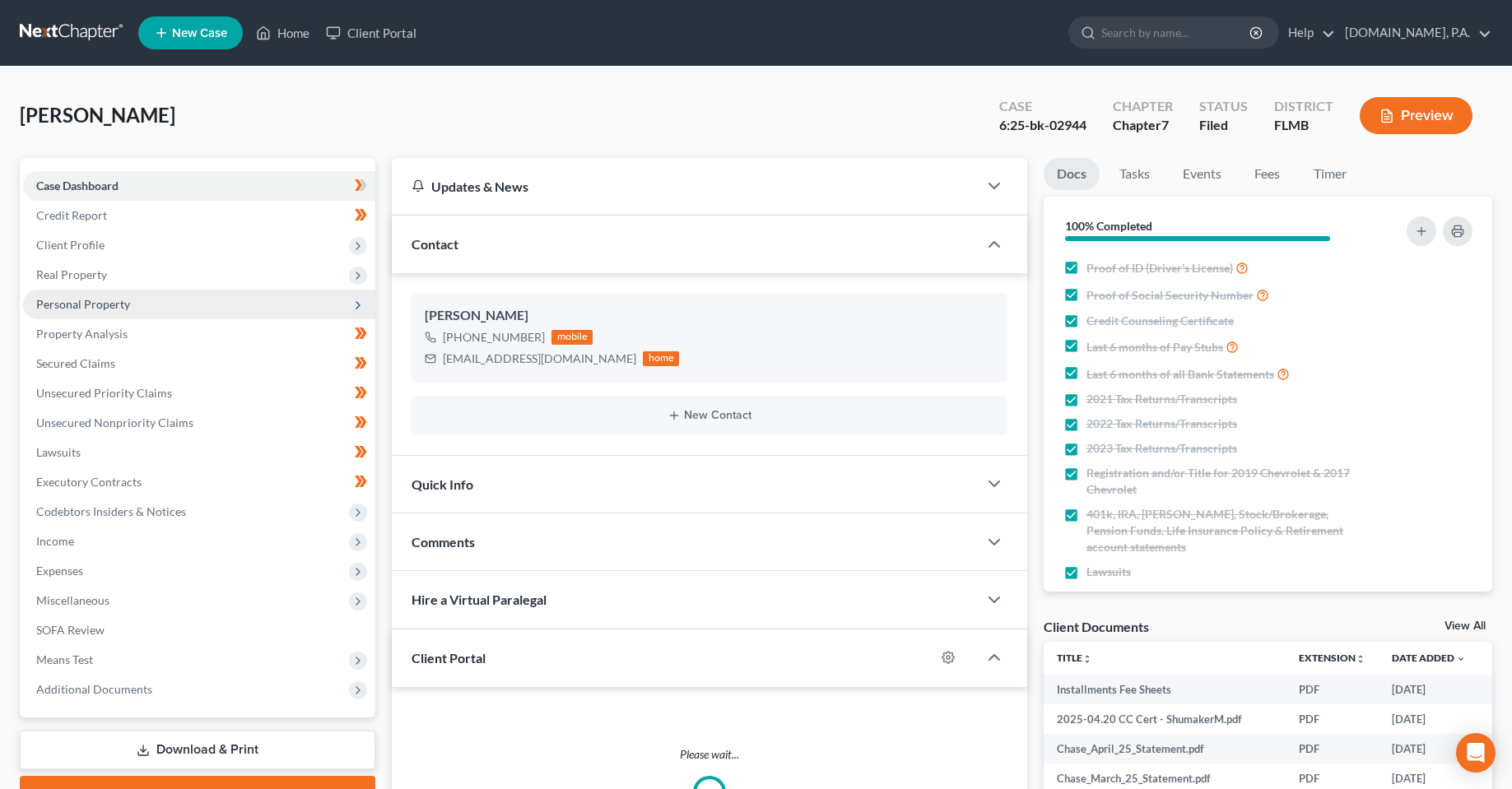
click at [77, 304] on span "Personal Property" at bounding box center [83, 304] width 94 height 14
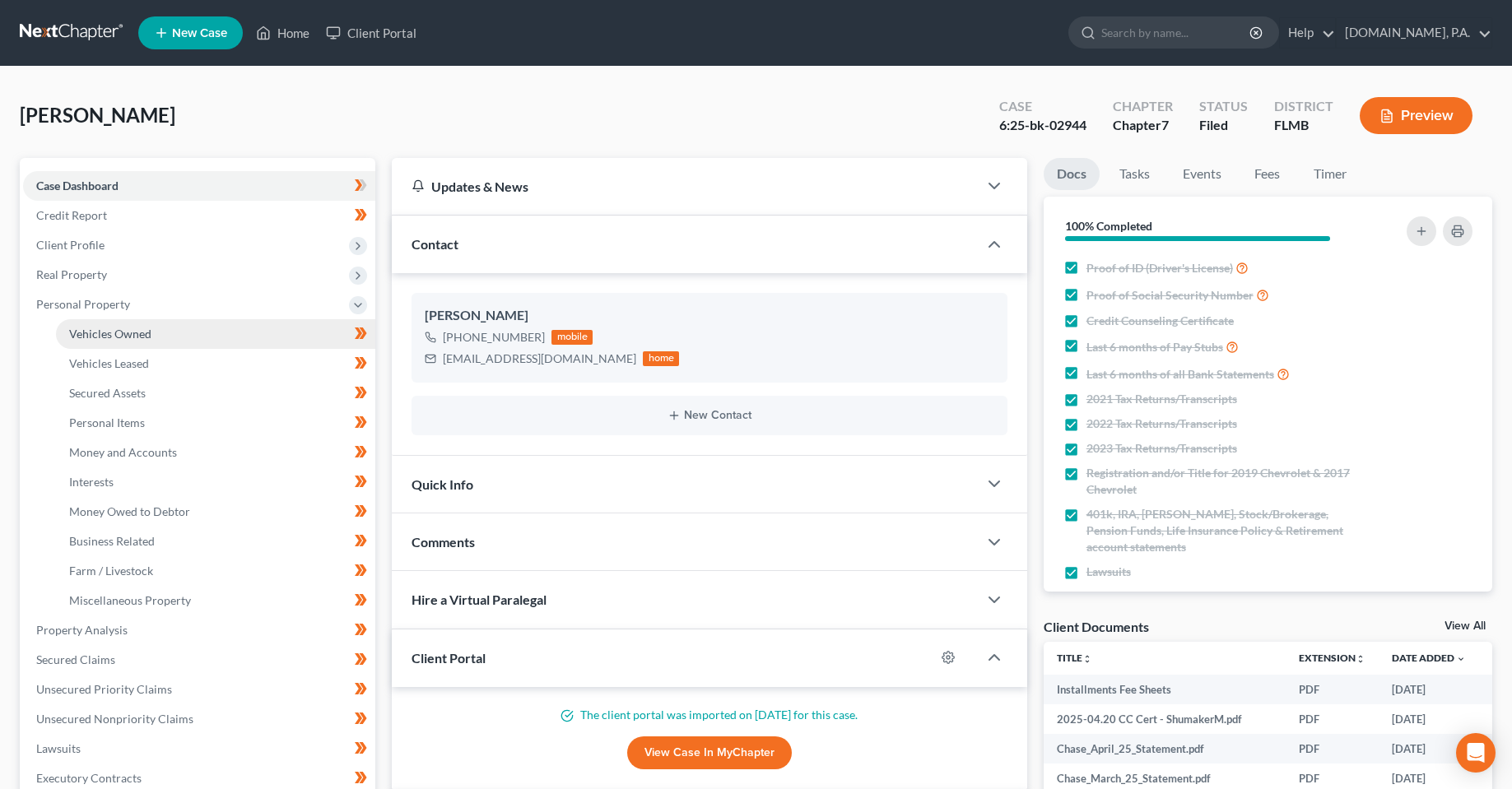
click at [111, 333] on span "Vehicles Owned" at bounding box center [110, 334] width 82 height 14
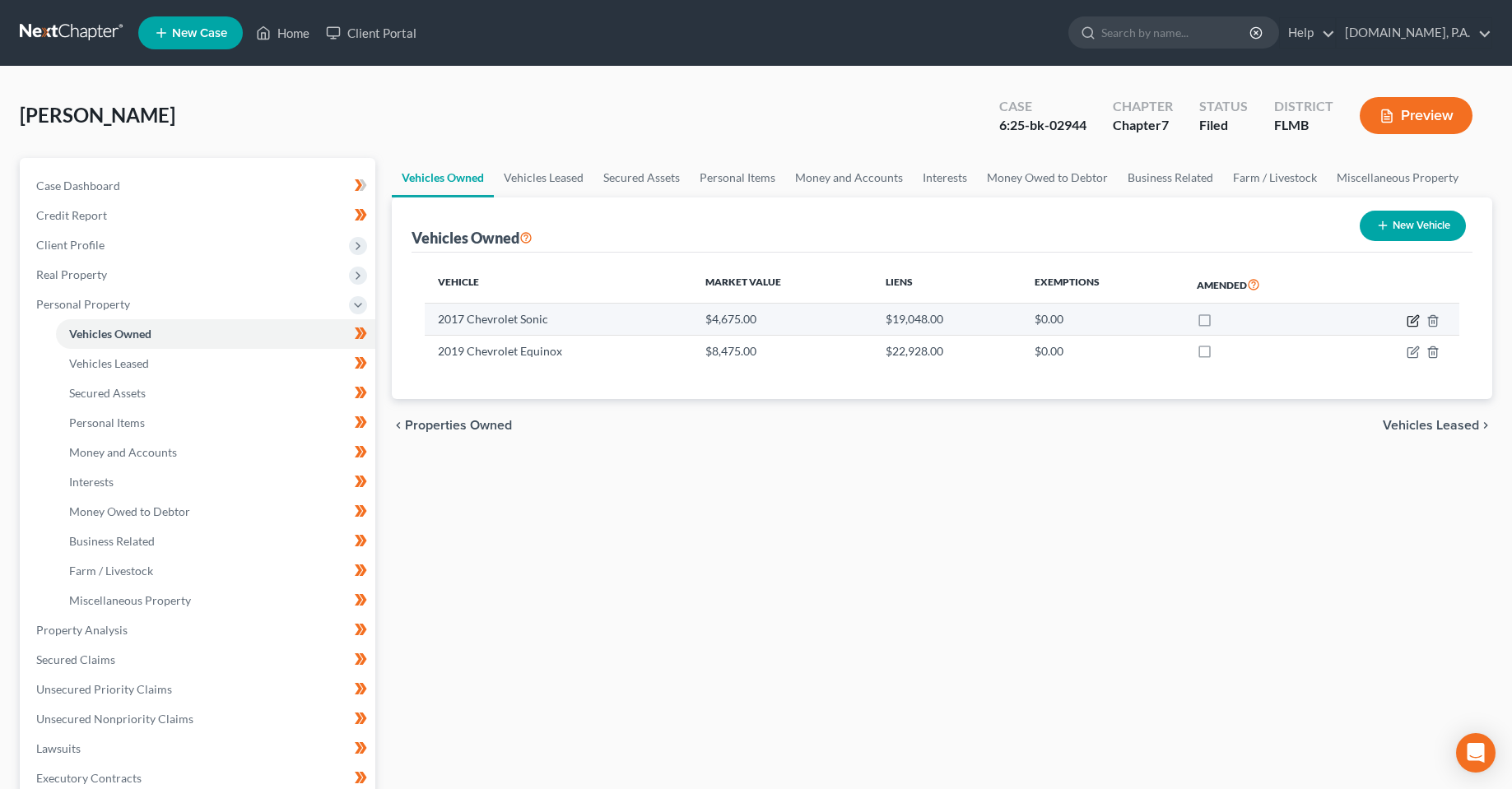
click at [1410, 318] on icon "button" at bounding box center [1413, 320] width 14 height 13
select select "0"
select select "9"
select select "2"
select select "0"
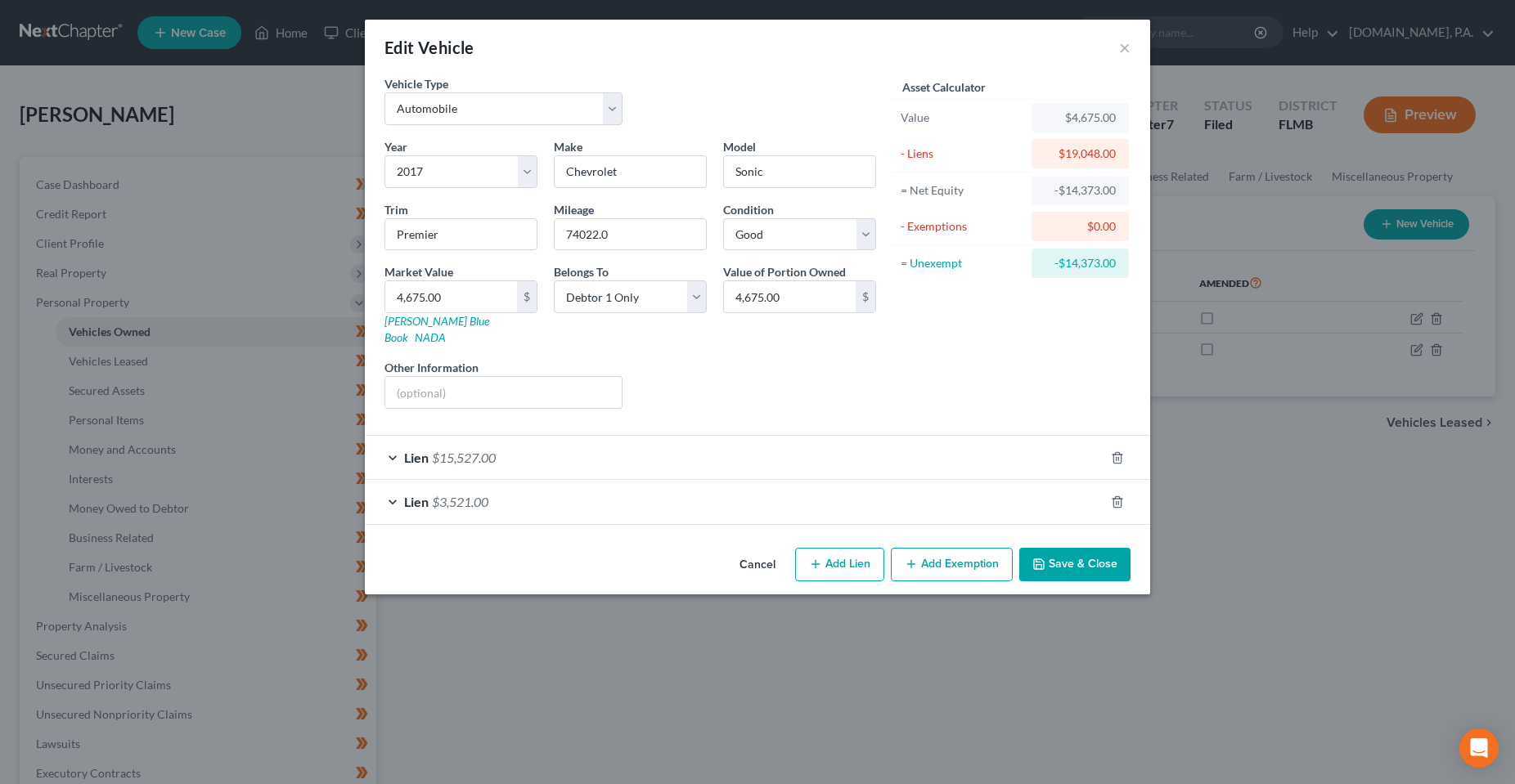
click at [645, 488] on div "Lien $3,521.00" at bounding box center [734, 502] width 740 height 43
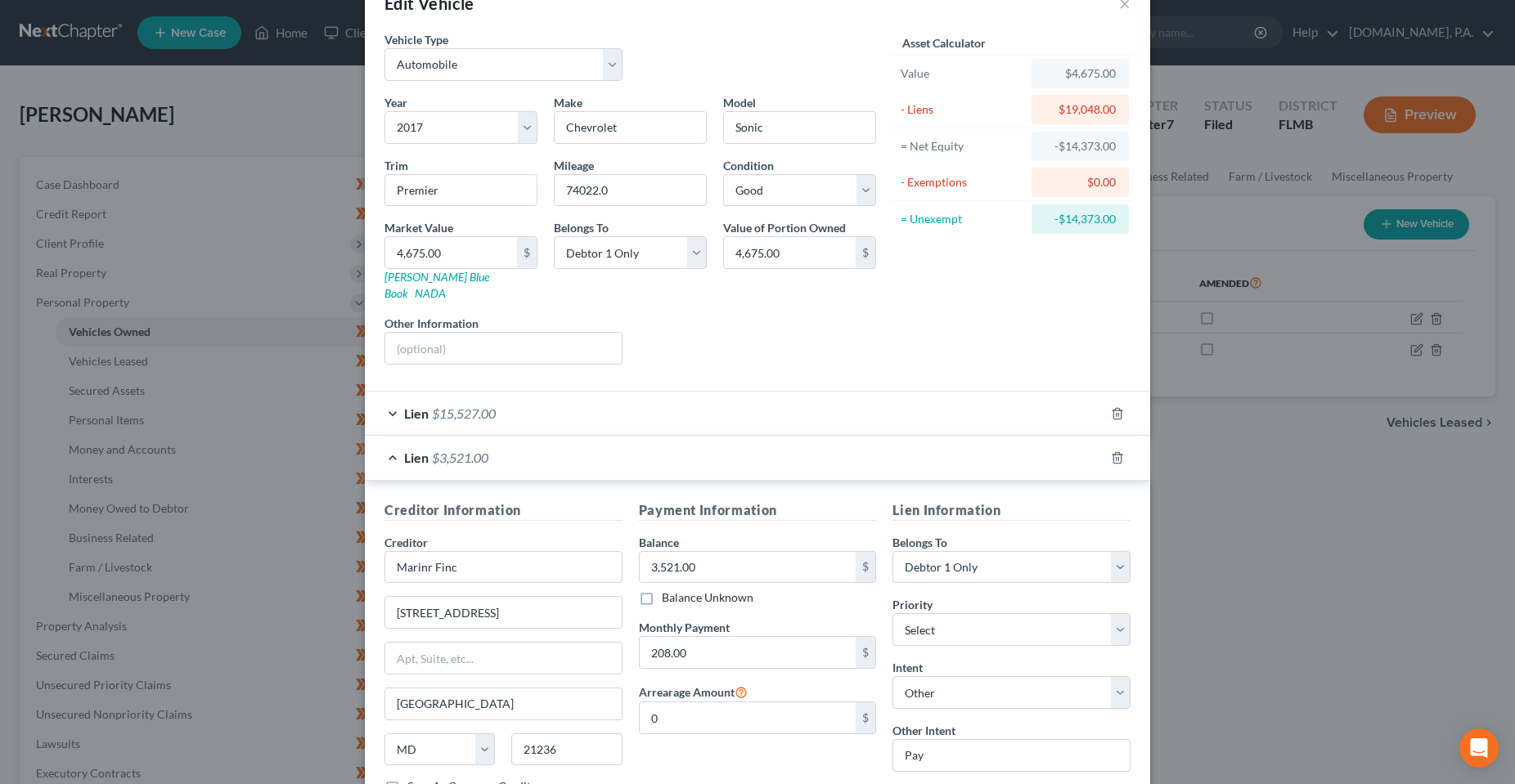
scroll to position [81, 0]
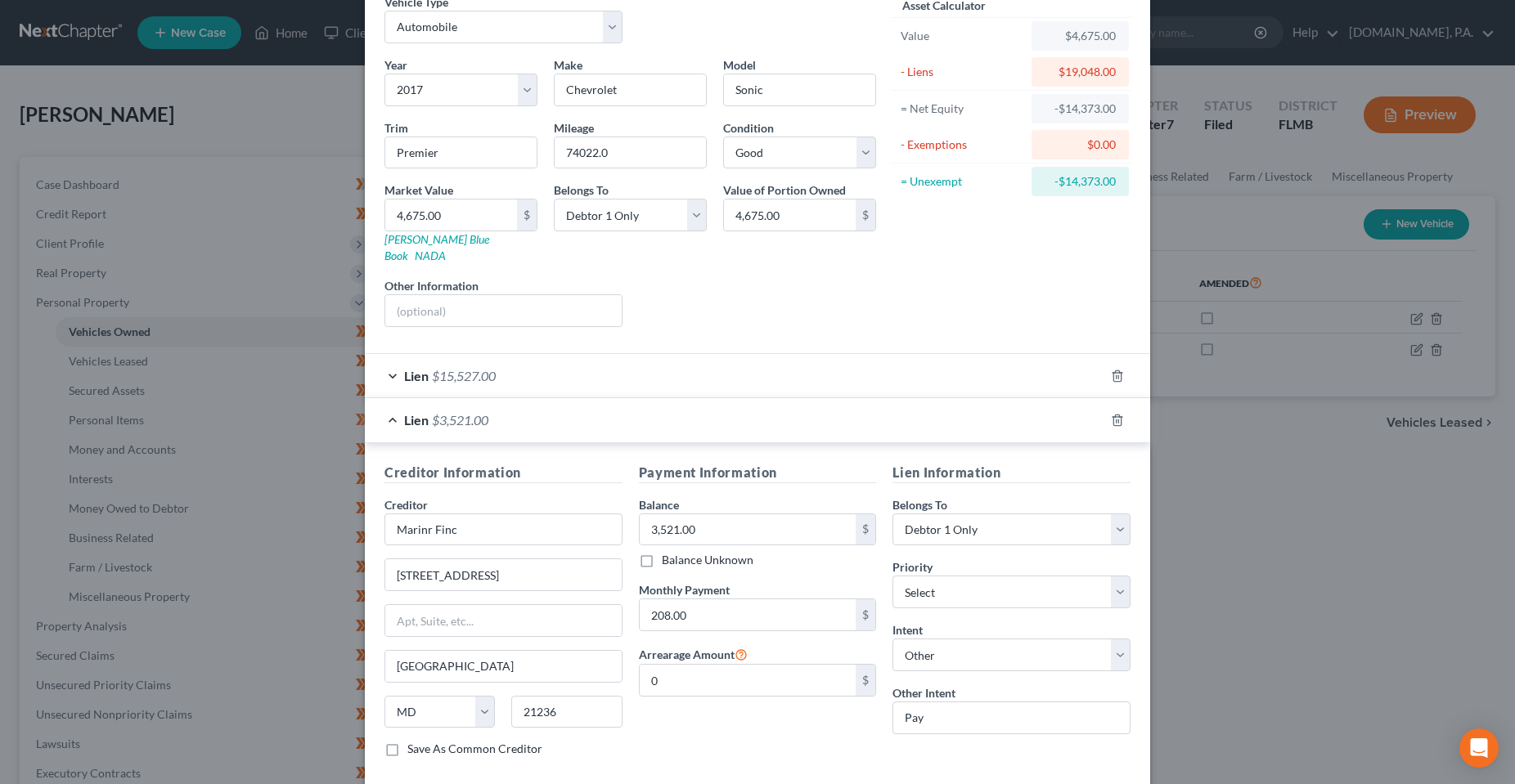
click at [611, 369] on div "Lien $15,527.00" at bounding box center [734, 375] width 740 height 43
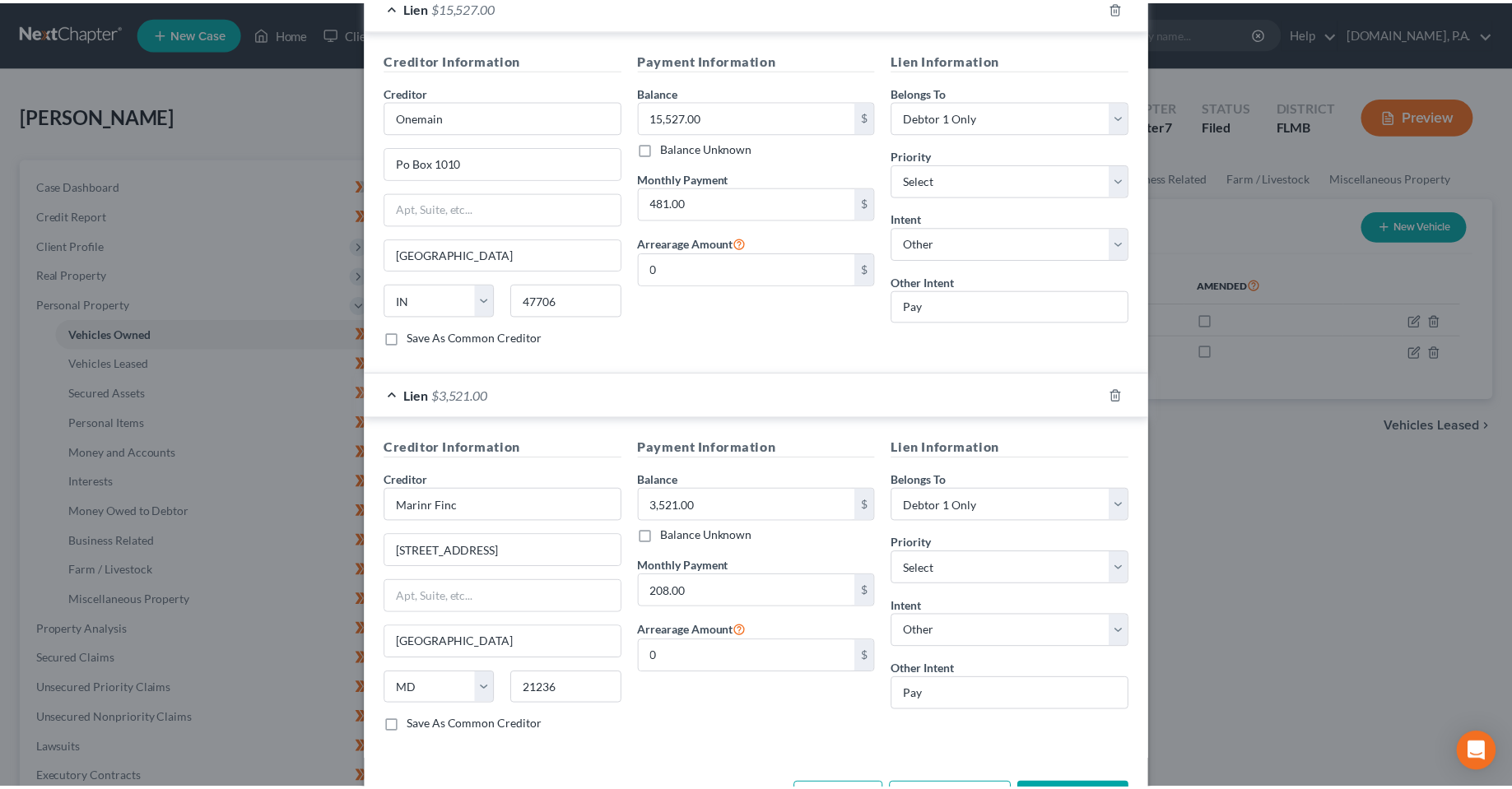
scroll to position [499, 0]
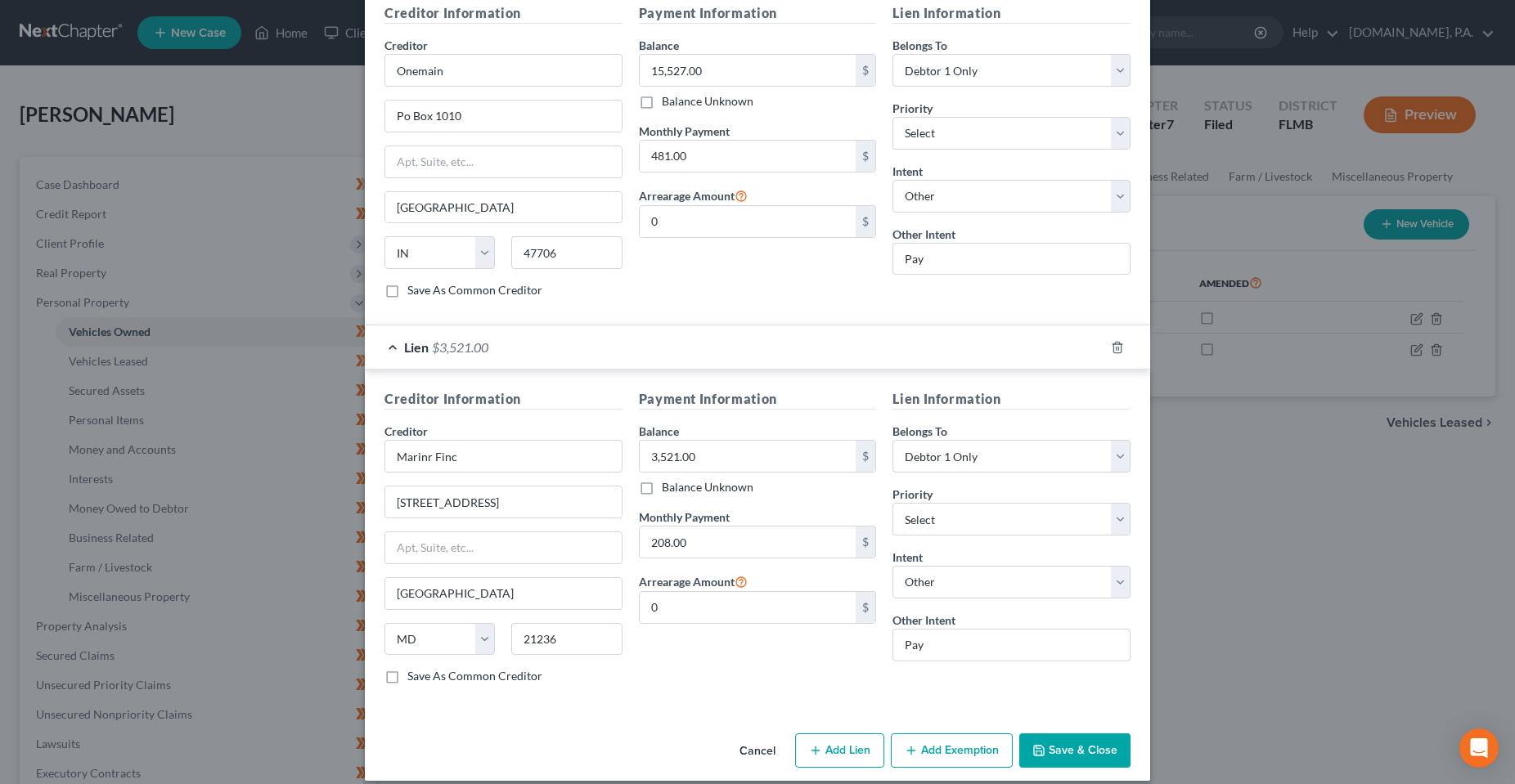
click at [757, 735] on button "Cancel" at bounding box center [758, 751] width 63 height 33
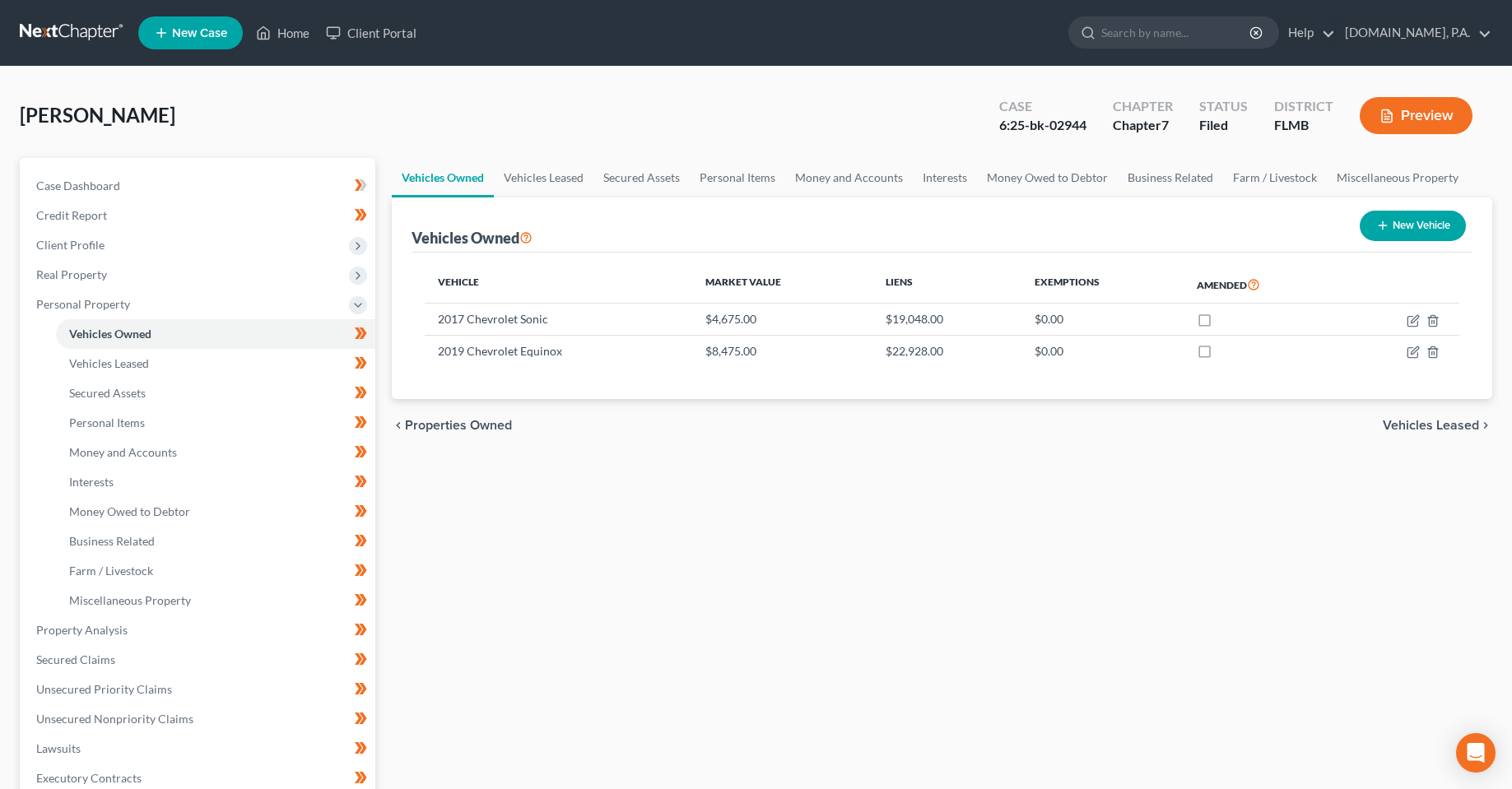
click at [634, 578] on div "Vehicles Owned Vehicles Leased Secured Assets Personal Items Money and Accounts…" at bounding box center [941, 633] width 1117 height 951
click at [584, 641] on div "Vehicles Owned Vehicles Leased Secured Assets Personal Items Money and Accounts…" at bounding box center [941, 633] width 1117 height 951
